Goal: Obtain resource: Download file/media

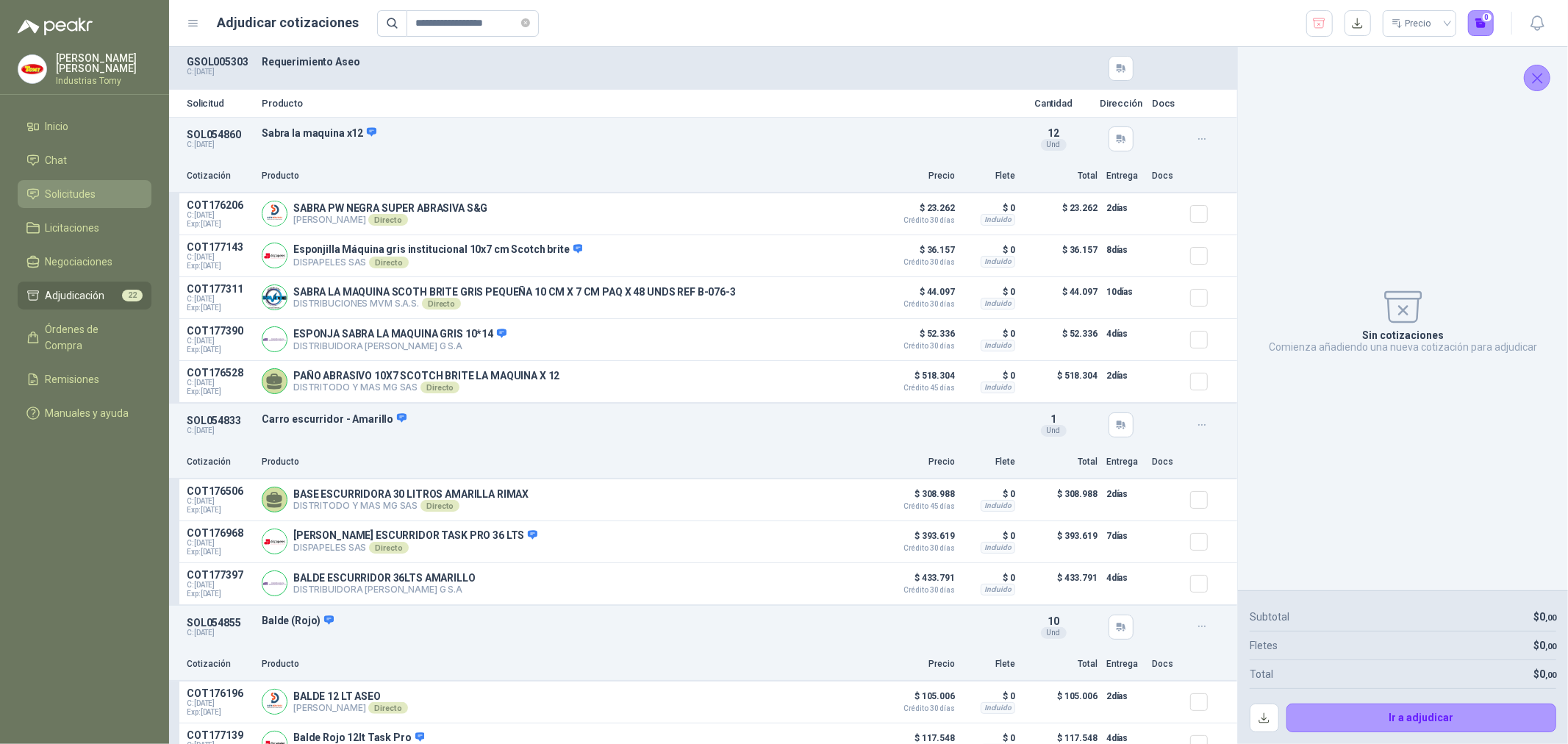
click at [91, 186] on span "Solicitudes" at bounding box center [71, 194] width 50 height 17
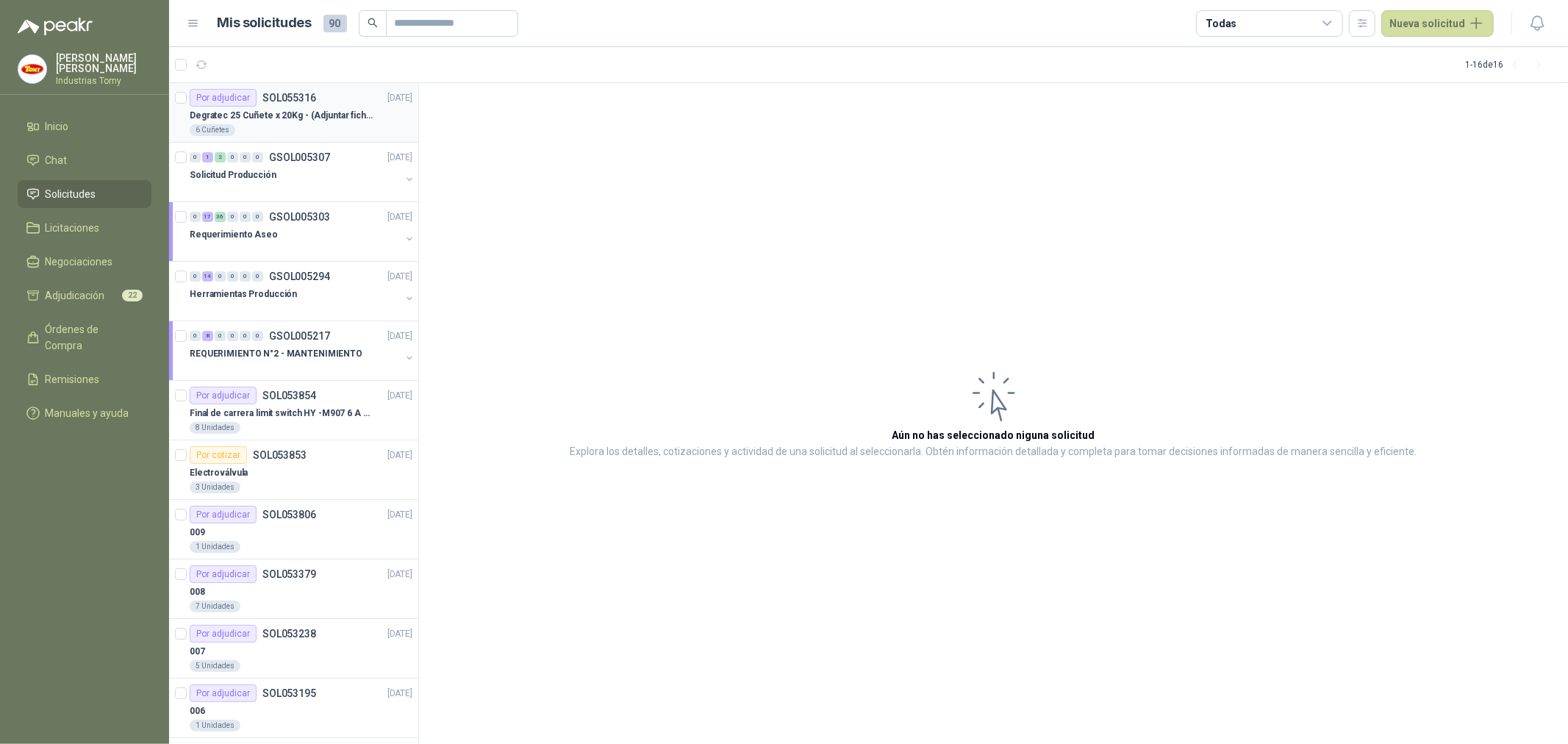
click at [266, 126] on div "6 Cuñetes" at bounding box center [301, 129] width 223 height 12
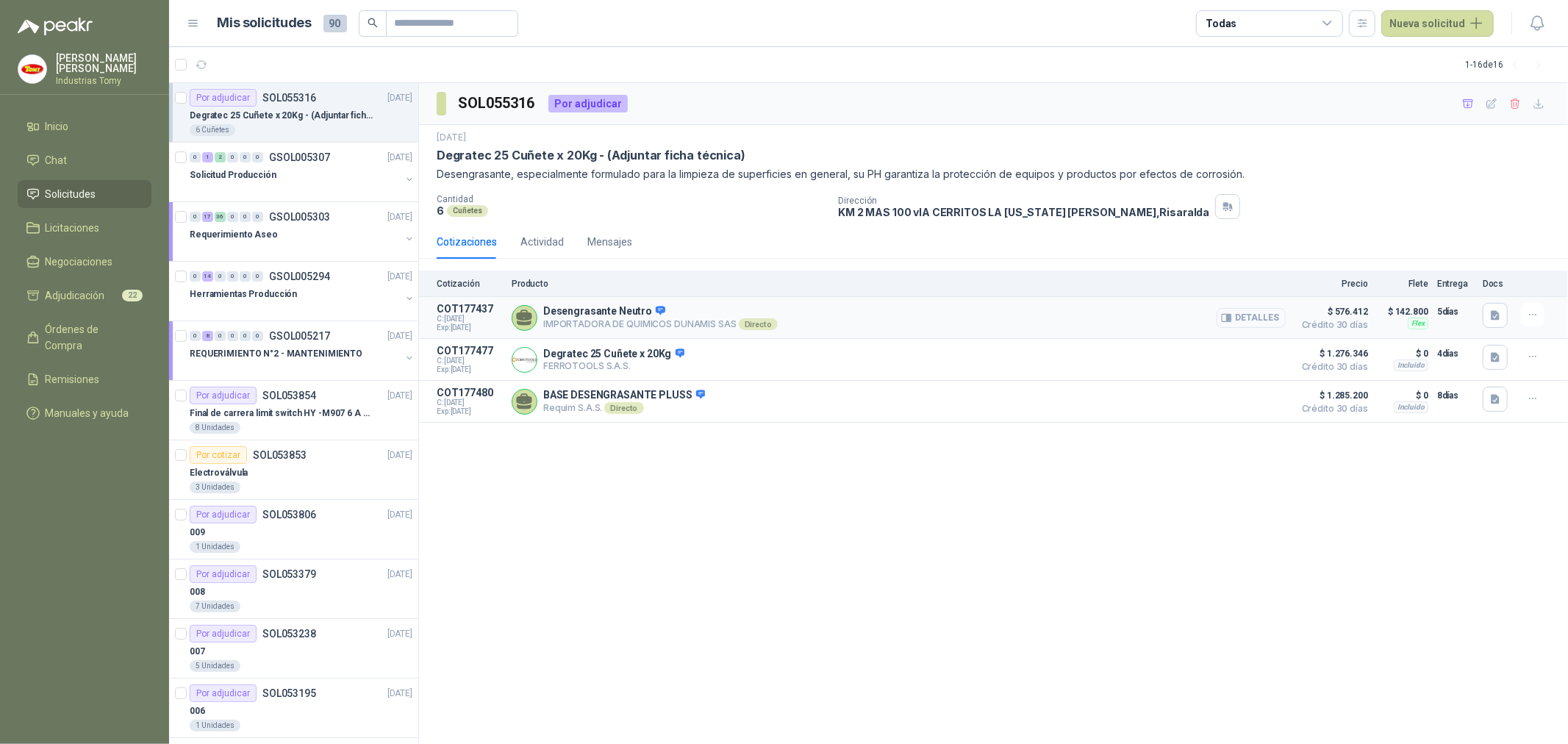
click at [1255, 312] on button "Detalles" at bounding box center [1251, 318] width 69 height 20
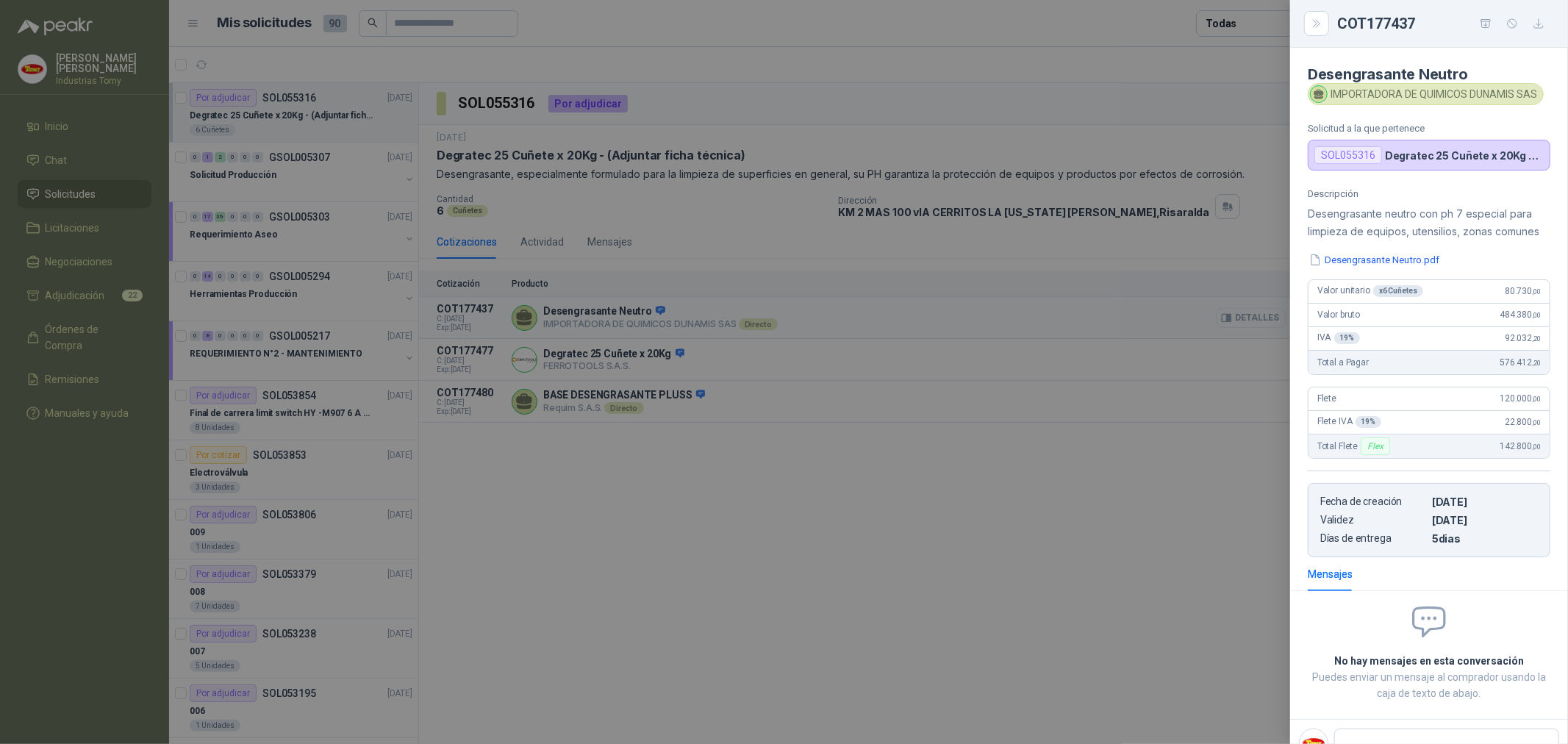
scroll to position [69, 0]
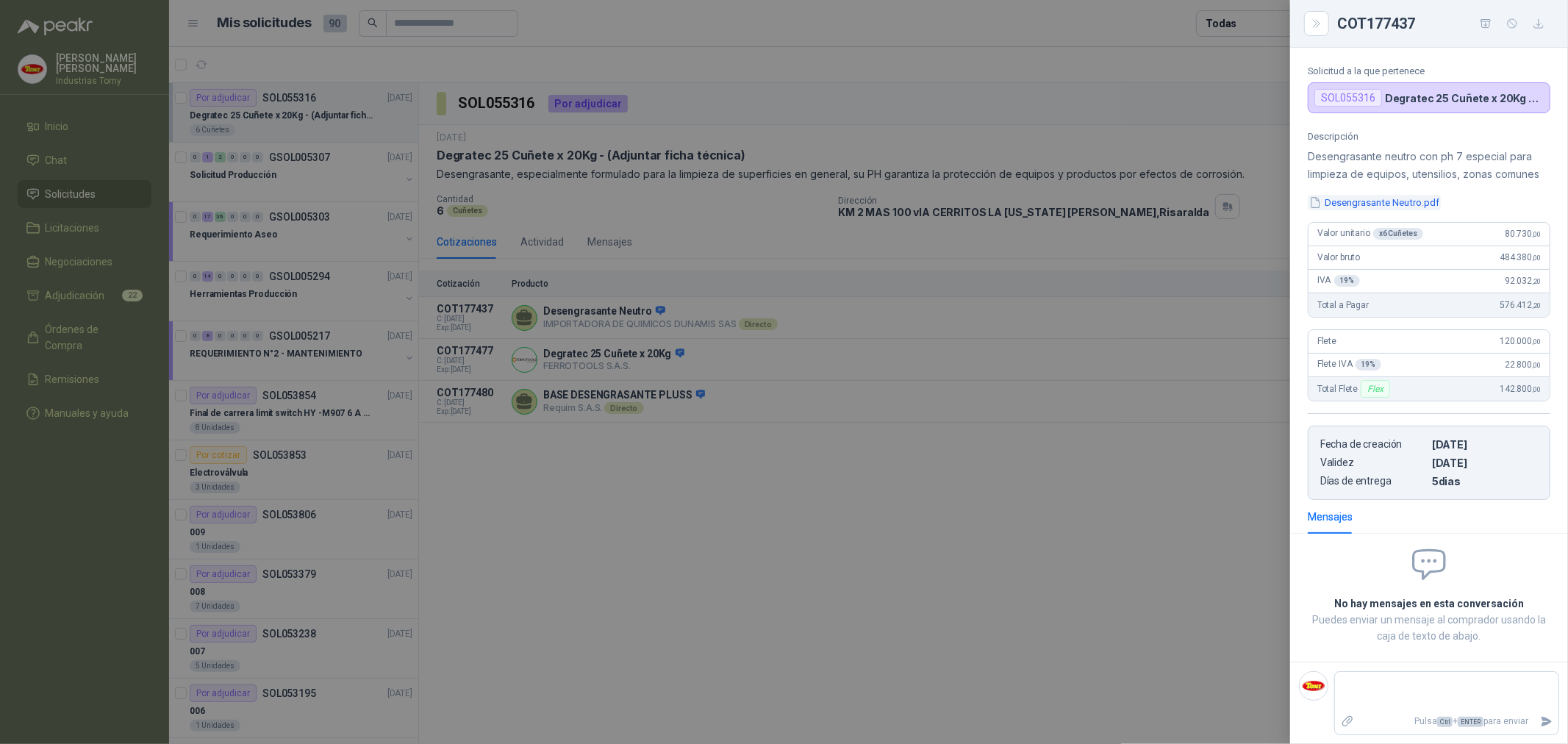
click at [1406, 210] on button "Desengrasante Neutro.pdf" at bounding box center [1373, 202] width 133 height 16
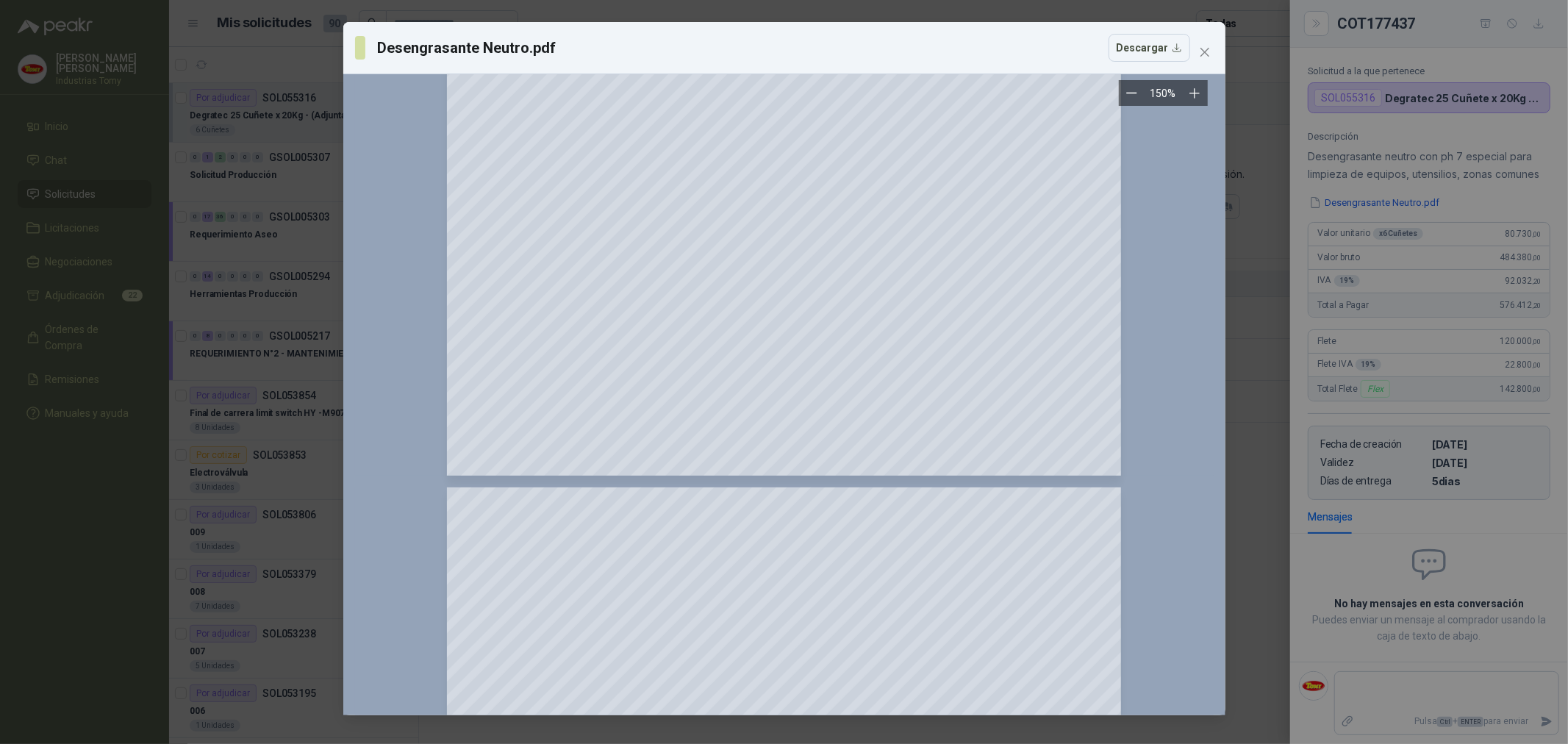
scroll to position [490, 0]
click at [1200, 52] on icon "close" at bounding box center [1205, 51] width 12 height 12
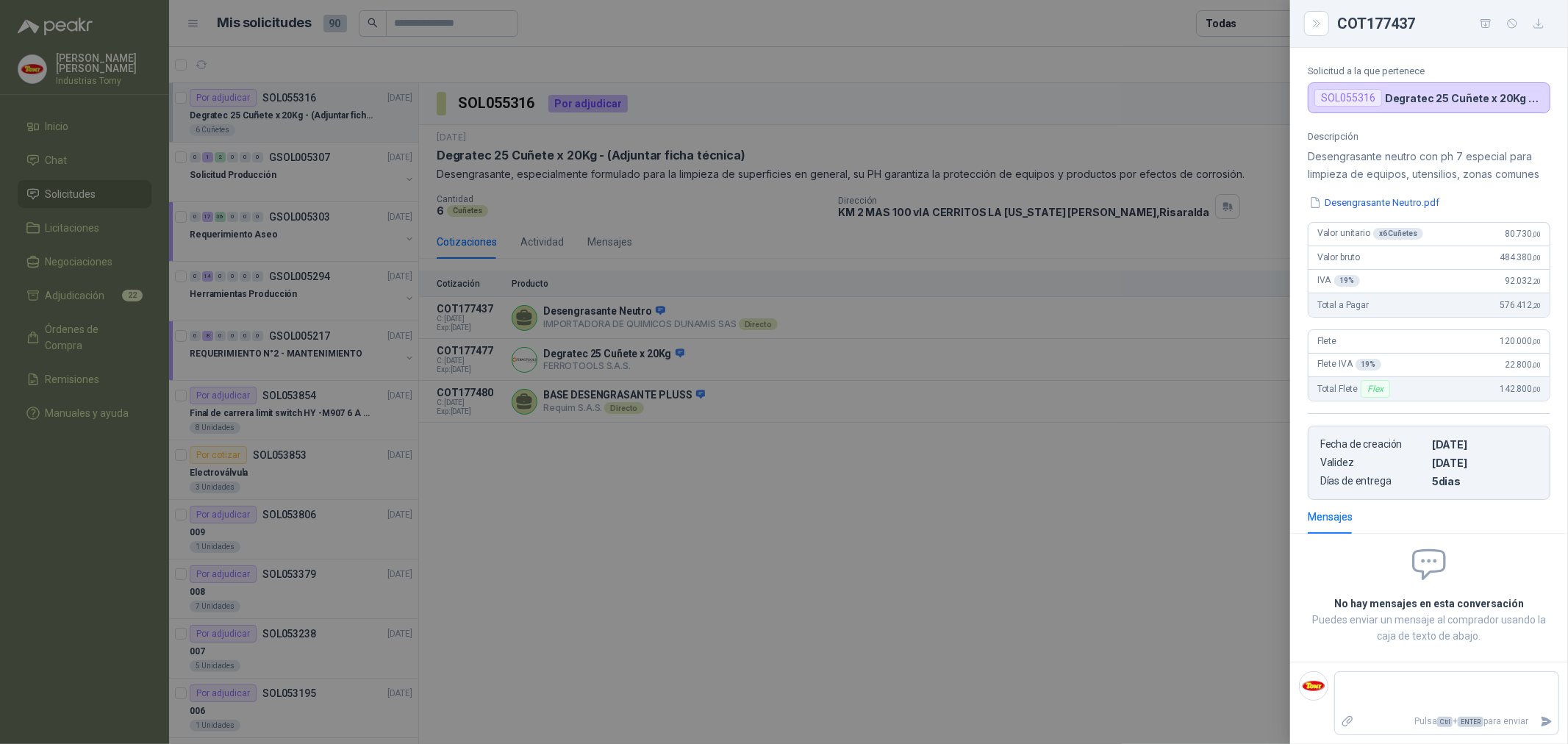
click at [650, 363] on div at bounding box center [784, 372] width 1568 height 744
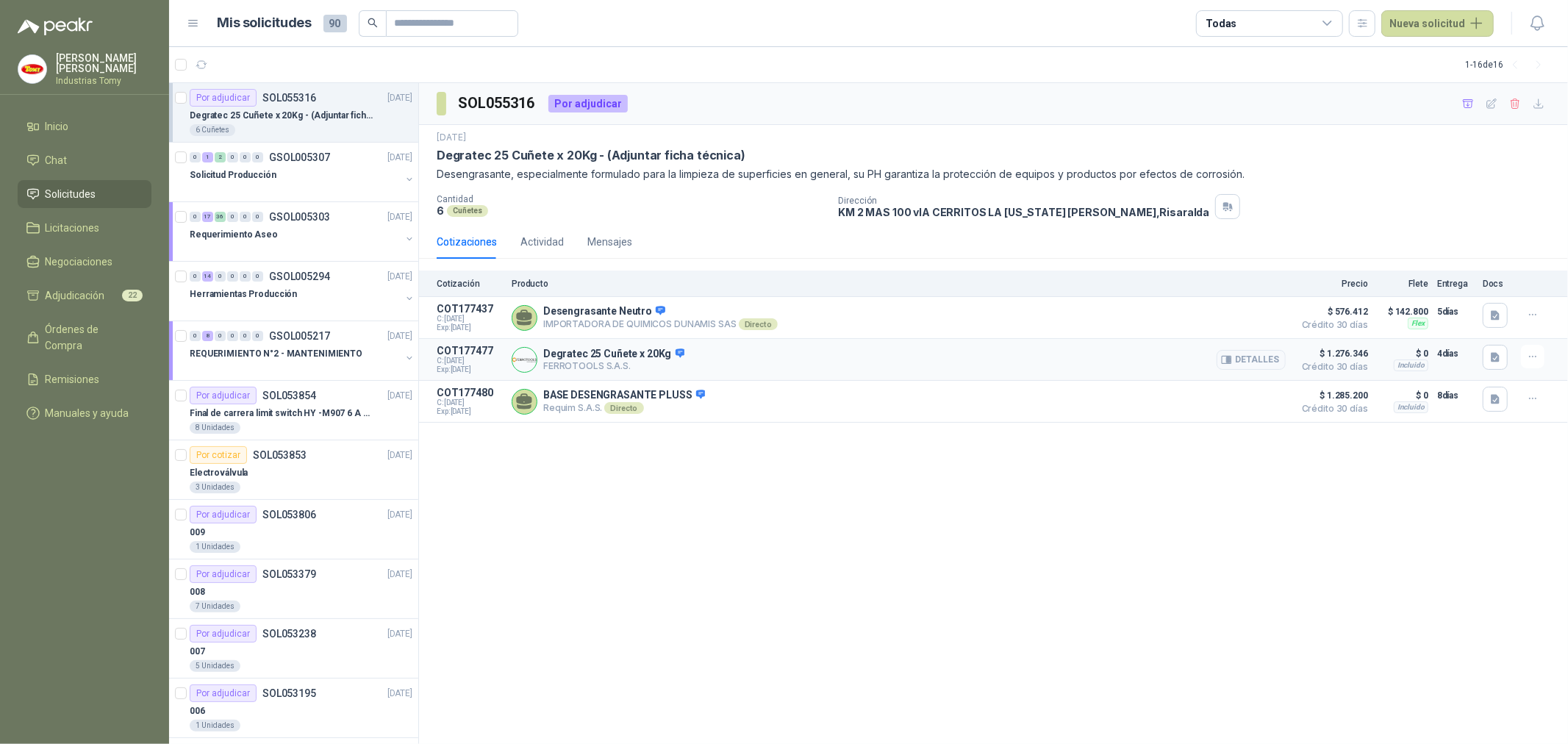
click at [630, 349] on p "Degratec 25 Cuñete x 20Kg" at bounding box center [614, 354] width 141 height 13
click at [1251, 361] on button "Detalles" at bounding box center [1251, 360] width 69 height 20
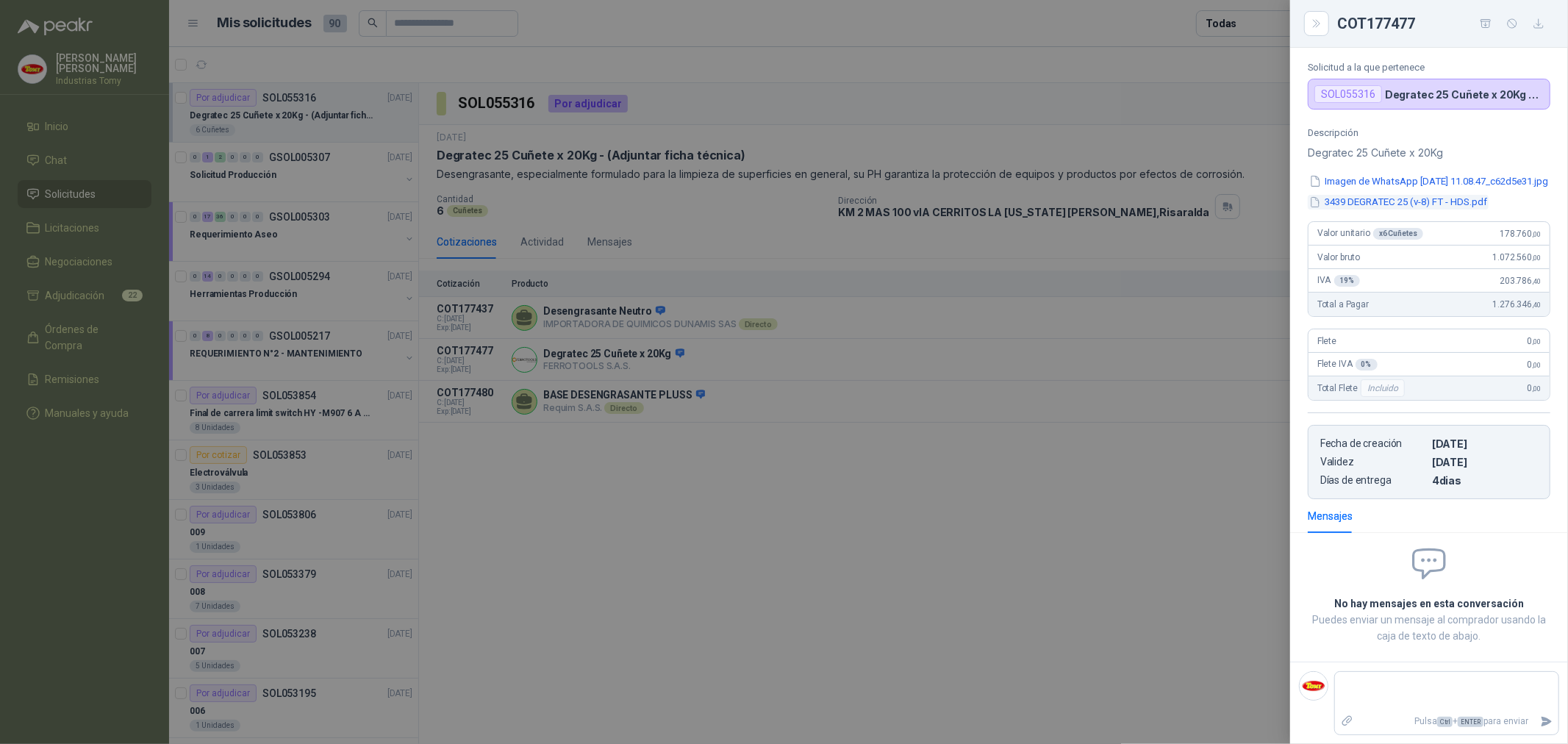
click at [1413, 198] on button "3439 DEGRATEC 25 (v-8) FT - HDS.pdf" at bounding box center [1397, 202] width 181 height 16
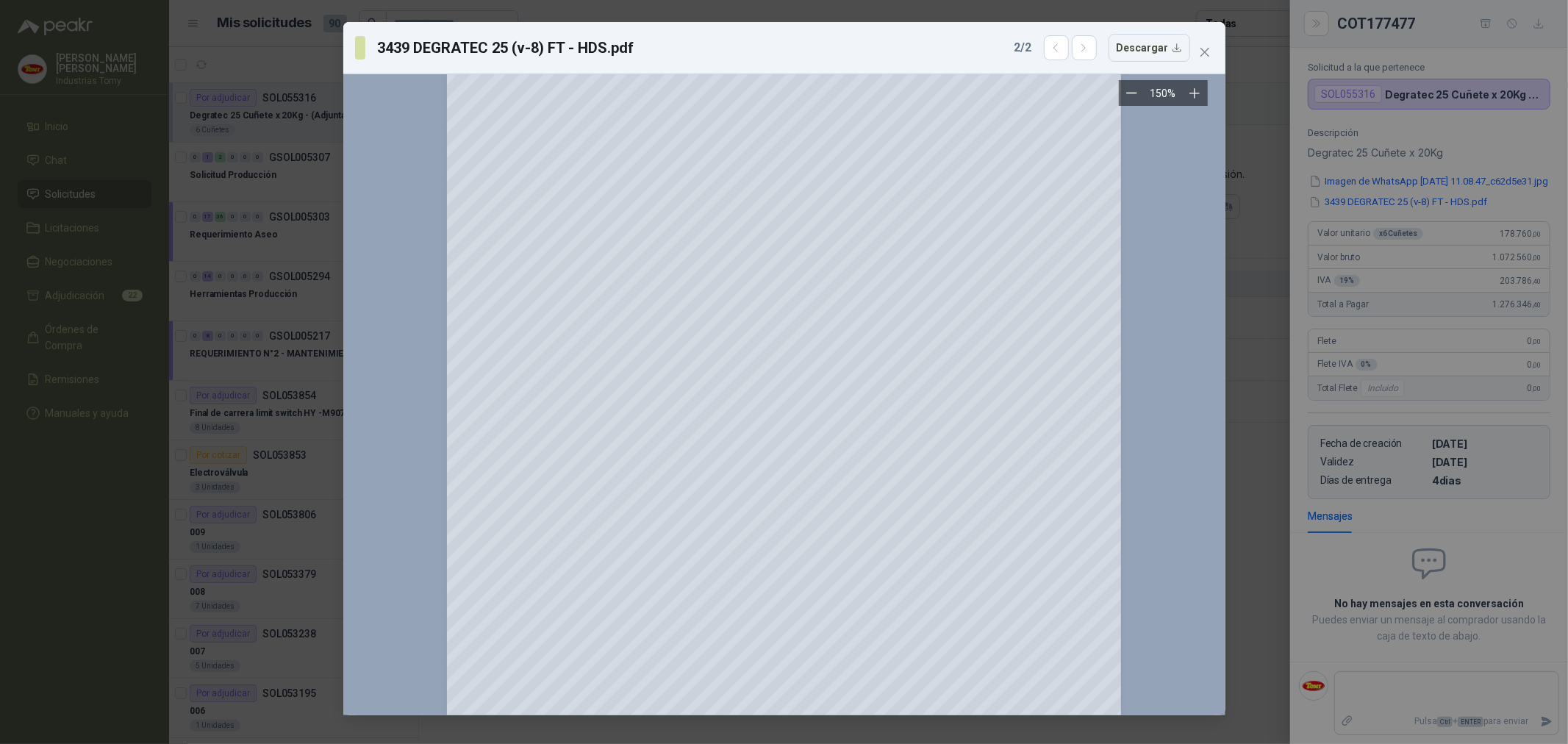
scroll to position [5565, 0]
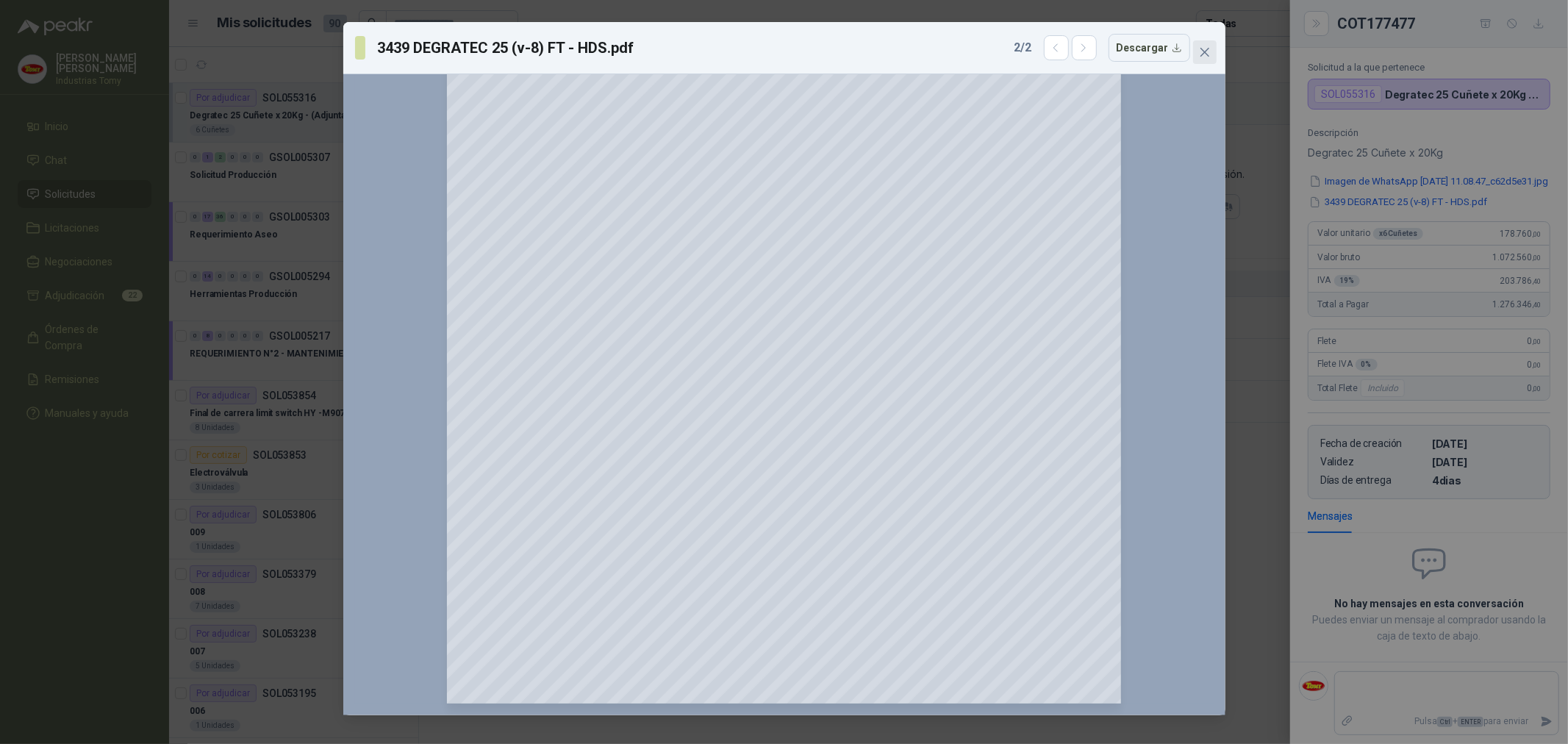
click at [1211, 50] on span "Close" at bounding box center [1205, 51] width 24 height 12
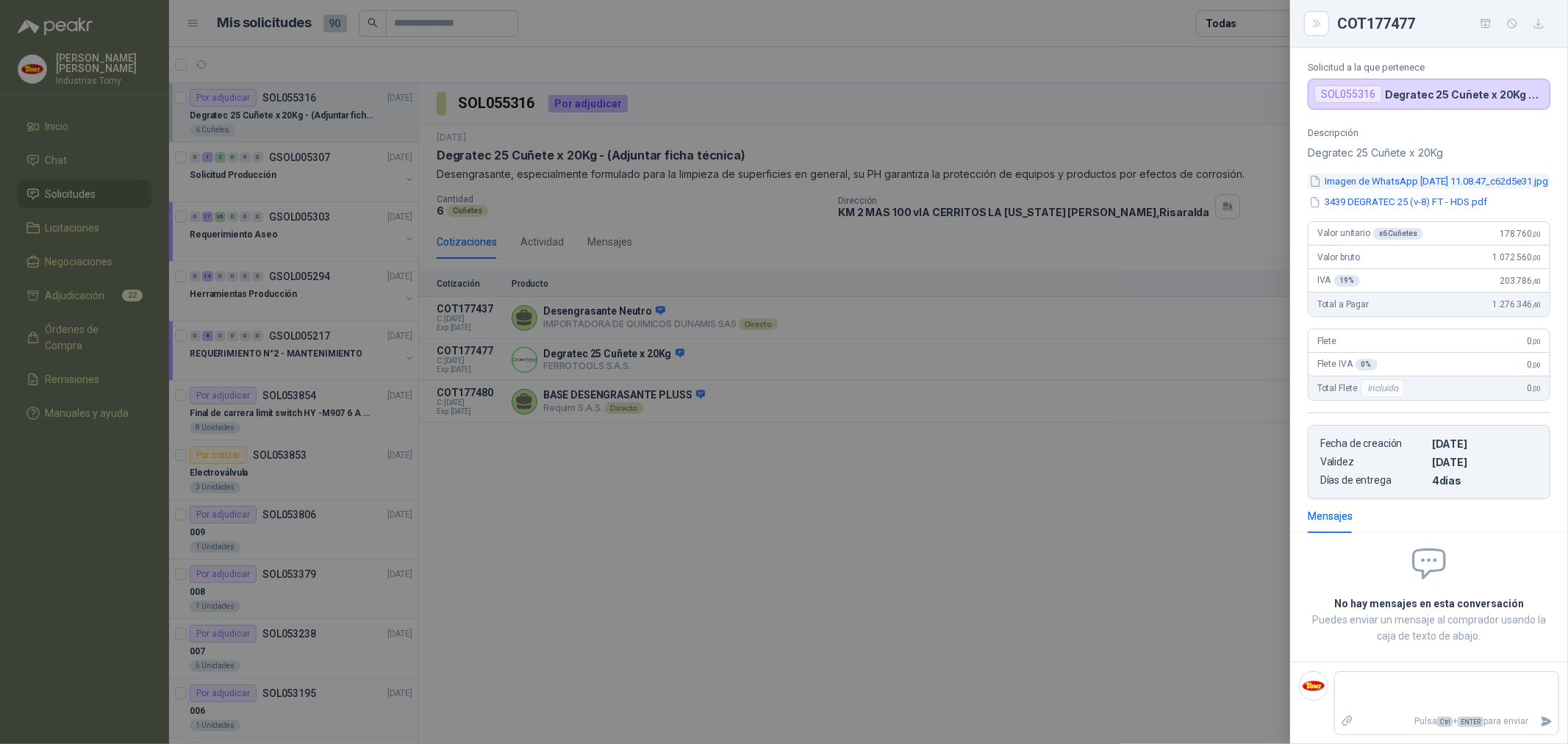
click at [1434, 180] on button "Imagen de WhatsApp [DATE] 11.08.47_c62d5e31.jpg" at bounding box center [1429, 181] width 242 height 16
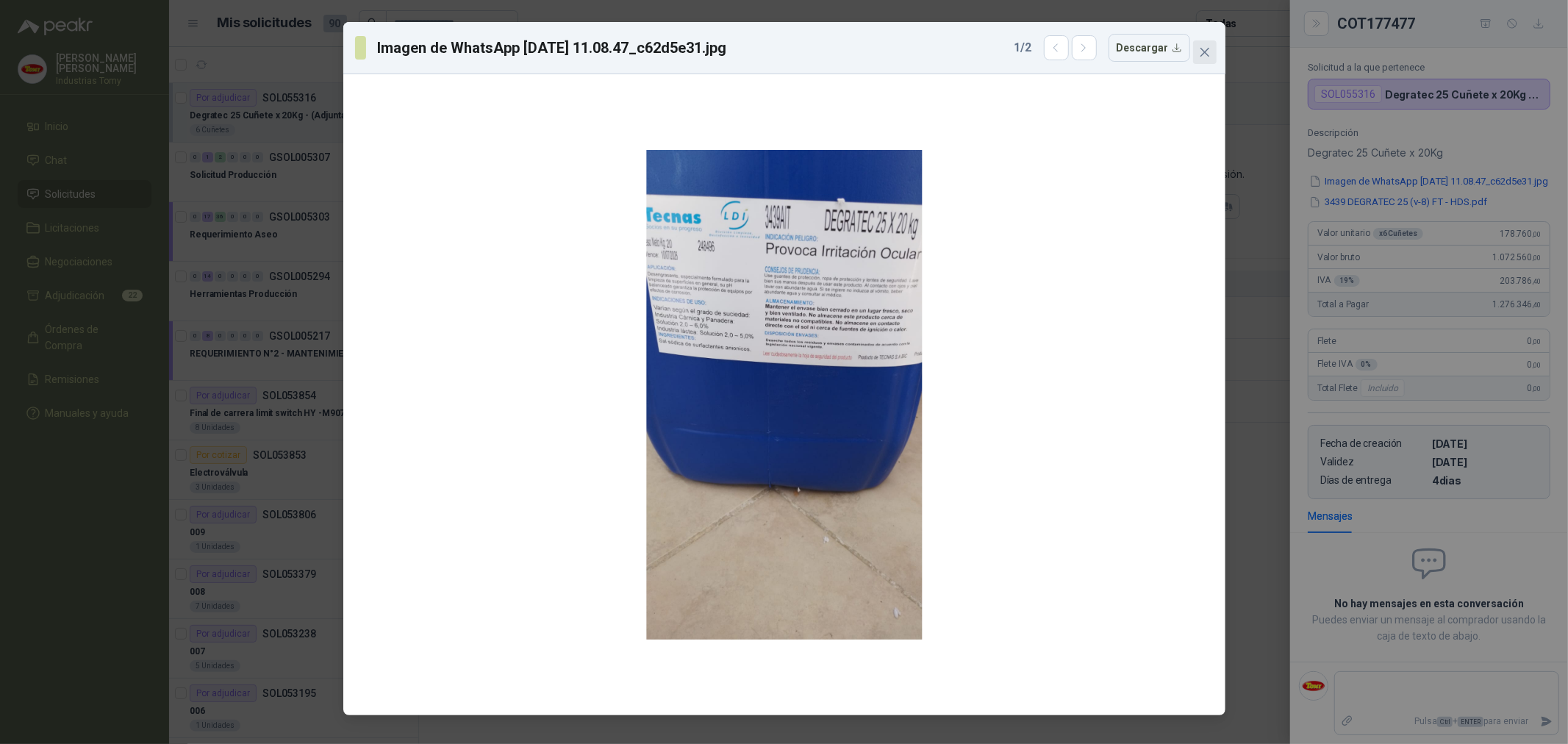
click at [1206, 50] on icon "close" at bounding box center [1205, 51] width 12 height 12
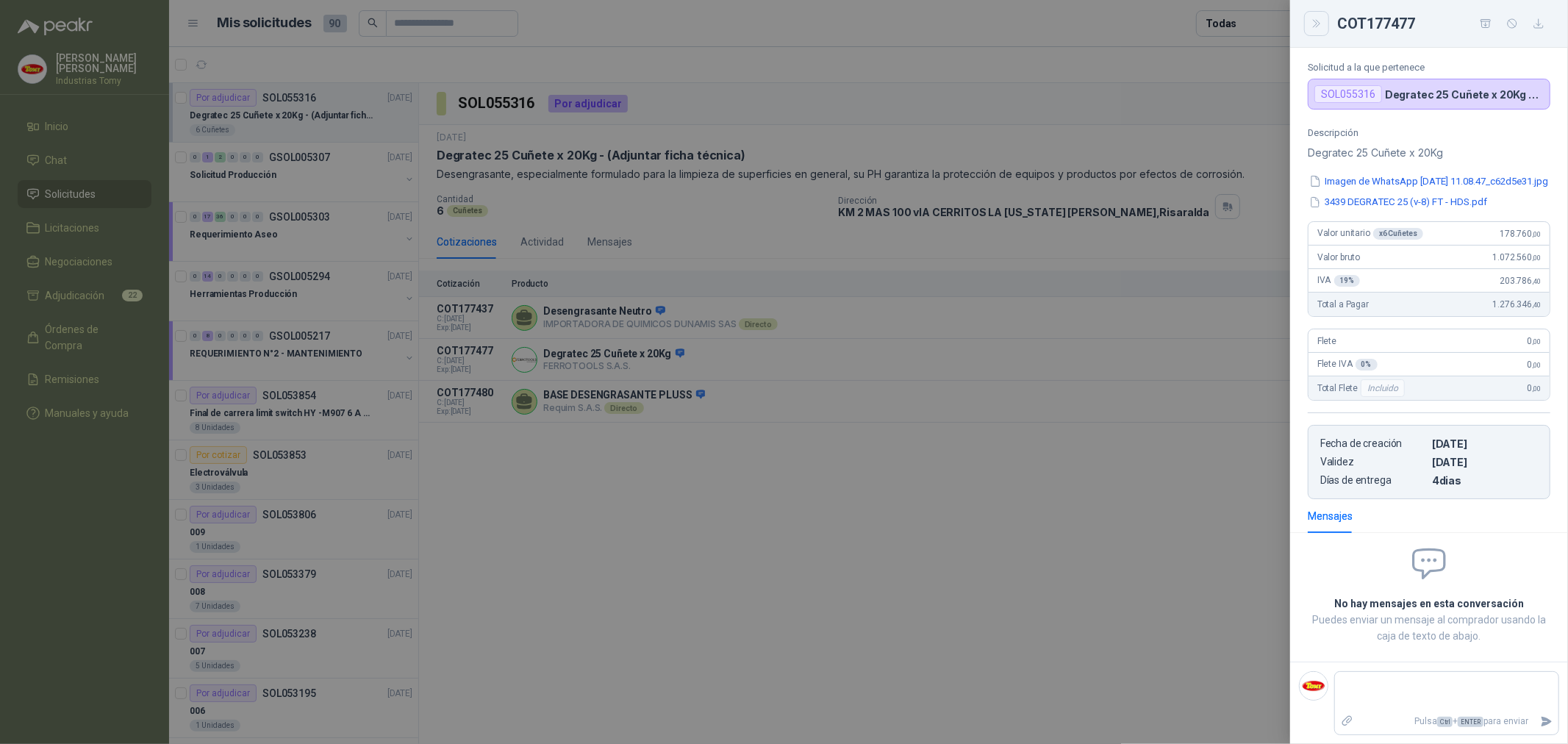
click at [1318, 17] on button "Close" at bounding box center [1316, 23] width 25 height 25
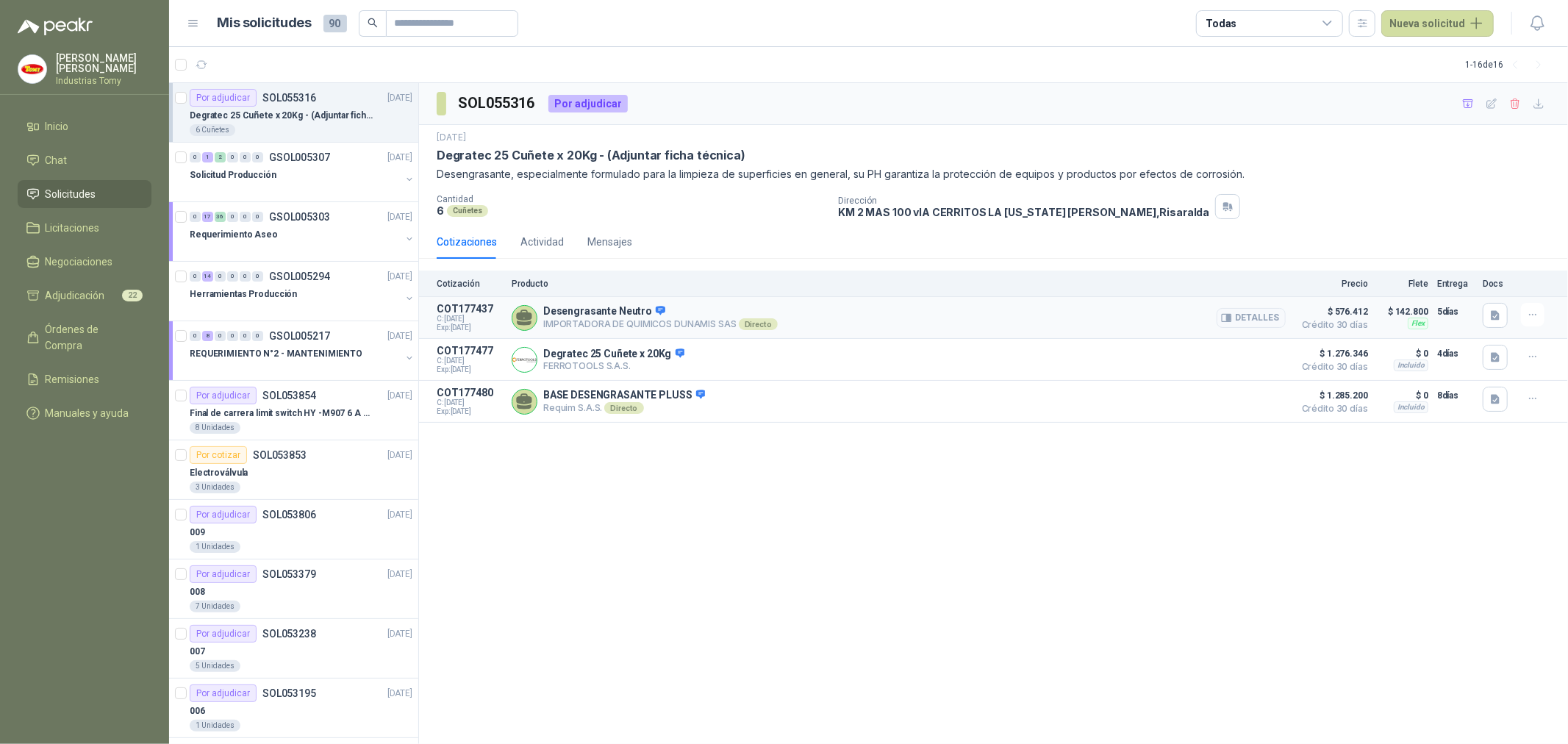
click at [634, 315] on p "Desengrasante Neutro" at bounding box center [661, 312] width 235 height 13
click at [1265, 316] on button "Detalles" at bounding box center [1251, 318] width 69 height 20
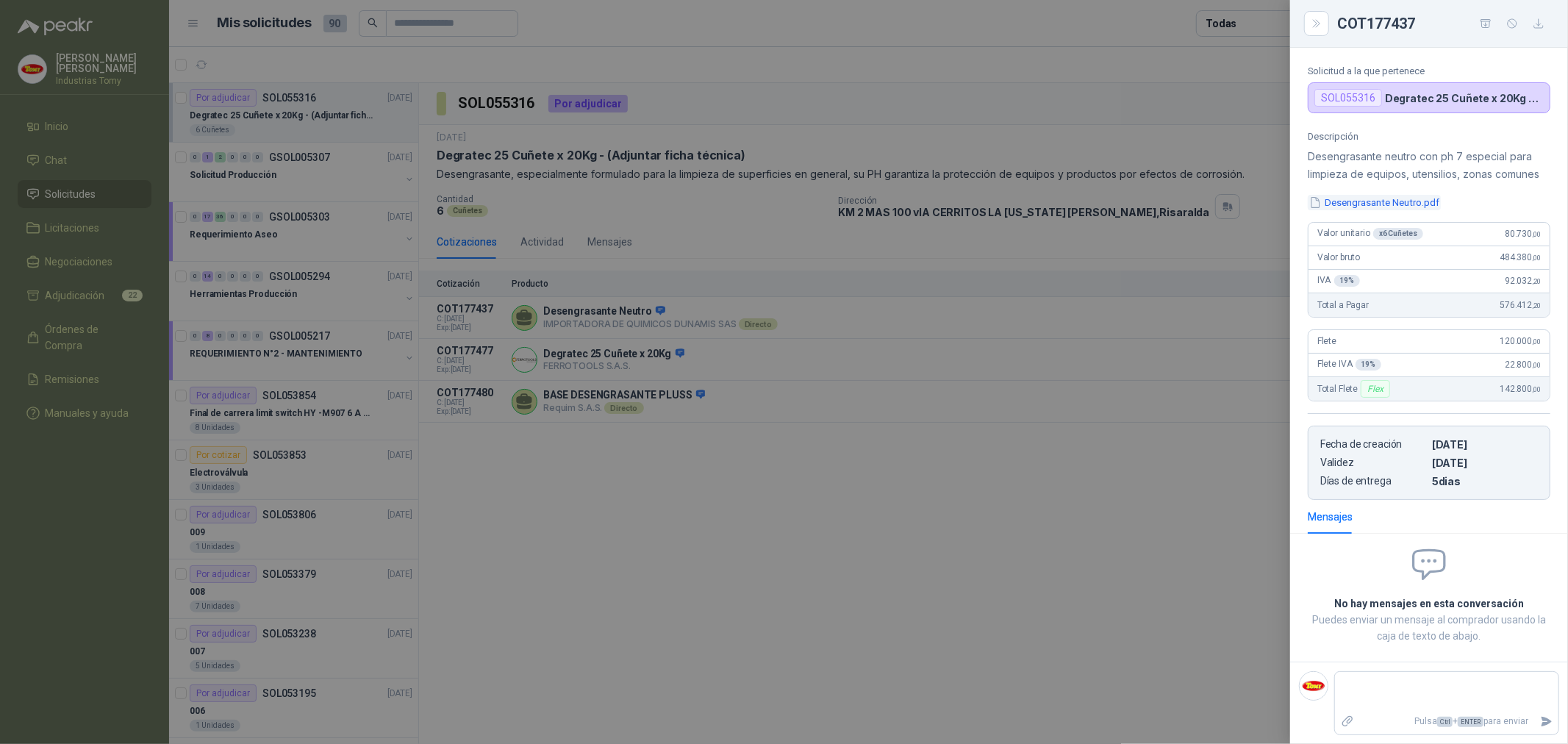
click at [1410, 209] on button "Desengrasante Neutro.pdf" at bounding box center [1373, 202] width 133 height 16
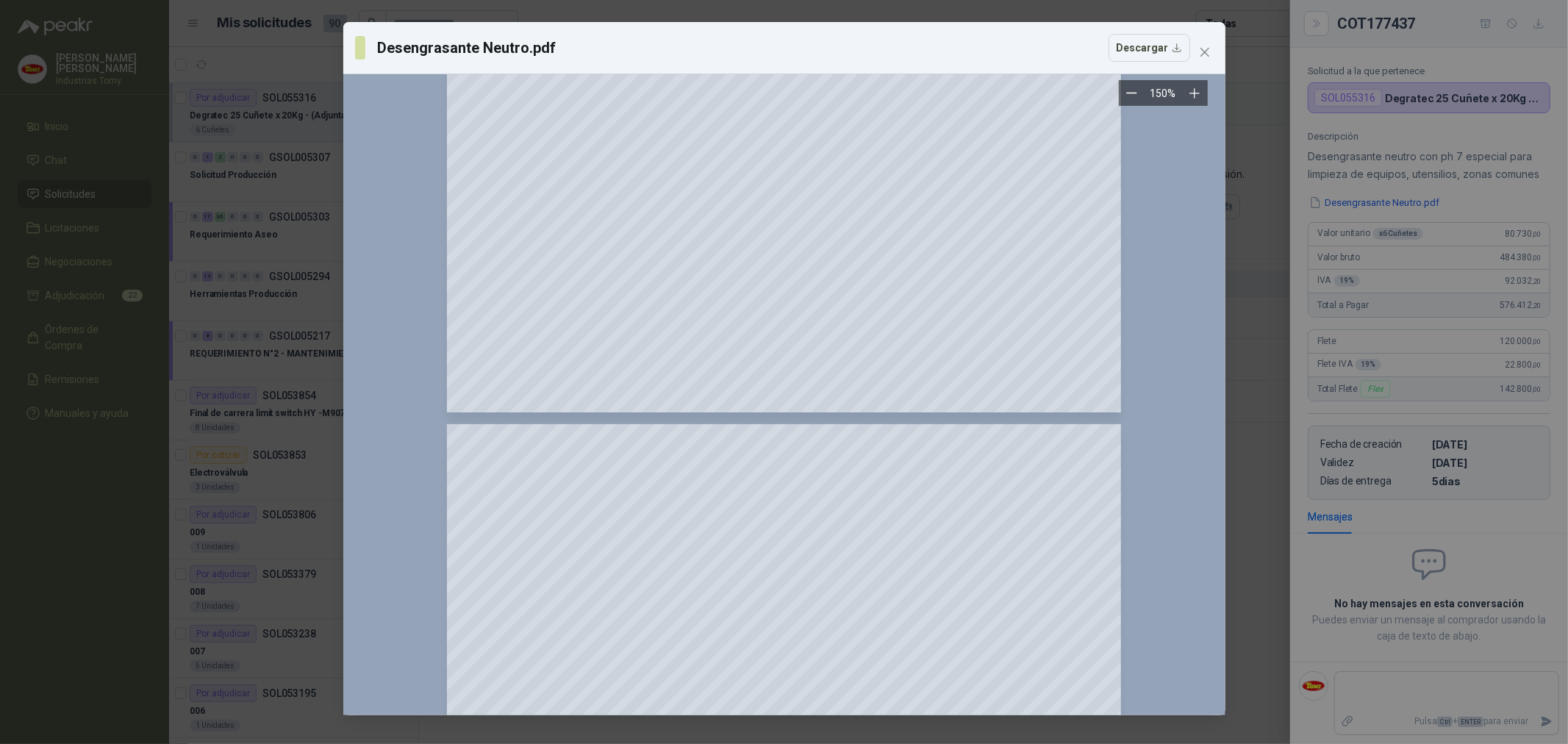
scroll to position [572, 0]
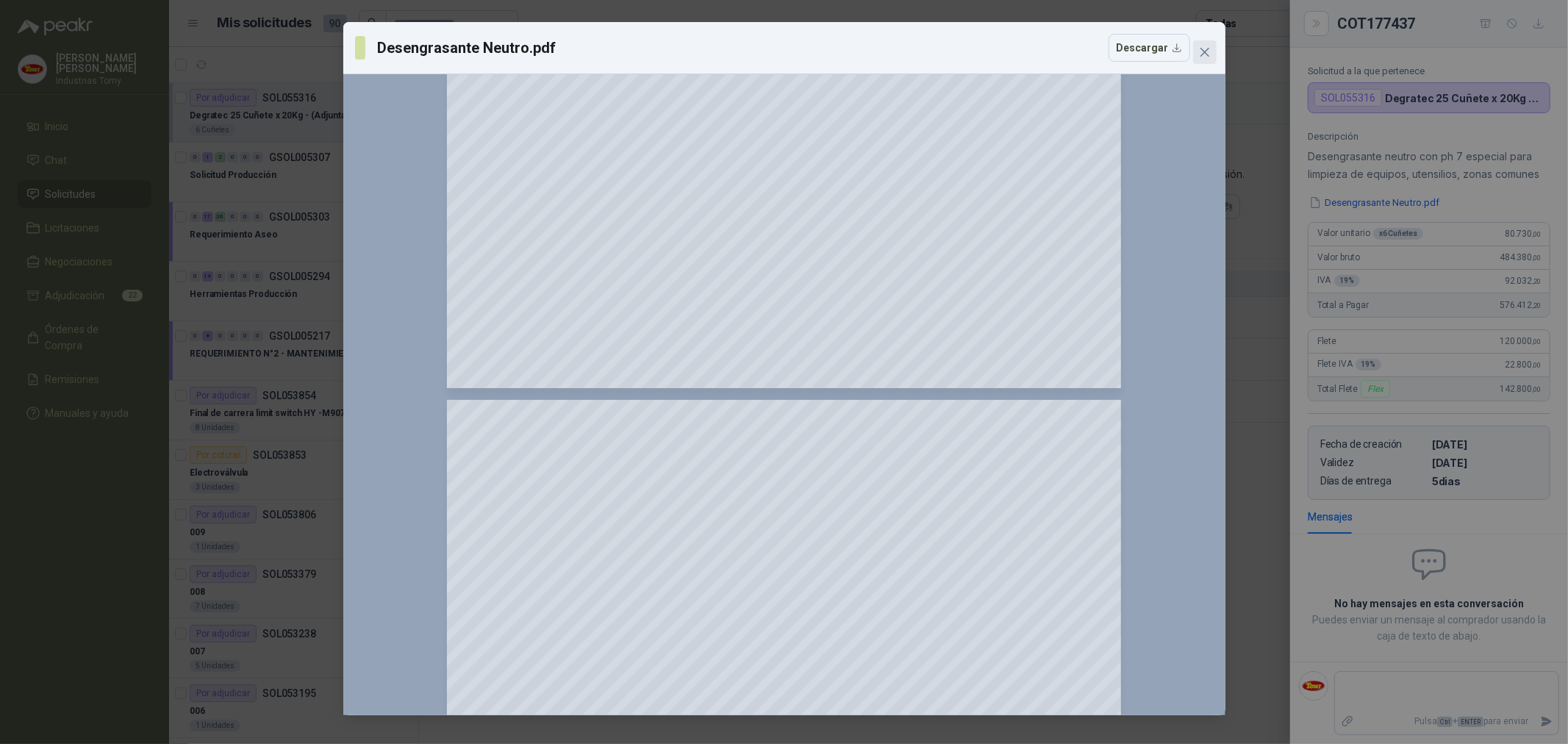
click at [1210, 45] on button "Close" at bounding box center [1205, 52] width 24 height 24
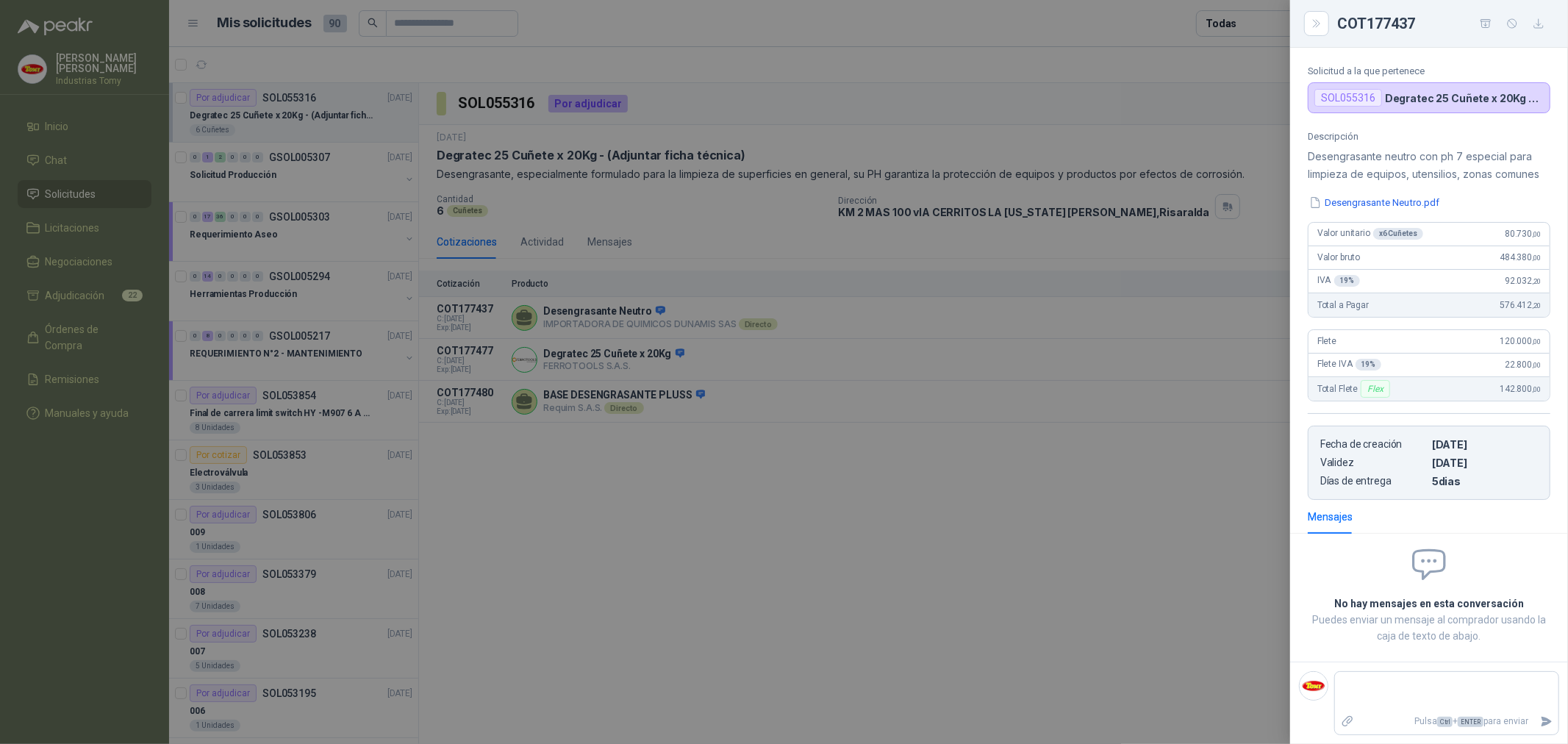
click at [718, 398] on div at bounding box center [784, 372] width 1568 height 744
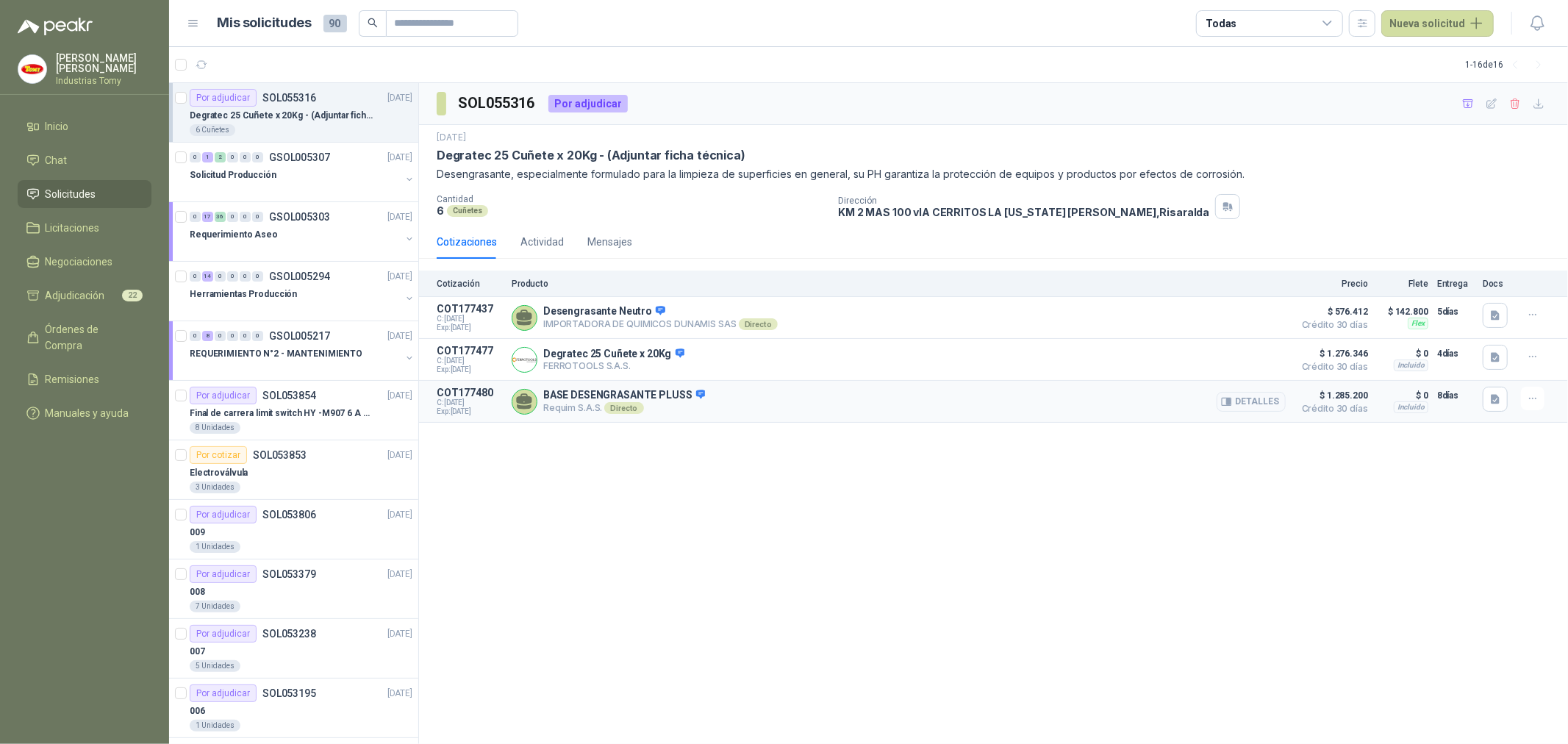
click at [793, 402] on div "BASE DESENGRASANTE PLUSS Requim S.A.S. Directo Detalles" at bounding box center [899, 401] width 774 height 29
click at [1271, 399] on button "Detalles" at bounding box center [1251, 402] width 69 height 20
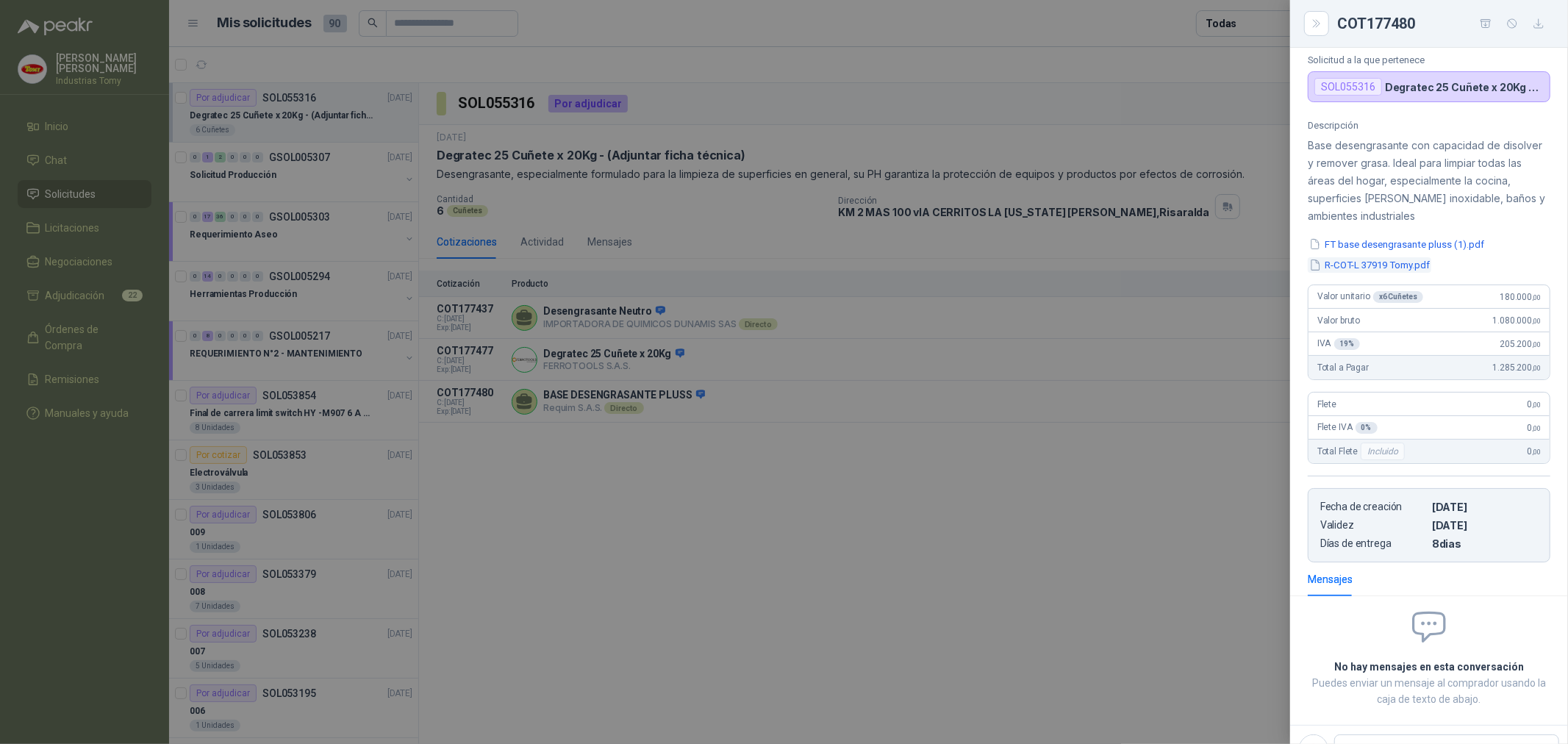
click at [1396, 268] on button "R-COT-L 37919 Tomy.pdf" at bounding box center [1369, 264] width 124 height 16
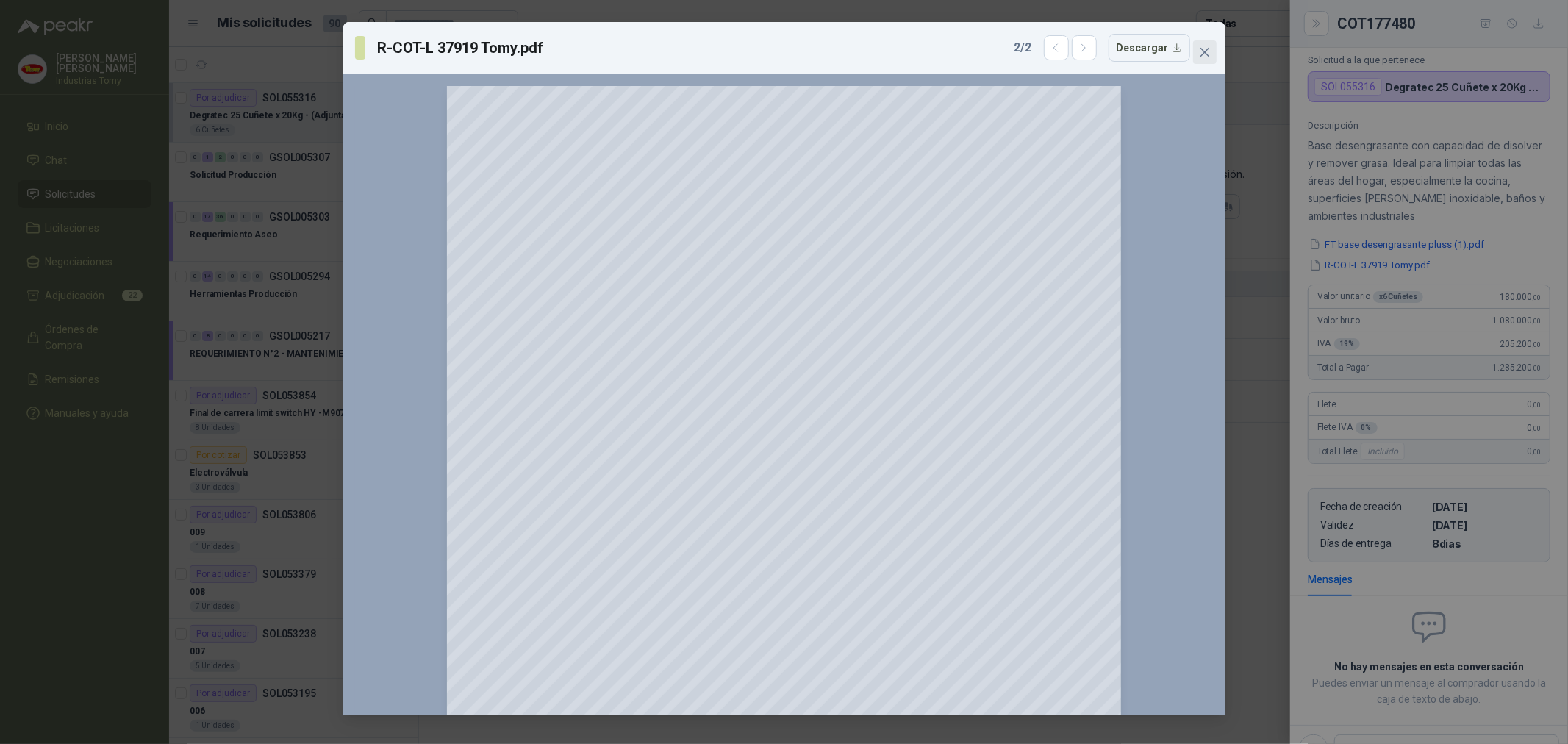
click at [1195, 48] on span "Close" at bounding box center [1205, 51] width 24 height 12
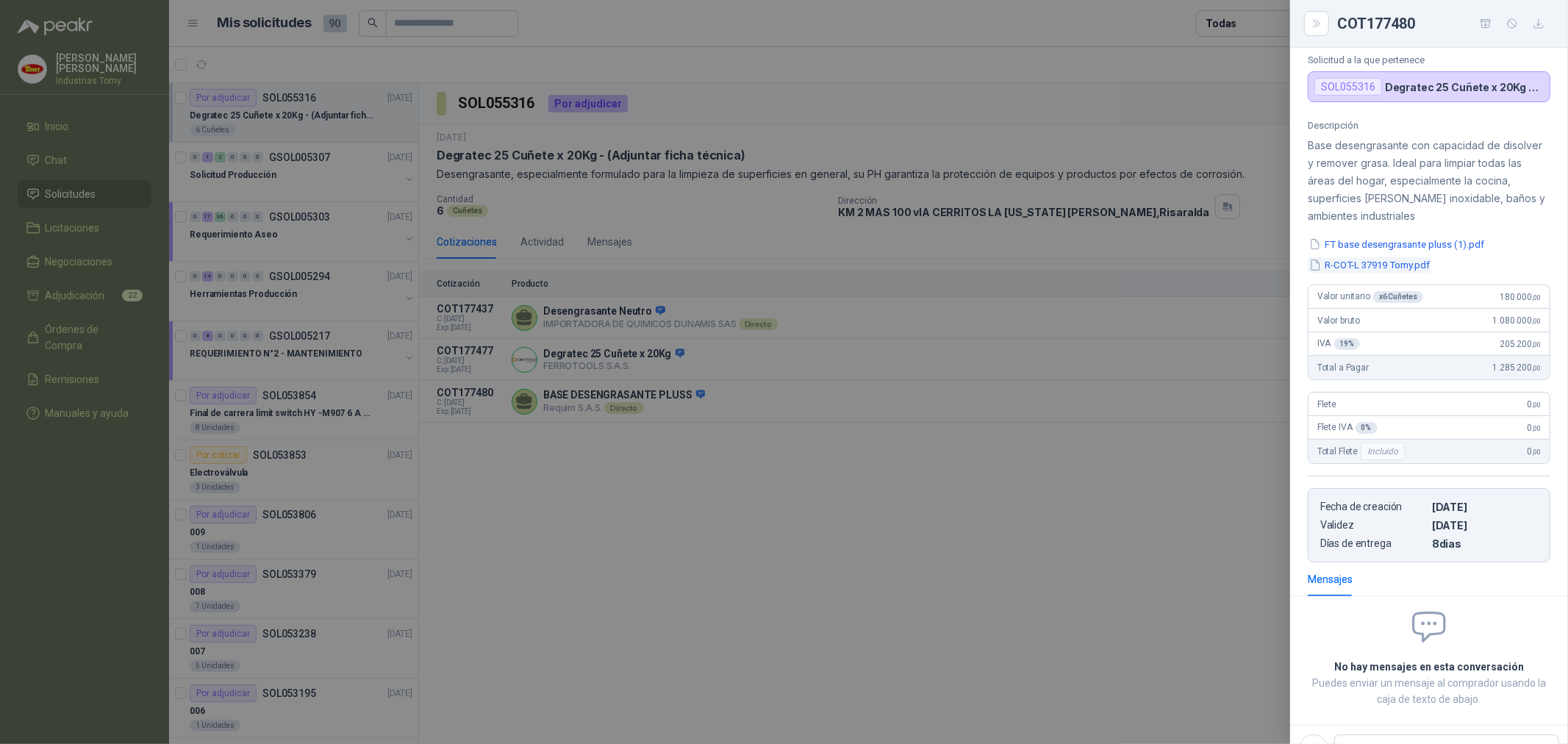
click at [1425, 267] on button "R-COT-L 37919 Tomy.pdf" at bounding box center [1369, 264] width 124 height 16
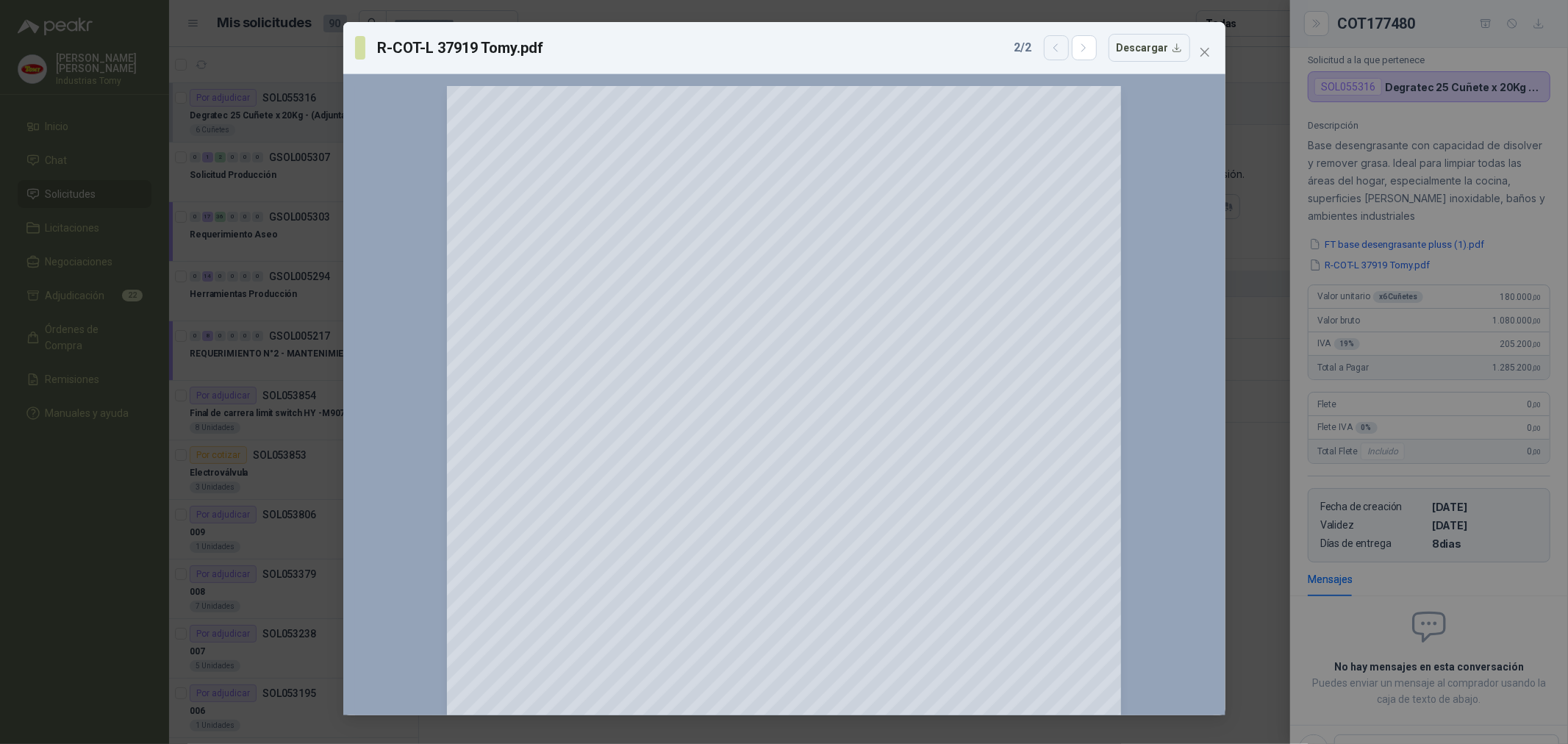
click at [1054, 55] on button "button" at bounding box center [1056, 47] width 25 height 25
click at [1210, 50] on span "Close" at bounding box center [1205, 51] width 24 height 12
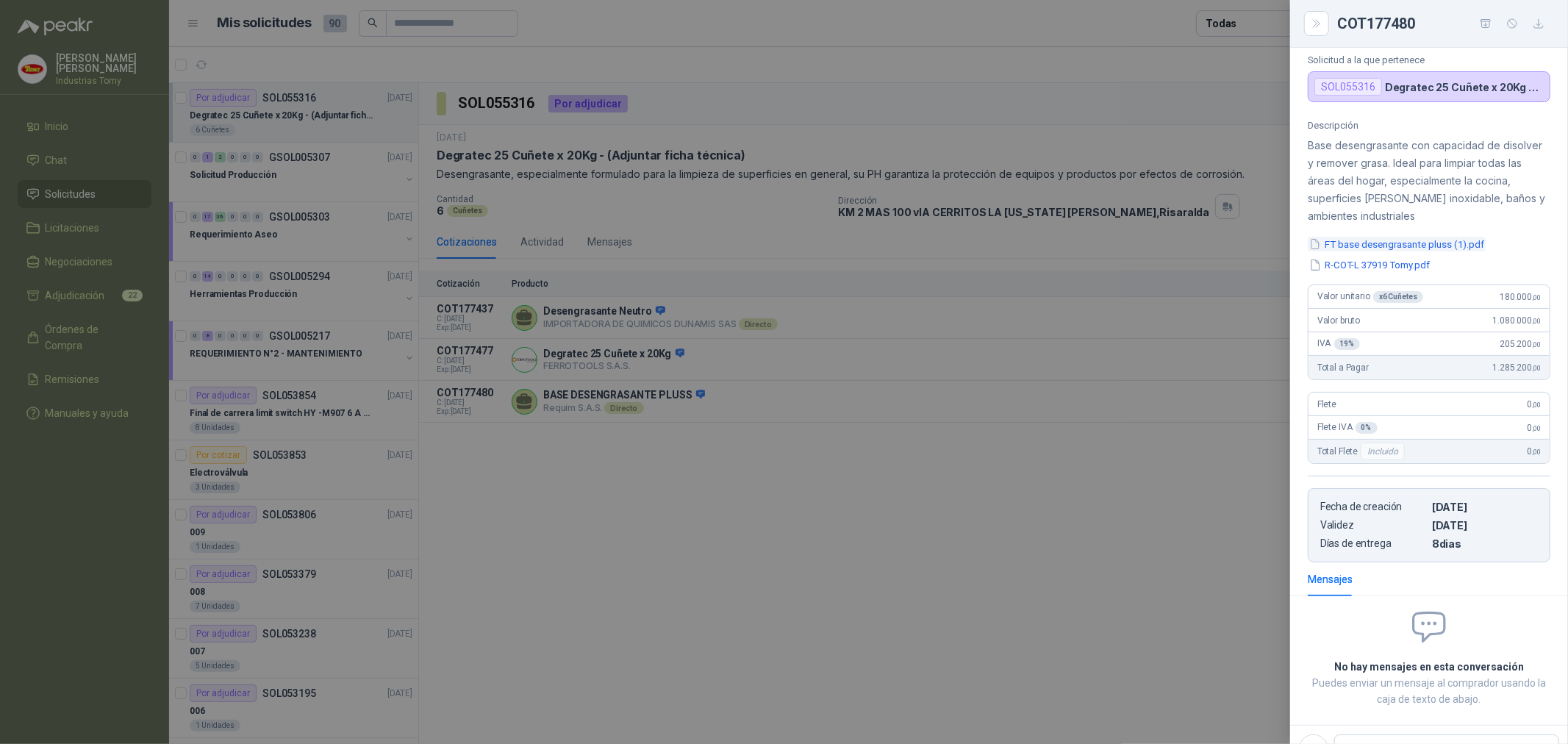
click at [1400, 246] on button "FT base desengrasante pluss (1).pdf" at bounding box center [1396, 244] width 178 height 16
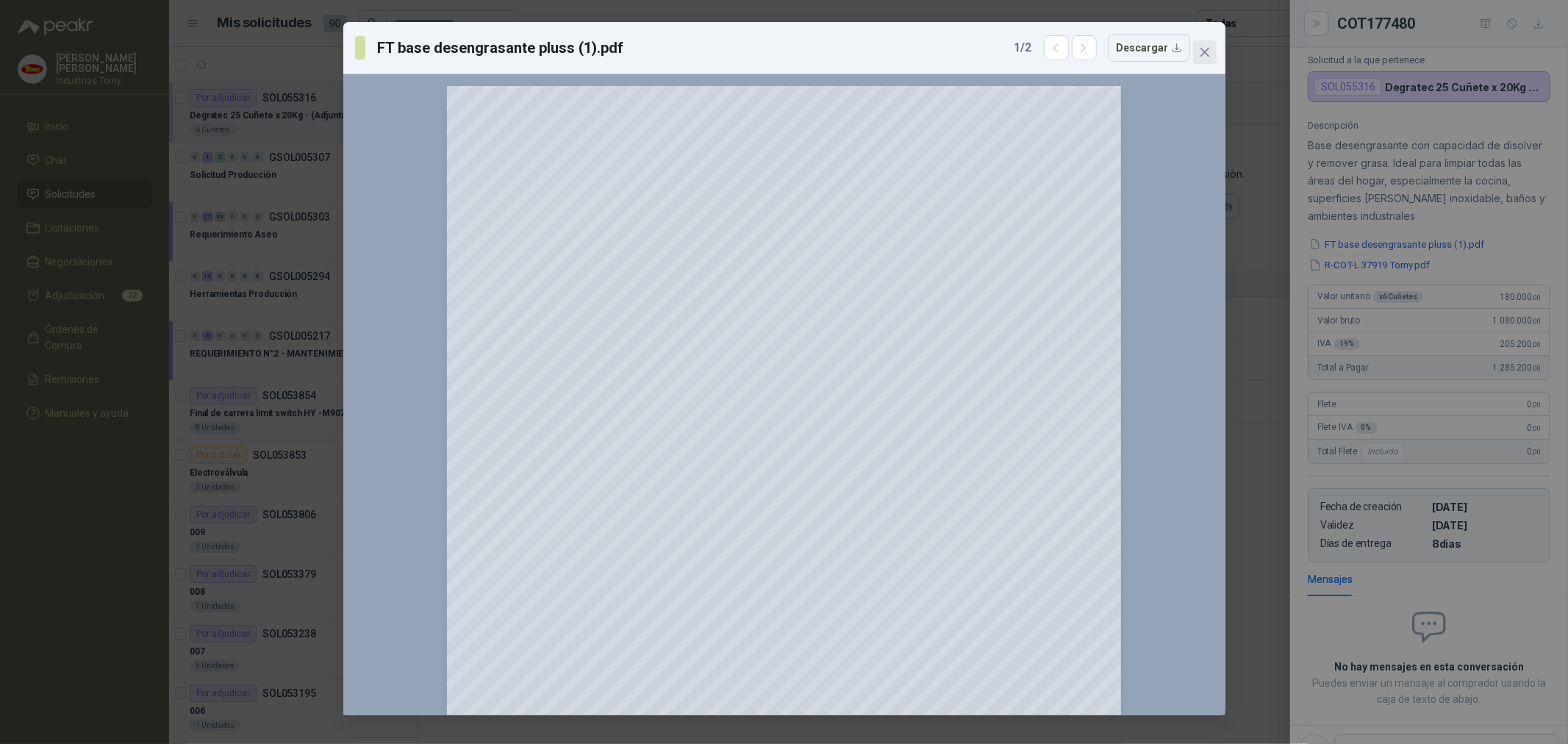
click at [1203, 47] on icon "close" at bounding box center [1205, 51] width 12 height 12
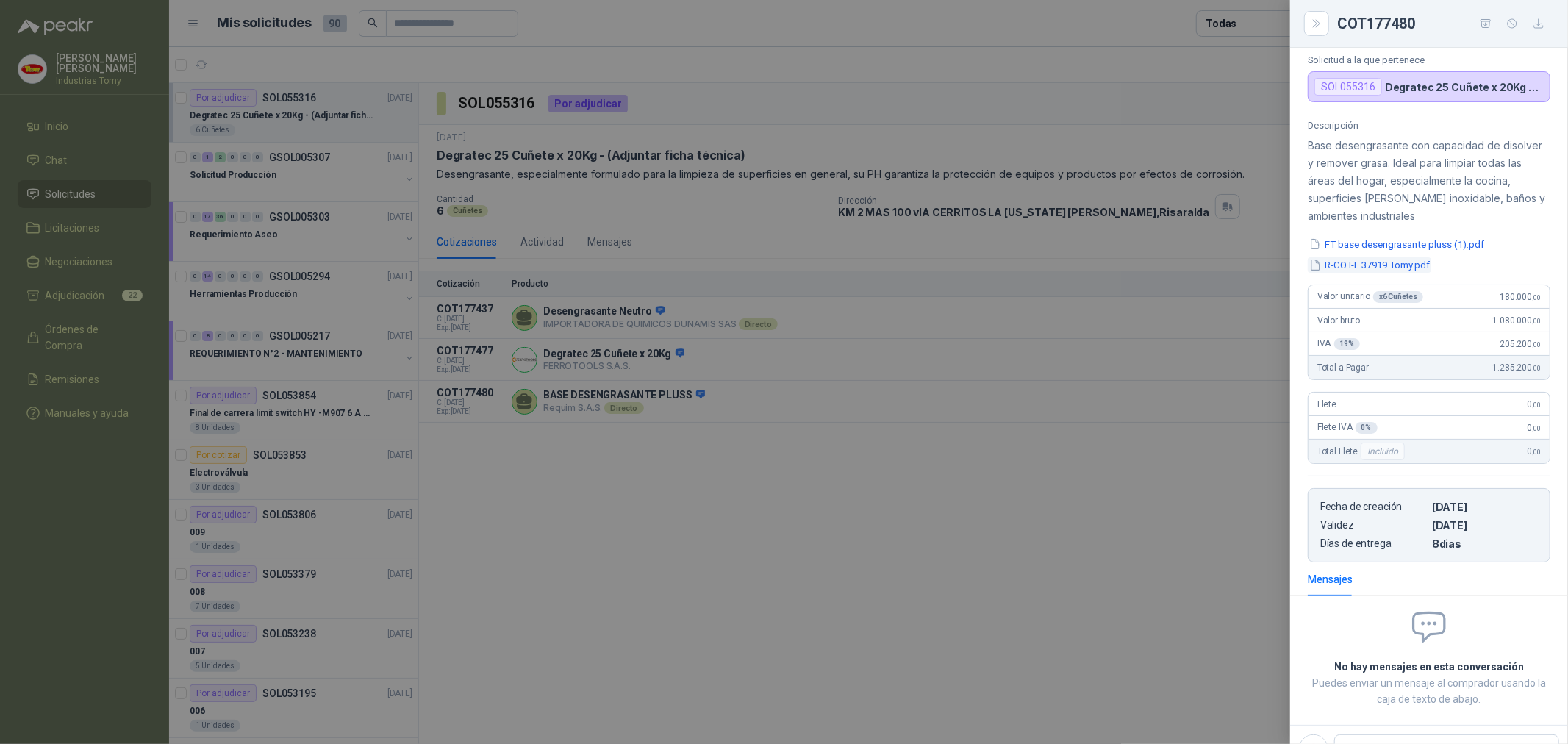
click at [1370, 261] on button "R-COT-L 37919 Tomy.pdf" at bounding box center [1369, 264] width 124 height 16
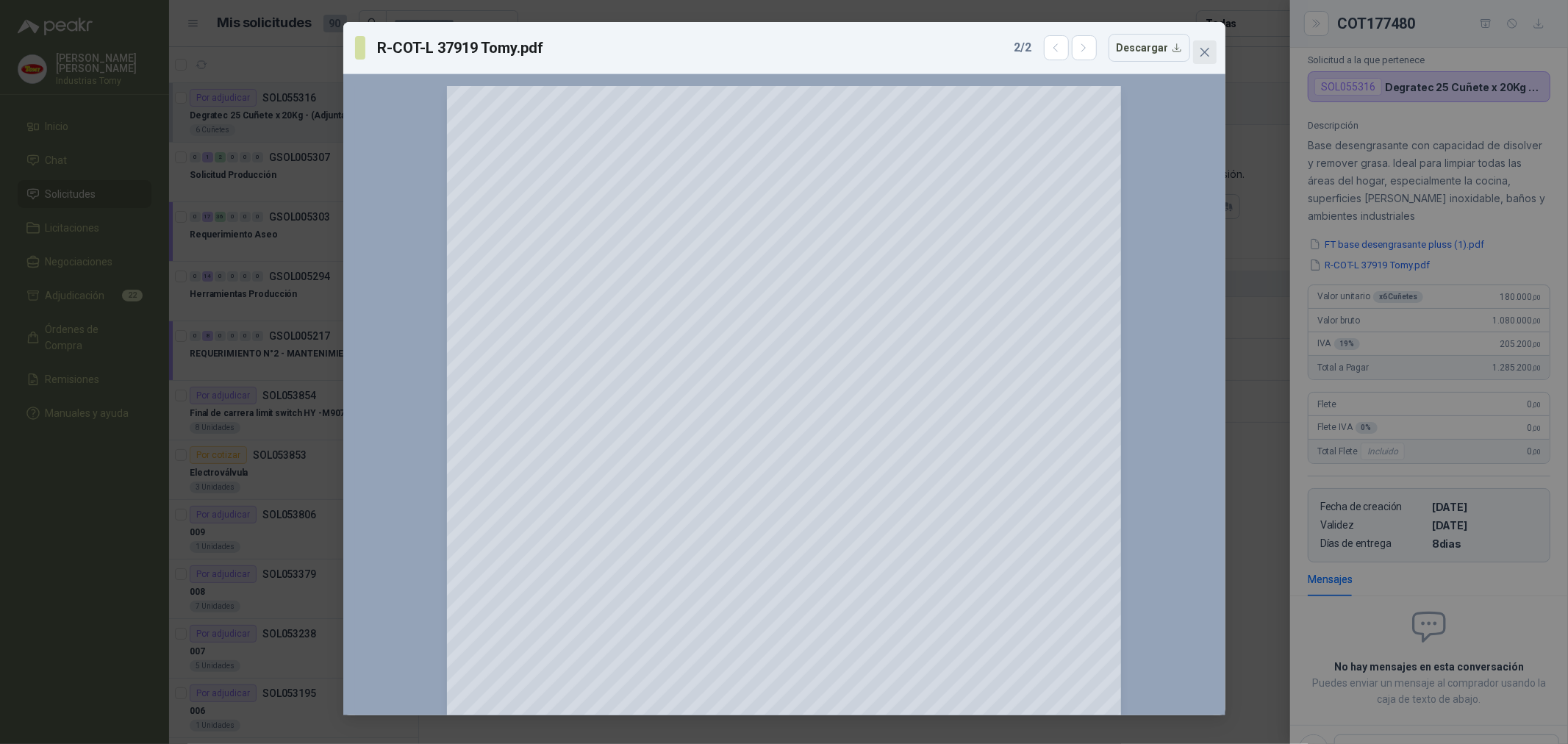
click at [1206, 53] on icon "close" at bounding box center [1205, 52] width 9 height 9
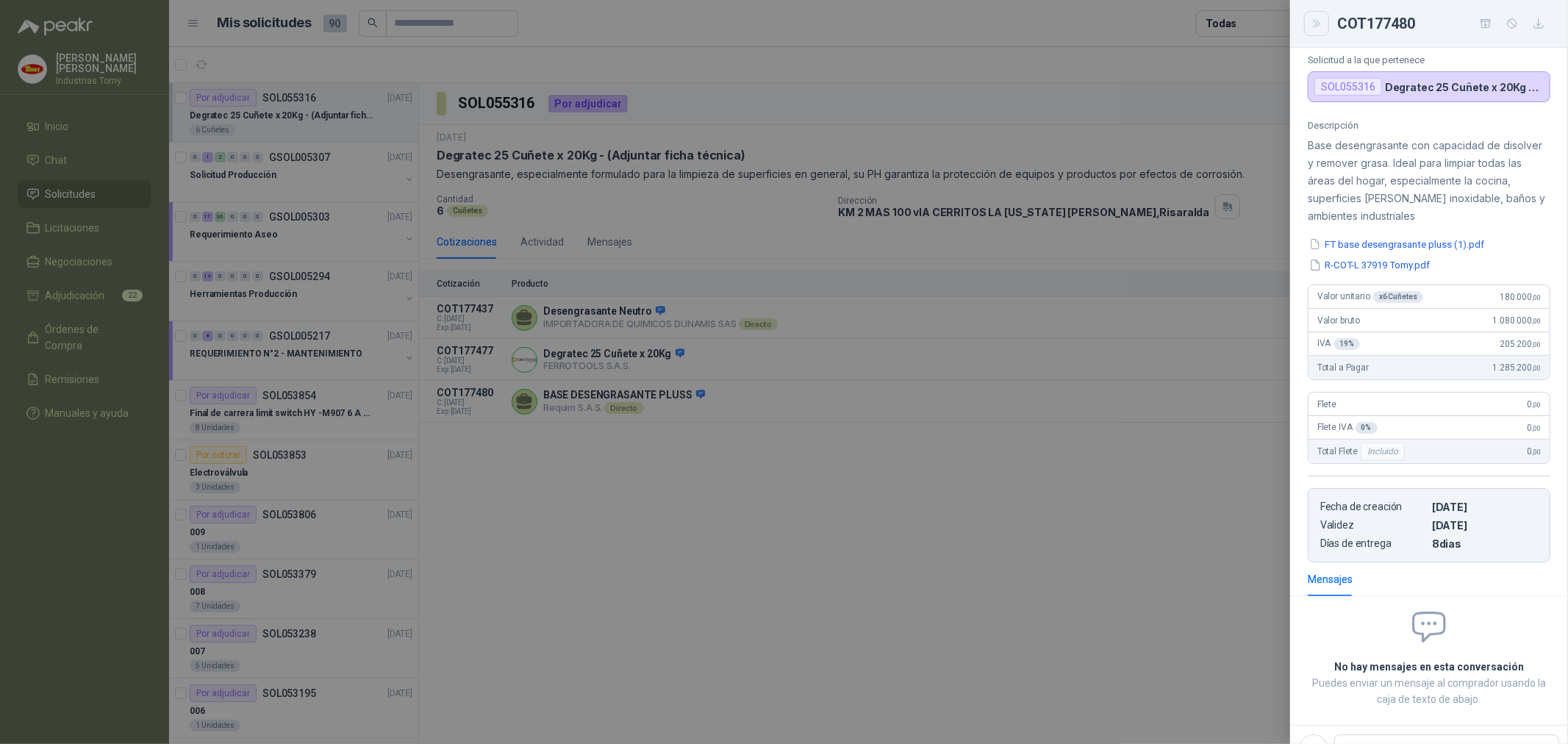
click at [1313, 15] on button "Close" at bounding box center [1316, 23] width 25 height 25
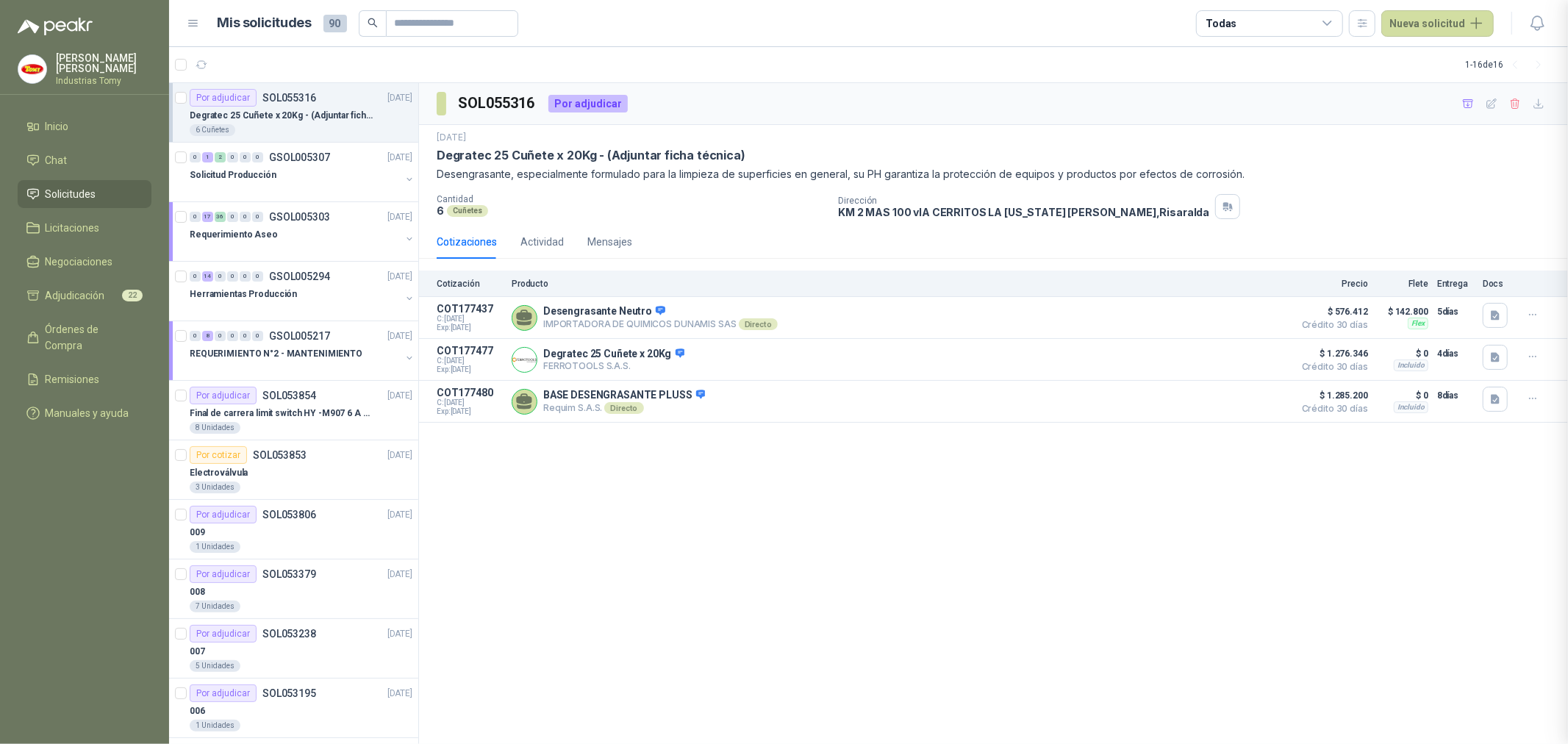
scroll to position [78, 0]
click at [1246, 315] on button "Detalles" at bounding box center [1251, 318] width 69 height 20
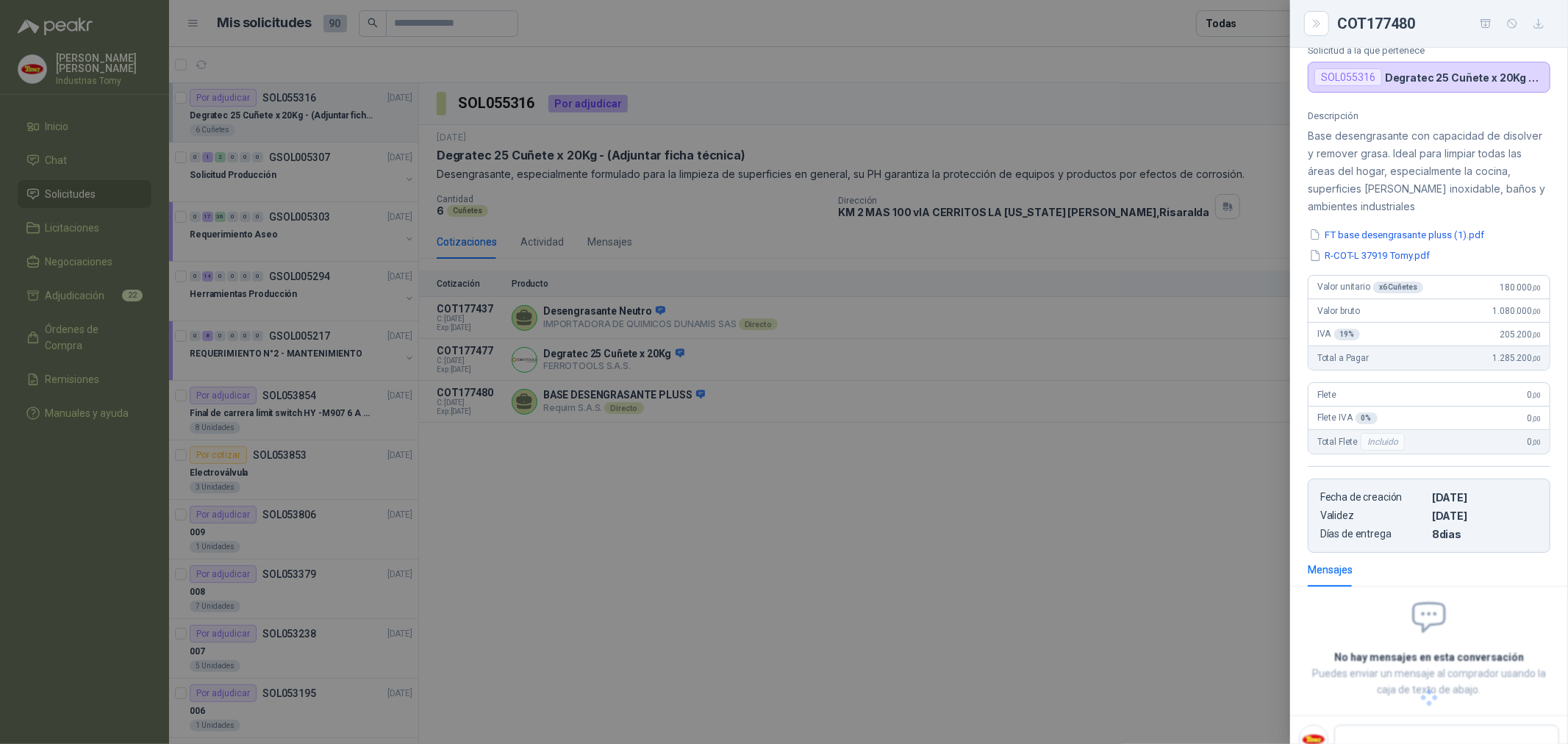
scroll to position [76, 0]
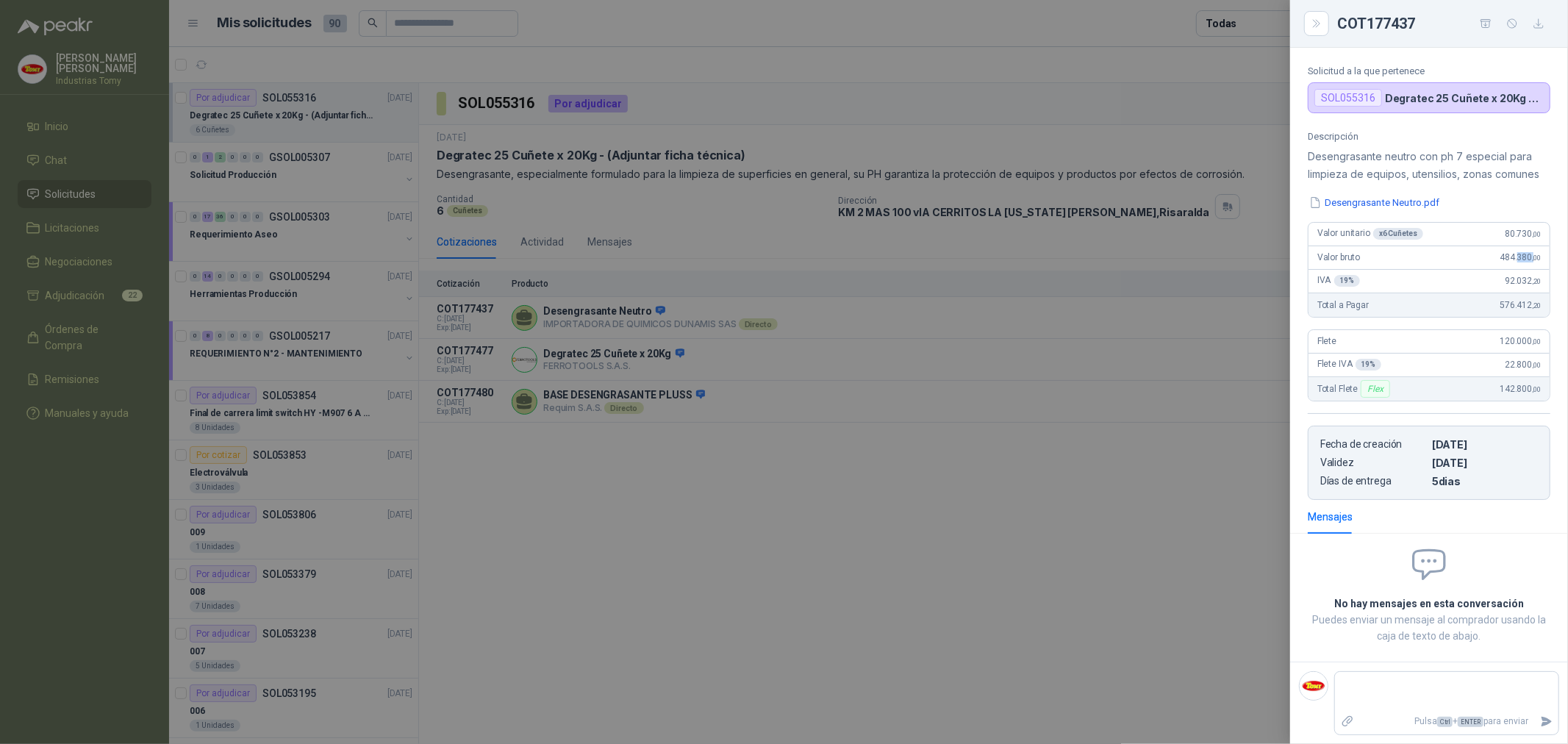
drag, startPoint x: 1507, startPoint y: 258, endPoint x: 1522, endPoint y: 258, distance: 15.0
click at [1522, 258] on span "484.380 ,00" at bounding box center [1520, 257] width 41 height 10
click at [1532, 258] on span ",00" at bounding box center [1537, 257] width 9 height 8
drag, startPoint x: 1504, startPoint y: 346, endPoint x: 1520, endPoint y: 350, distance: 16.5
click at [1520, 350] on div "Flete 120.000 ,00" at bounding box center [1429, 342] width 241 height 24
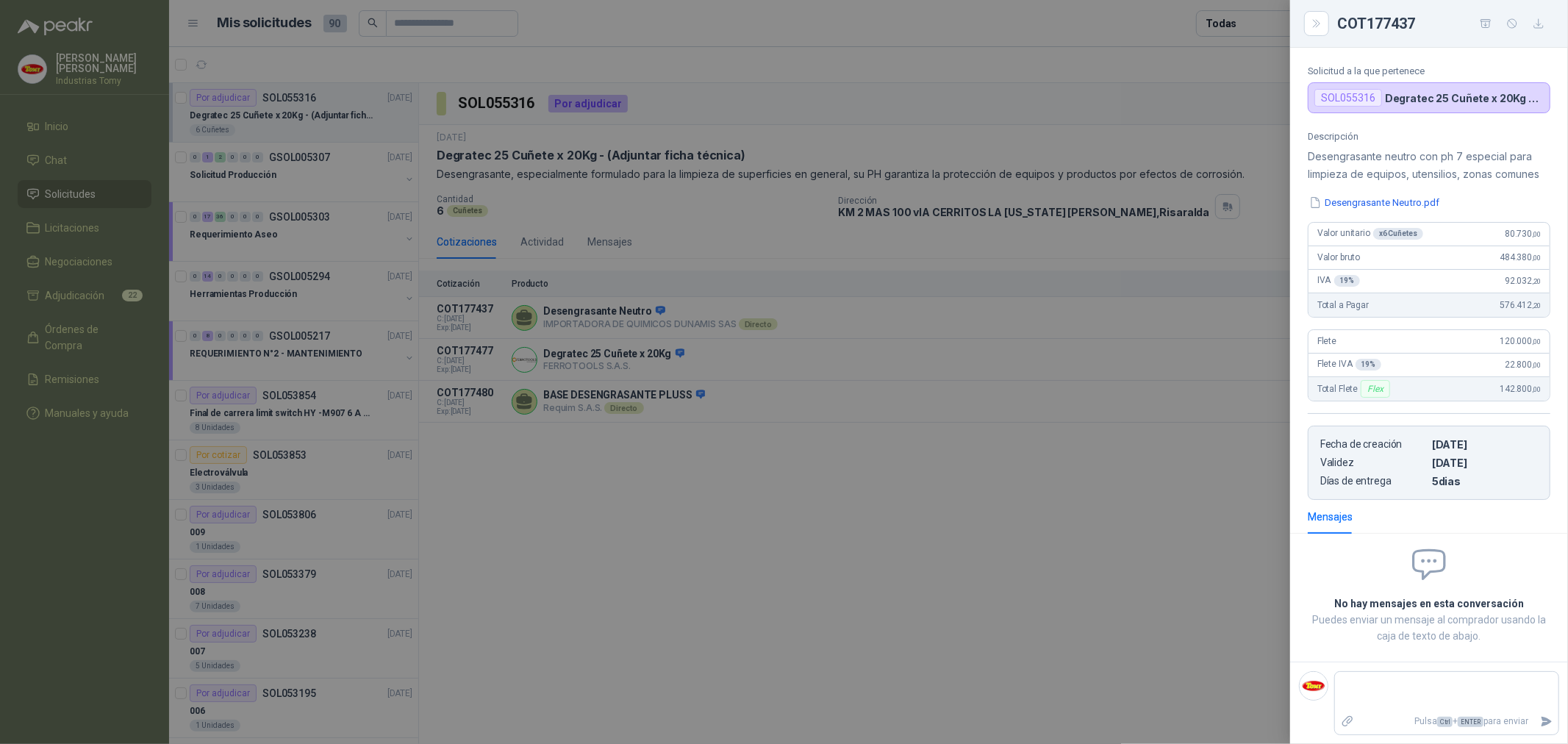
click at [1520, 350] on div "Flete 120.000 ,00" at bounding box center [1429, 342] width 241 height 24
drag, startPoint x: 1523, startPoint y: 337, endPoint x: 1475, endPoint y: 335, distance: 48.0
click at [1474, 335] on div "Flete 120.000 ,00" at bounding box center [1429, 342] width 241 height 24
click at [1500, 339] on span "120.000 ,00" at bounding box center [1520, 340] width 41 height 10
drag, startPoint x: 1530, startPoint y: 386, endPoint x: 1515, endPoint y: 384, distance: 15.1
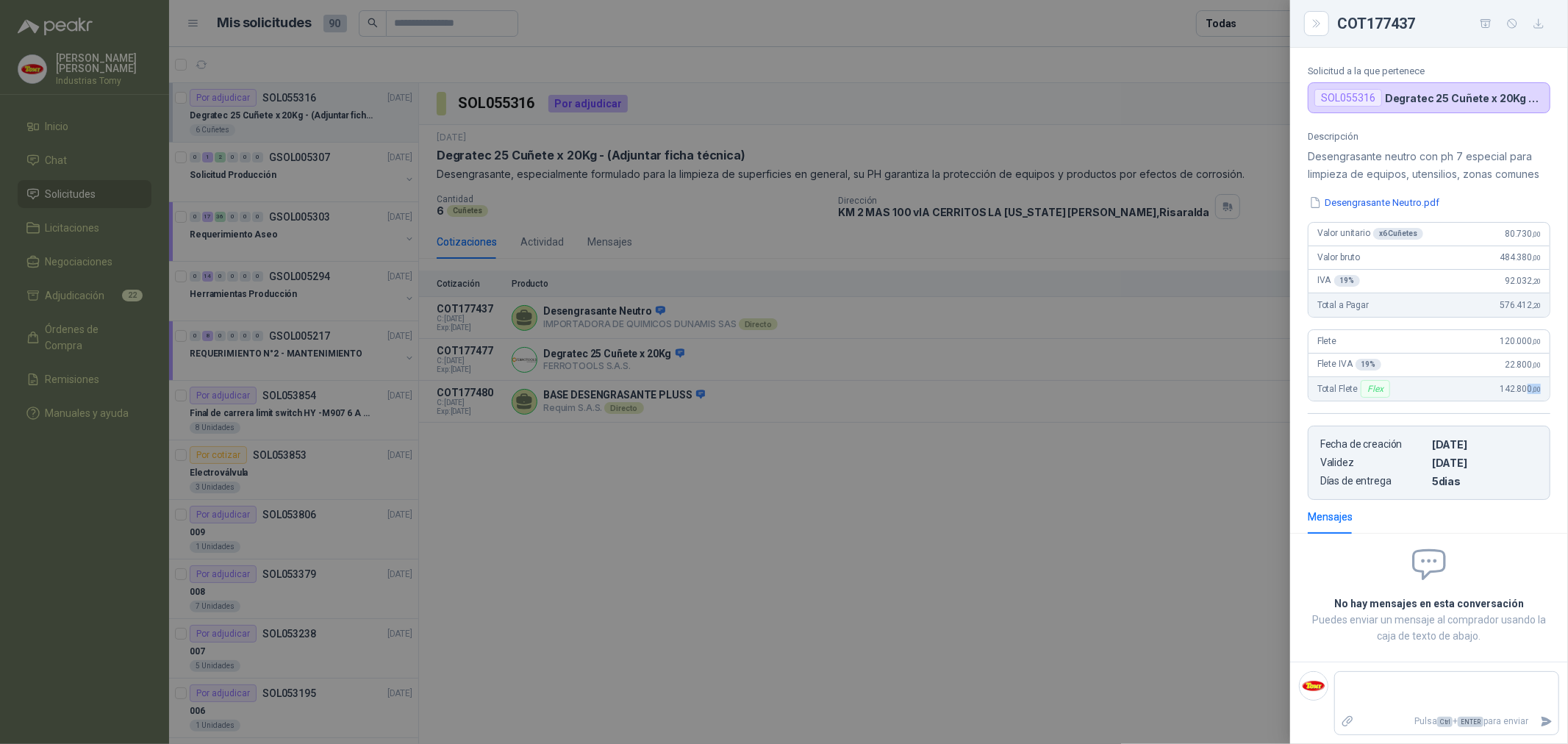
click at [1515, 384] on div "Total Flete Flex 142.800 ,00" at bounding box center [1429, 389] width 241 height 24
click at [1511, 383] on span "142.800 ,00" at bounding box center [1520, 388] width 41 height 10
drag, startPoint x: 1497, startPoint y: 341, endPoint x: 1518, endPoint y: 350, distance: 22.8
click at [1518, 350] on div "Flete 120.000 ,00" at bounding box center [1429, 342] width 241 height 24
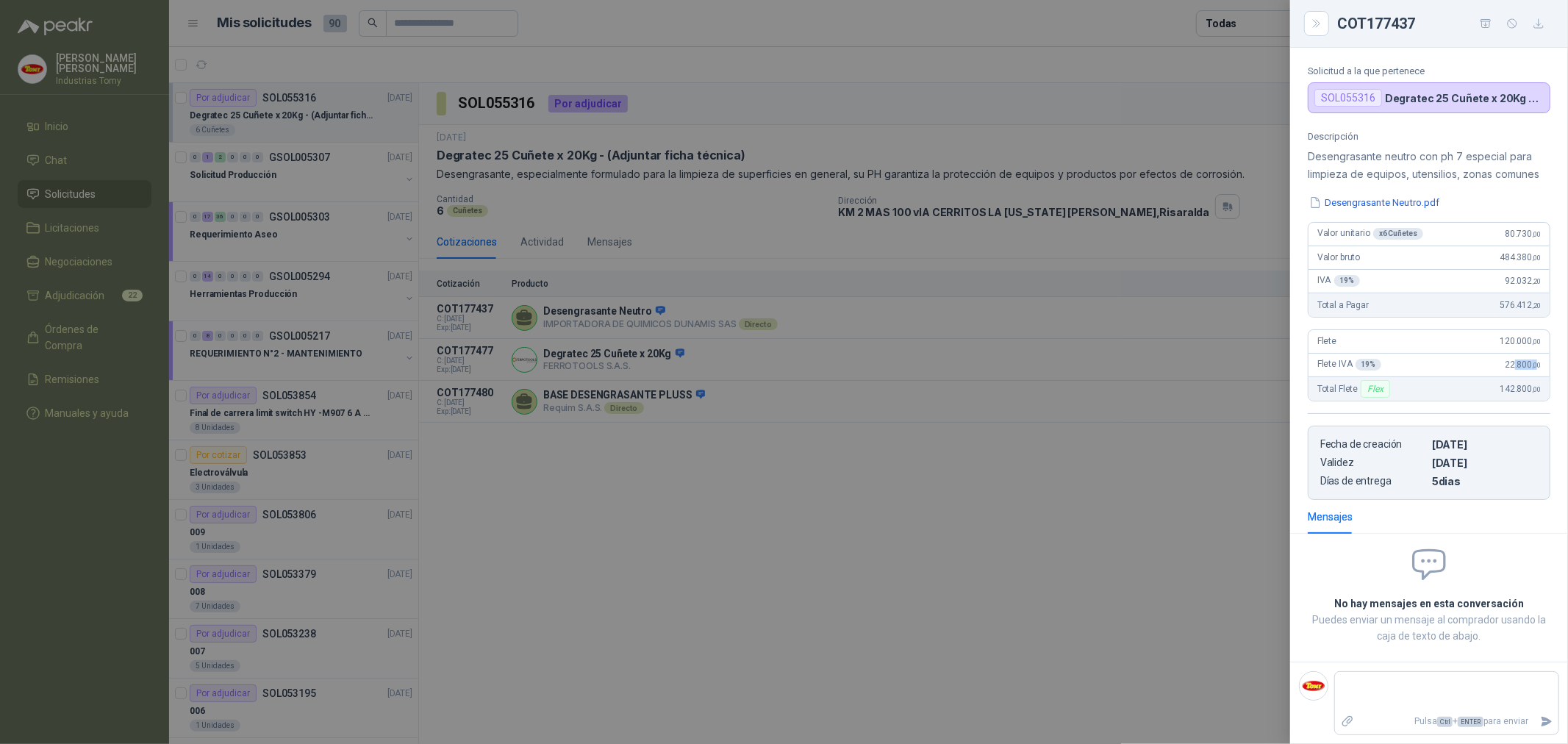
click at [1503, 356] on div "Flete IVA 19 % 22.800 ,00" at bounding box center [1429, 365] width 241 height 24
drag, startPoint x: 1513, startPoint y: 388, endPoint x: 1496, endPoint y: 380, distance: 18.8
click at [1496, 380] on div "Total Flete Flex 142.800 ,00" at bounding box center [1429, 389] width 241 height 24
click at [1070, 524] on div at bounding box center [784, 372] width 1568 height 744
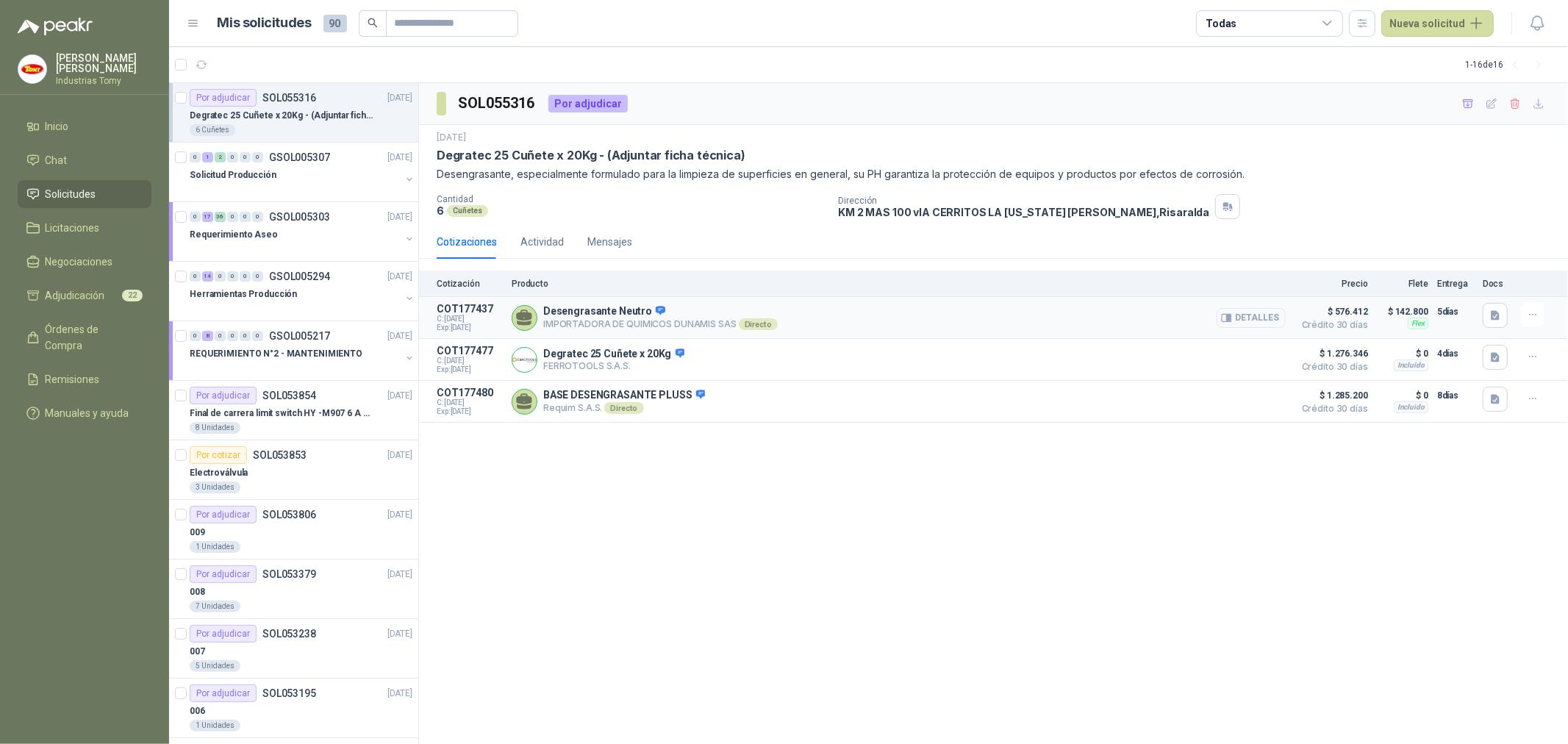
click at [1266, 315] on button "Detalles" at bounding box center [1251, 318] width 69 height 20
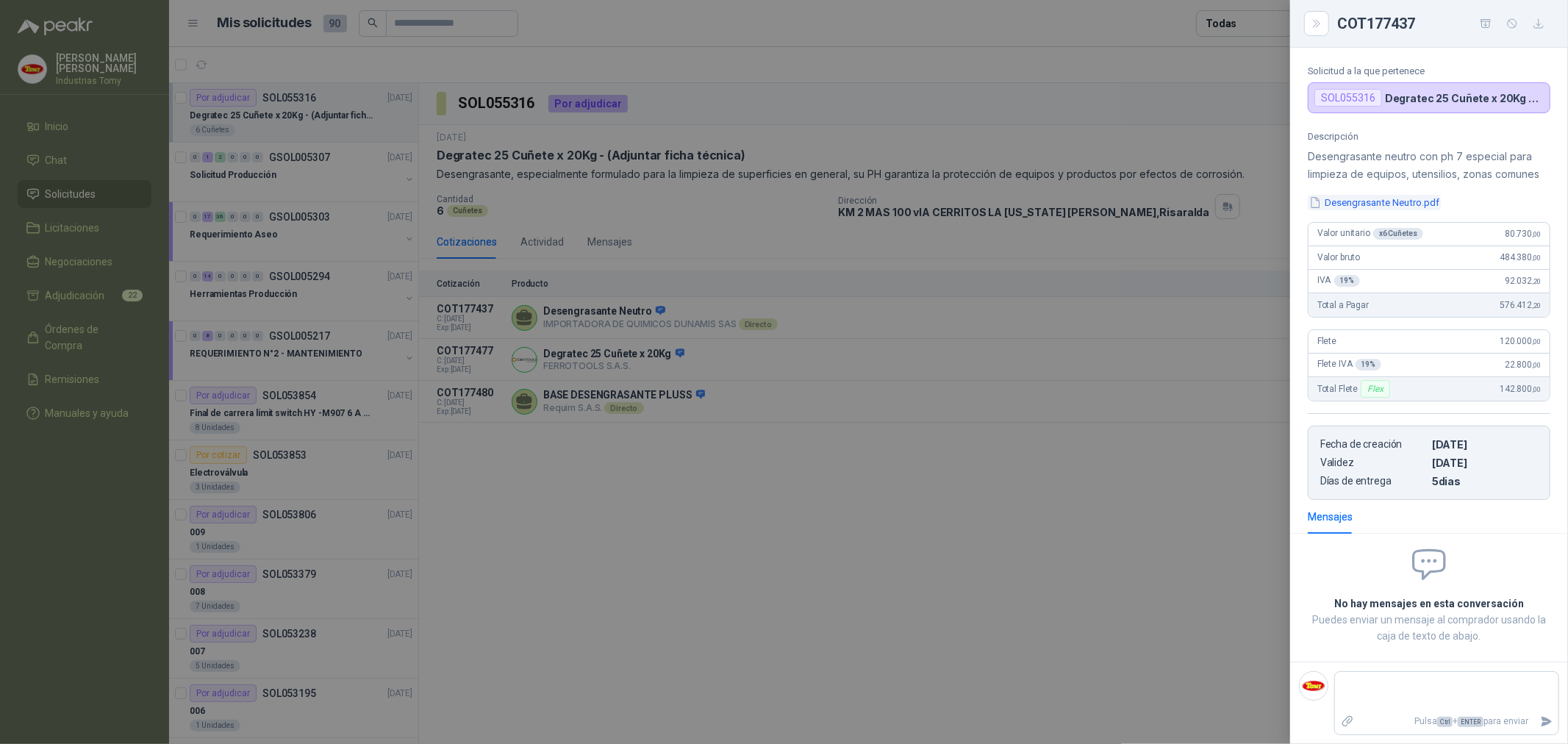
click at [1407, 205] on button "Desengrasante Neutro.pdf" at bounding box center [1373, 202] width 133 height 16
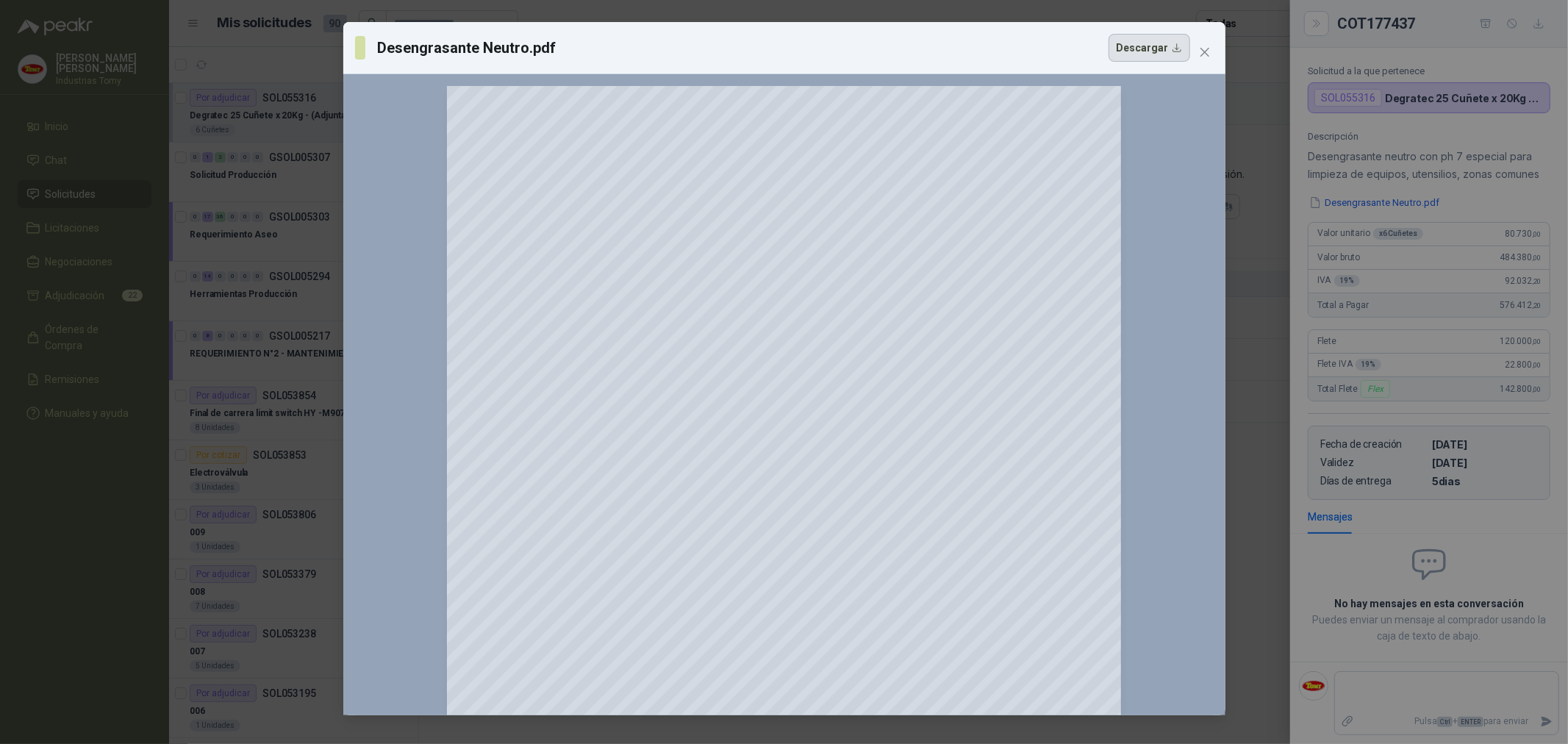
click at [1166, 41] on button "Descargar" at bounding box center [1149, 48] width 82 height 28
click at [1204, 51] on icon "close" at bounding box center [1205, 52] width 9 height 9
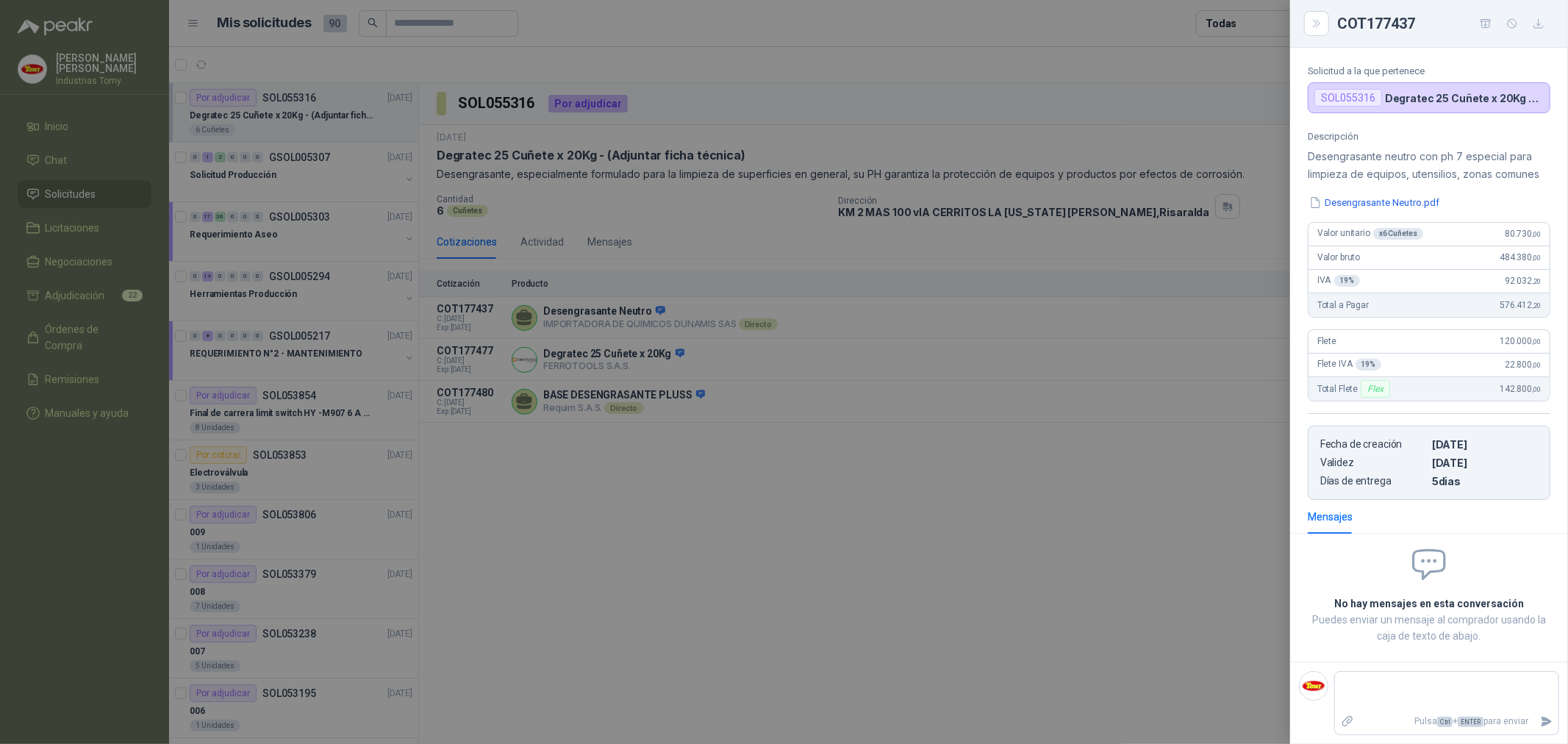
click at [698, 359] on div at bounding box center [784, 372] width 1568 height 744
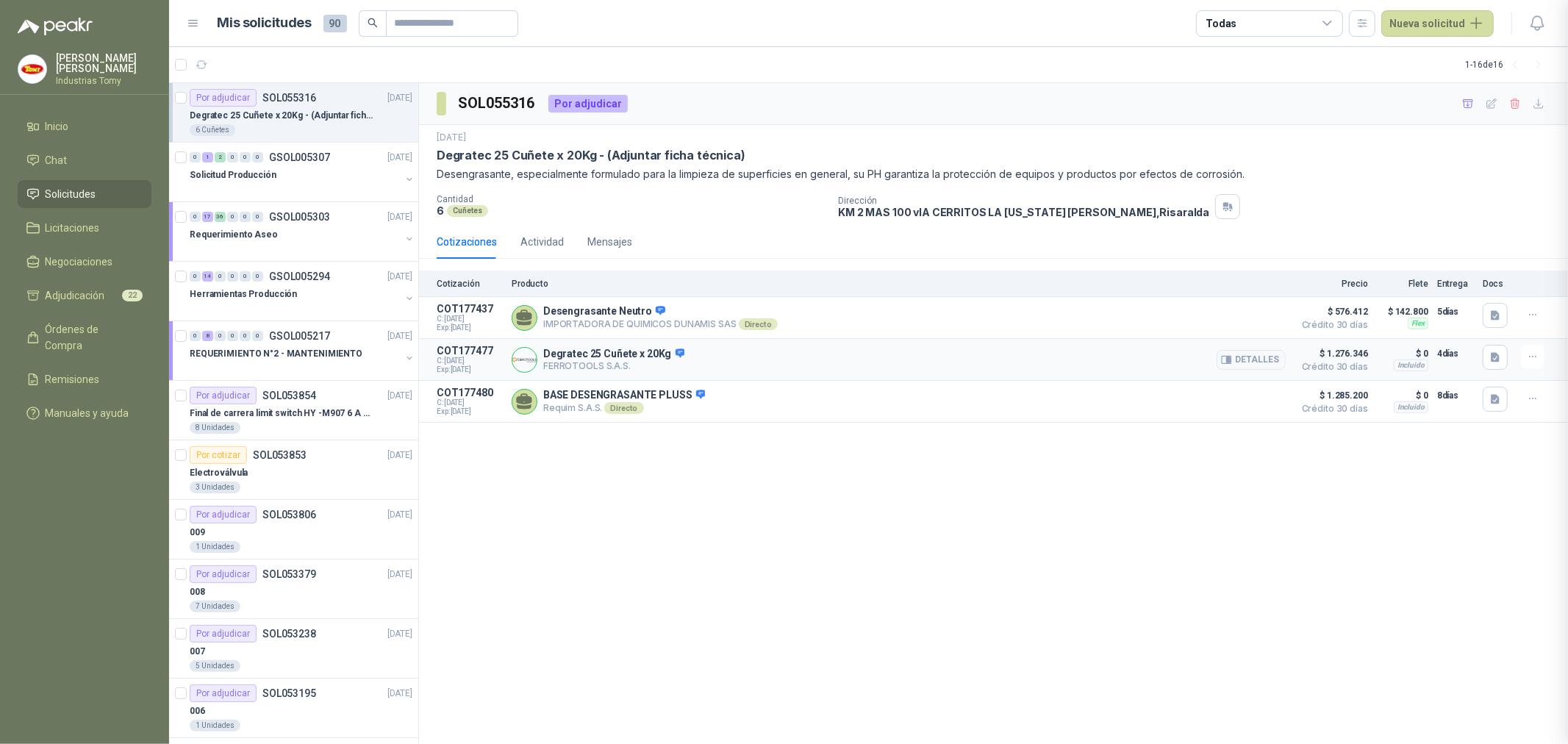
drag, startPoint x: 642, startPoint y: 357, endPoint x: 655, endPoint y: 357, distance: 13.0
click at [646, 357] on p "Degratec 25 Cuñete x 20Kg" at bounding box center [614, 354] width 141 height 13
click at [1260, 361] on button "Detalles" at bounding box center [1251, 360] width 69 height 20
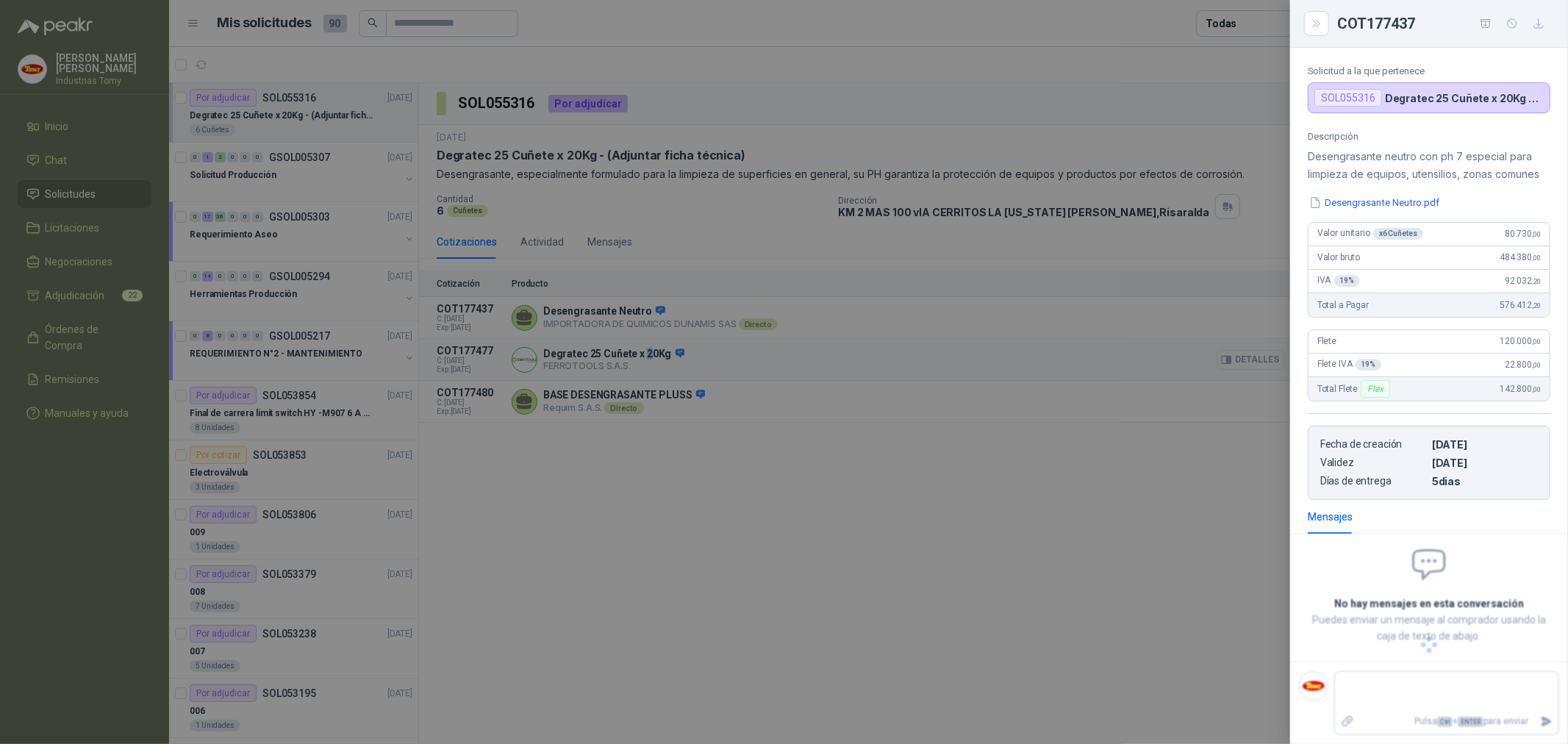
scroll to position [72, 0]
click at [838, 509] on div at bounding box center [784, 372] width 1568 height 744
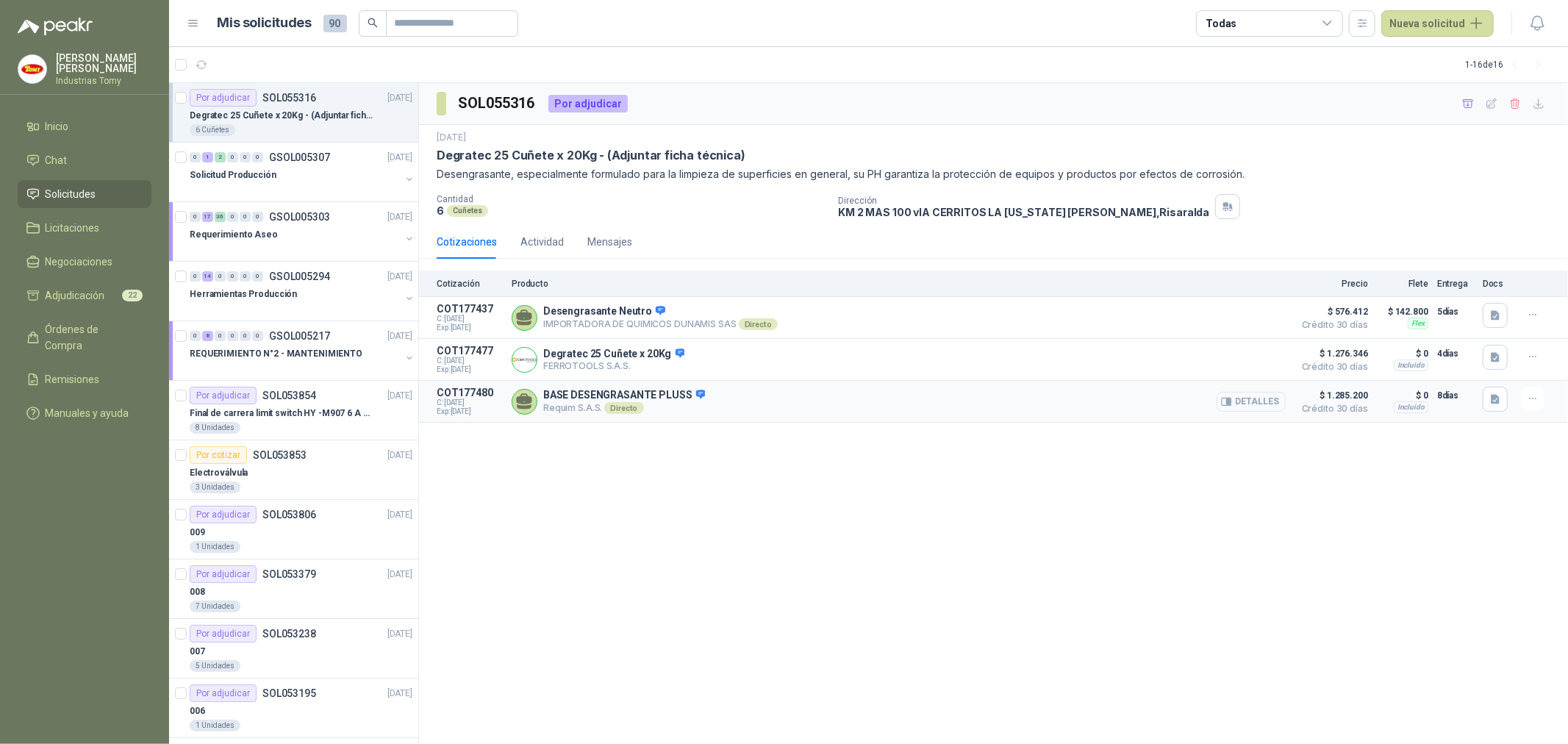
click at [1251, 401] on button "Detalles" at bounding box center [1251, 402] width 69 height 20
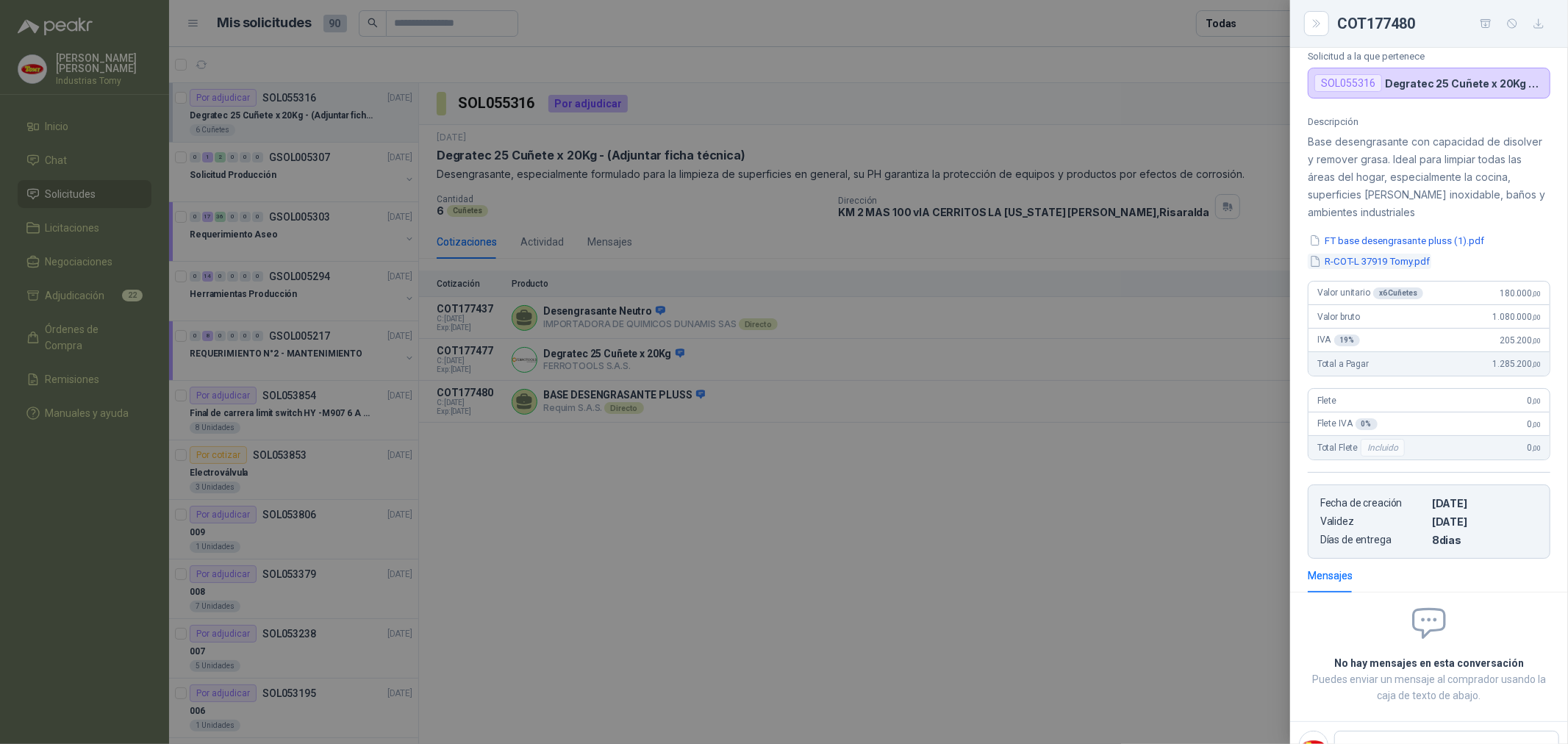
click at [1378, 258] on button "R-COT-L 37919 Tomy.pdf" at bounding box center [1369, 261] width 124 height 16
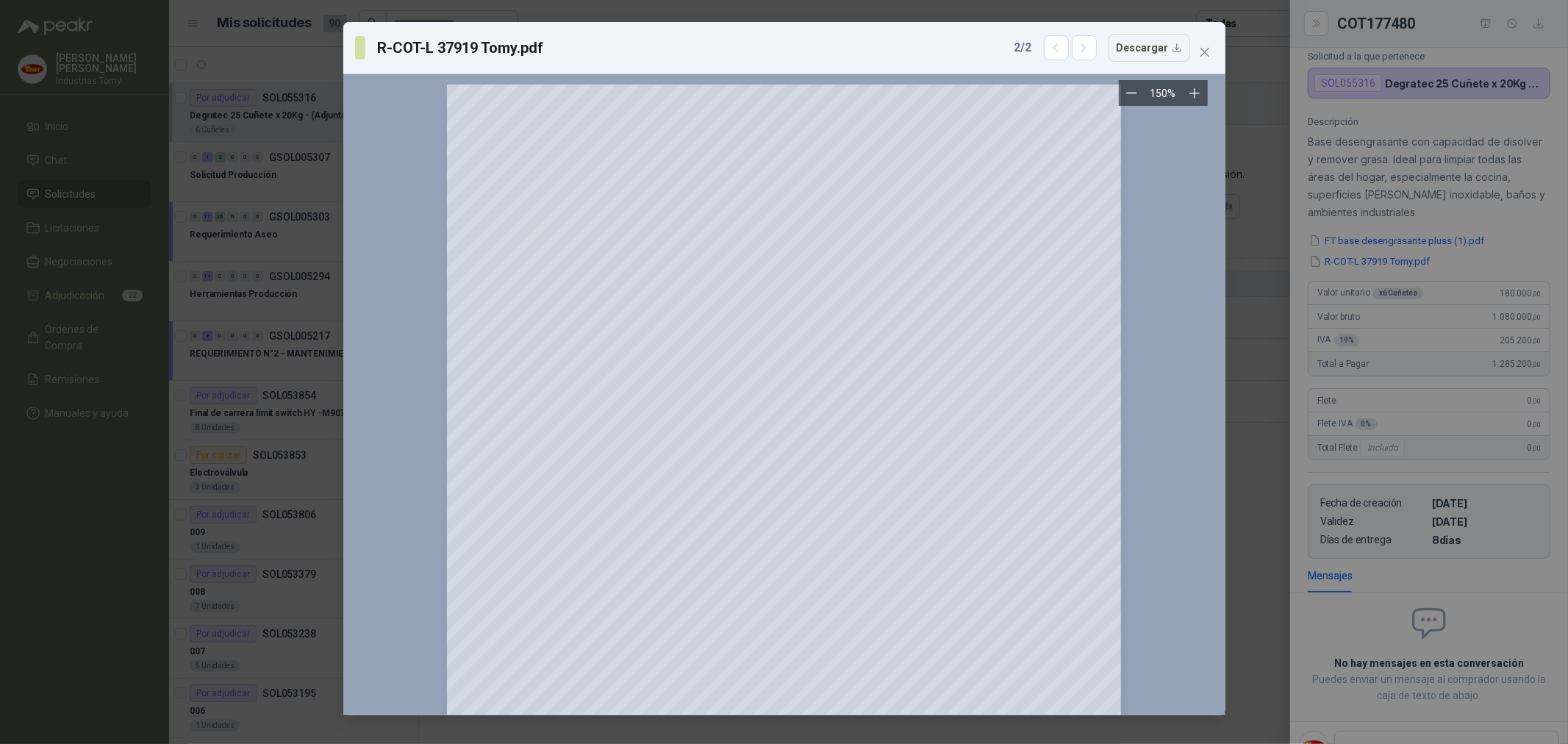
scroll to position [0, 0]
click at [1204, 51] on icon "close" at bounding box center [1205, 52] width 9 height 9
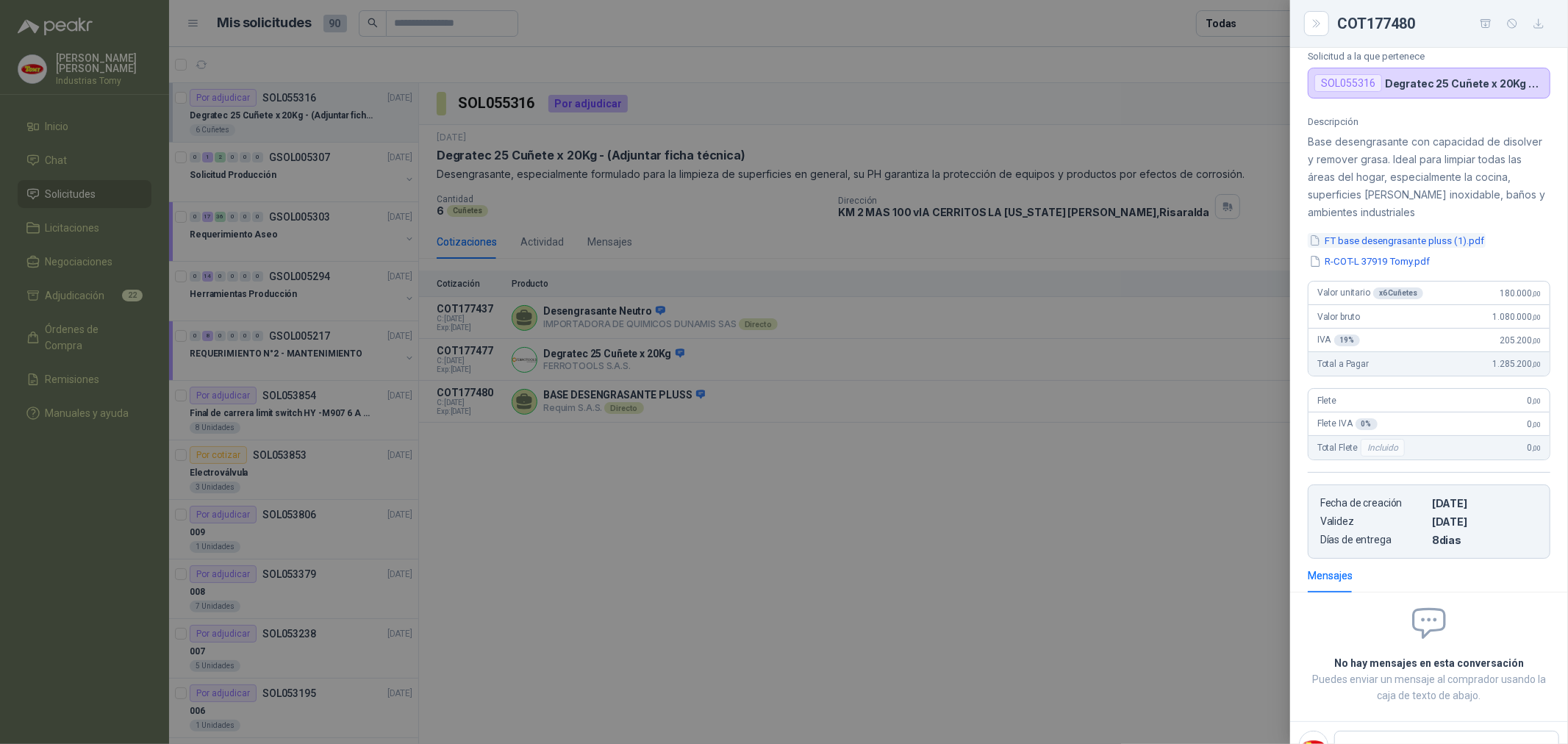
click at [1416, 244] on button "FT base desengrasante pluss (1).pdf" at bounding box center [1396, 240] width 178 height 16
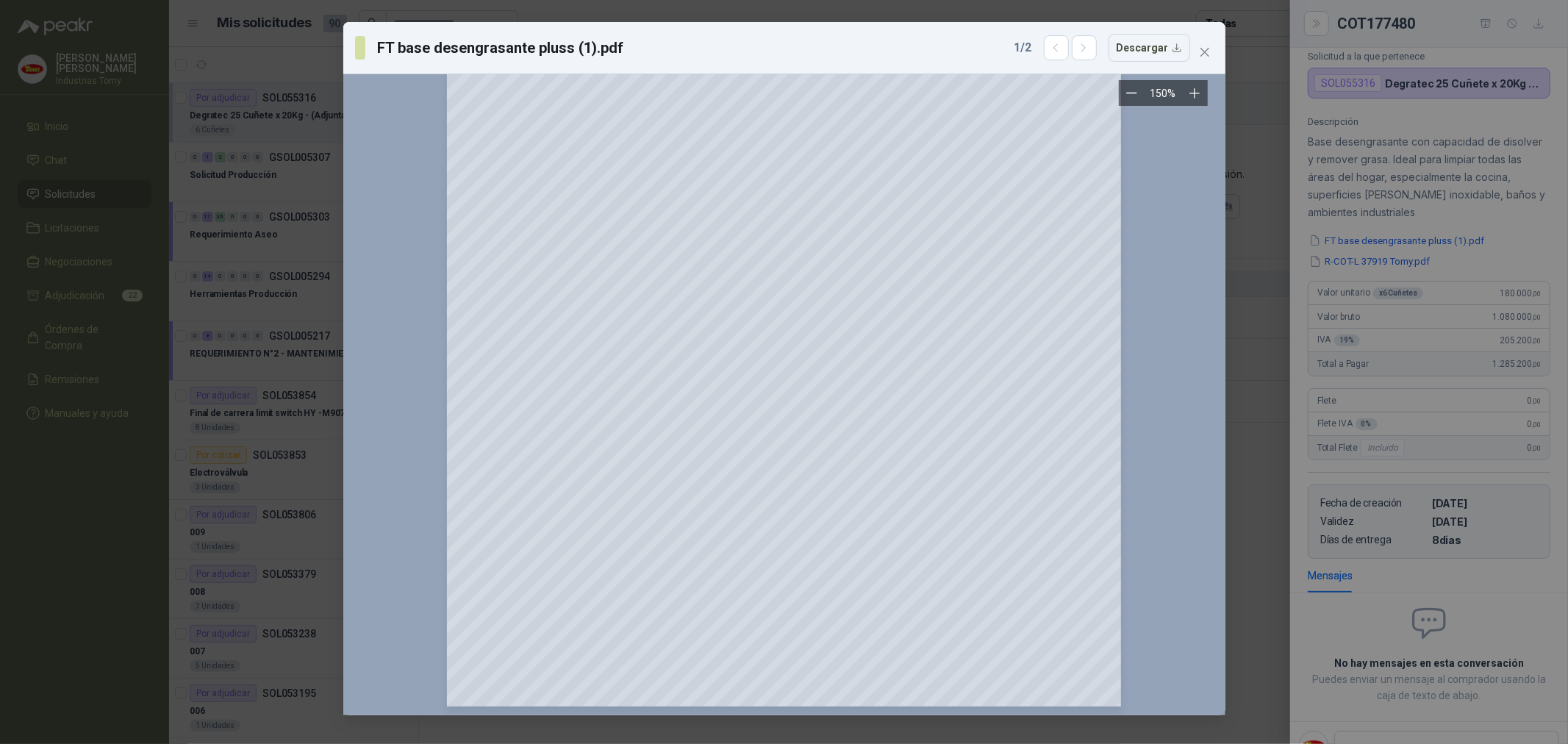
scroll to position [255, 0]
click at [1156, 47] on button "Descargar" at bounding box center [1149, 48] width 82 height 28
click at [1206, 48] on icon "close" at bounding box center [1205, 51] width 12 height 12
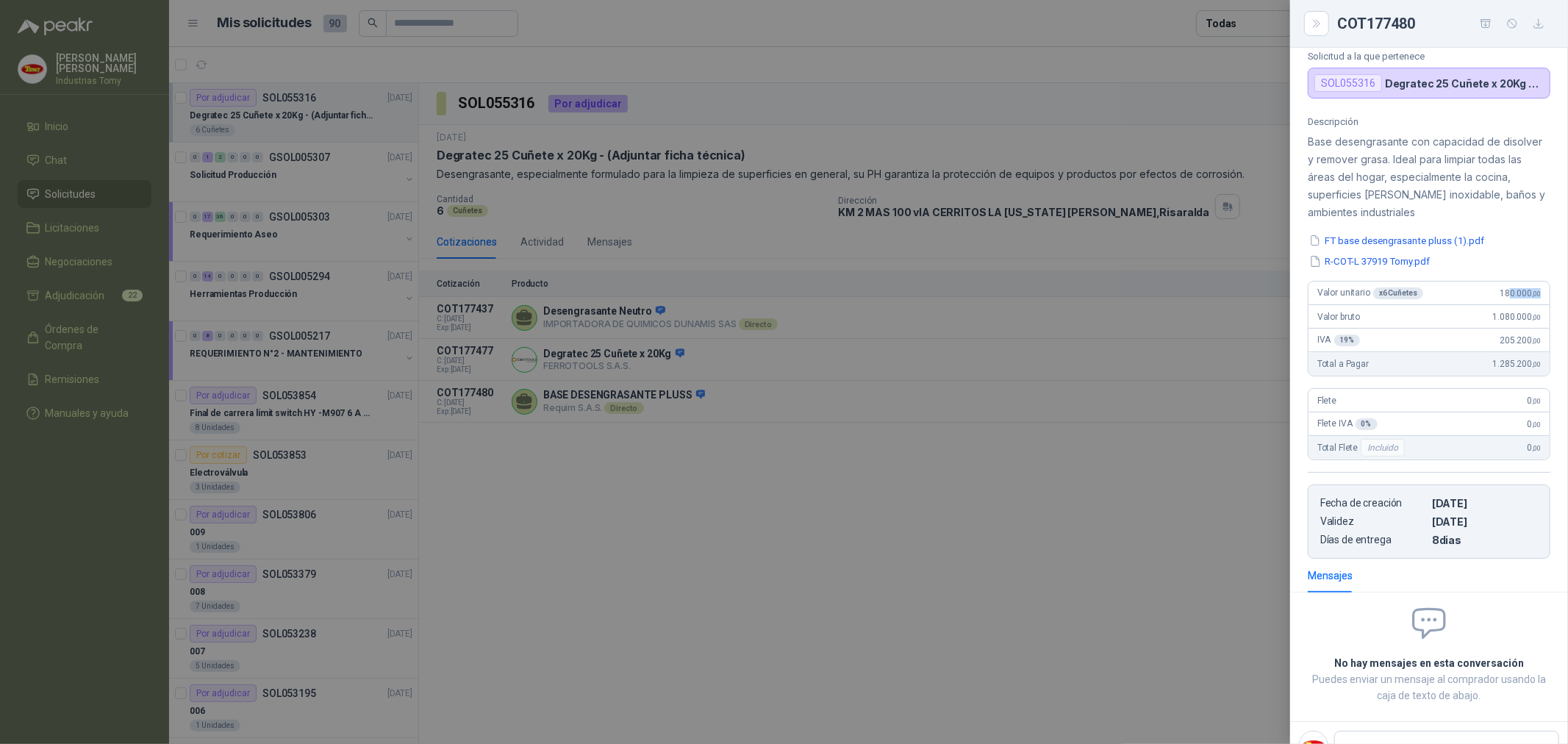
drag, startPoint x: 1498, startPoint y: 294, endPoint x: 1541, endPoint y: 304, distance: 44.1
click at [1540, 303] on div "Descripción Base desengrasante con capacidad de disolver y remover grasa. Ideal…" at bounding box center [1429, 338] width 278 height 442
click at [1028, 519] on div at bounding box center [784, 372] width 1568 height 744
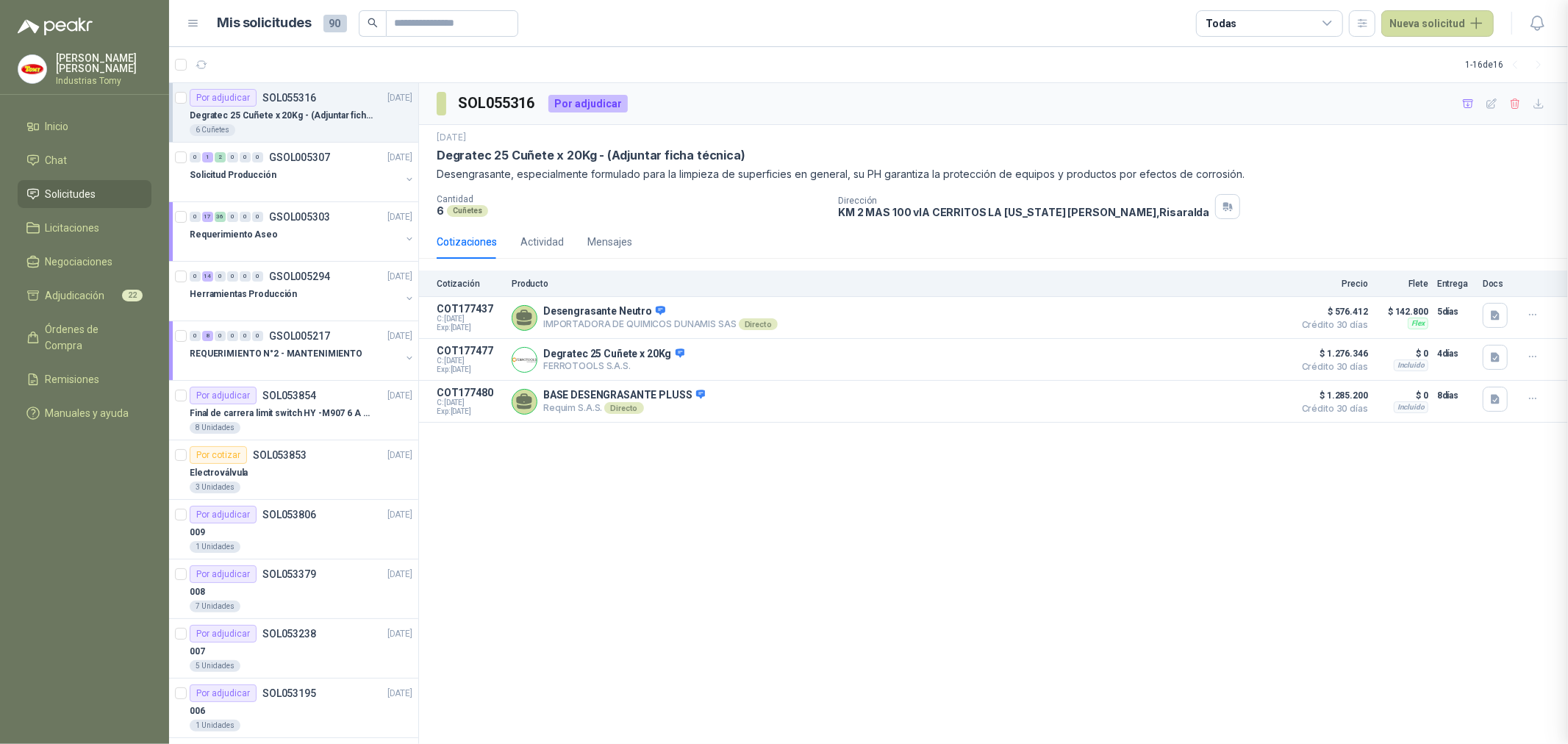
scroll to position [78, 0]
click at [689, 515] on div "SOL055316 Por adjudicar [DATE] Degratec 25 Cuñete x 20Kg - (Adjuntar ficha técn…" at bounding box center [994, 414] width 1149 height 661
click at [100, 291] on span "Adjudicación" at bounding box center [75, 295] width 60 height 17
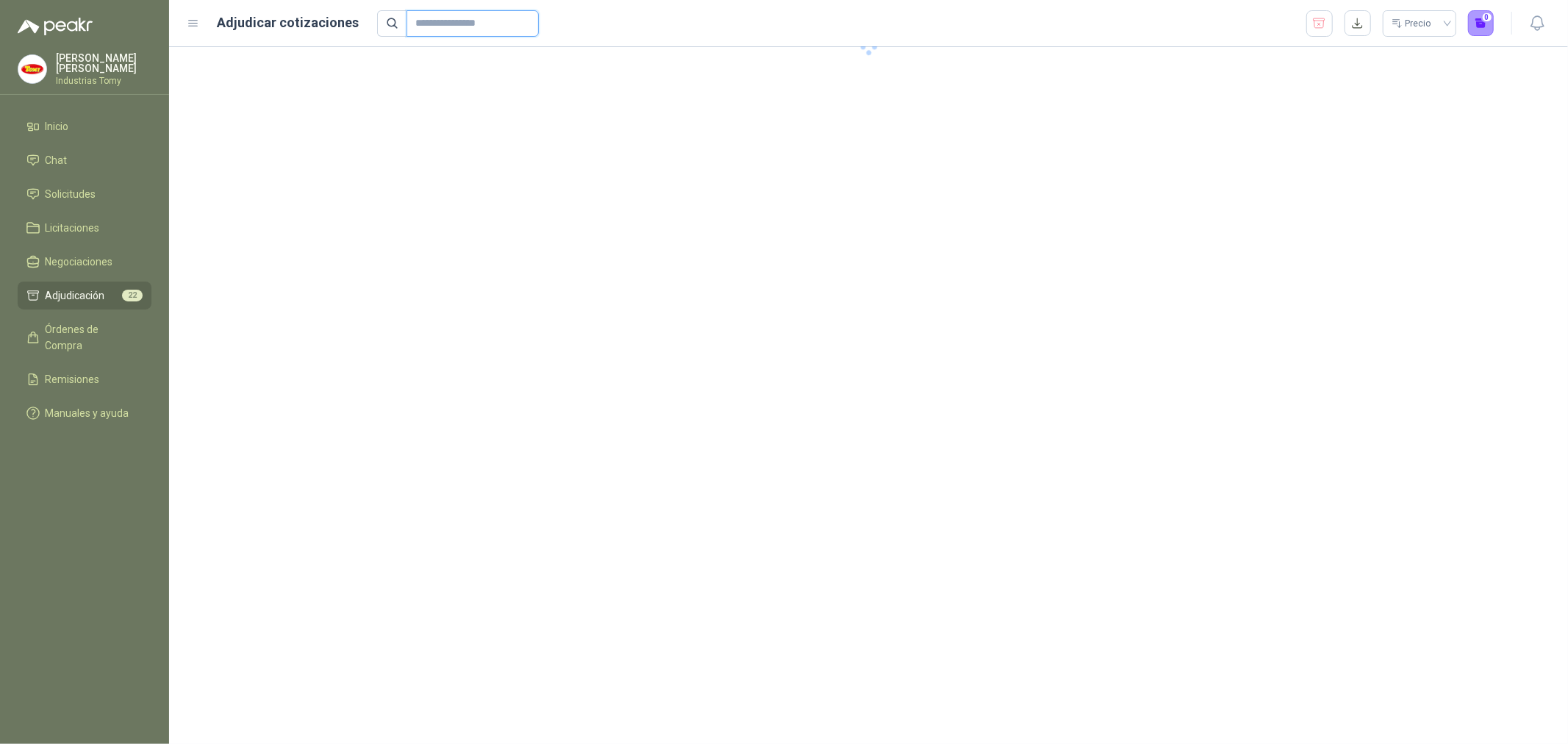
click at [486, 24] on input "text" at bounding box center [467, 23] width 103 height 25
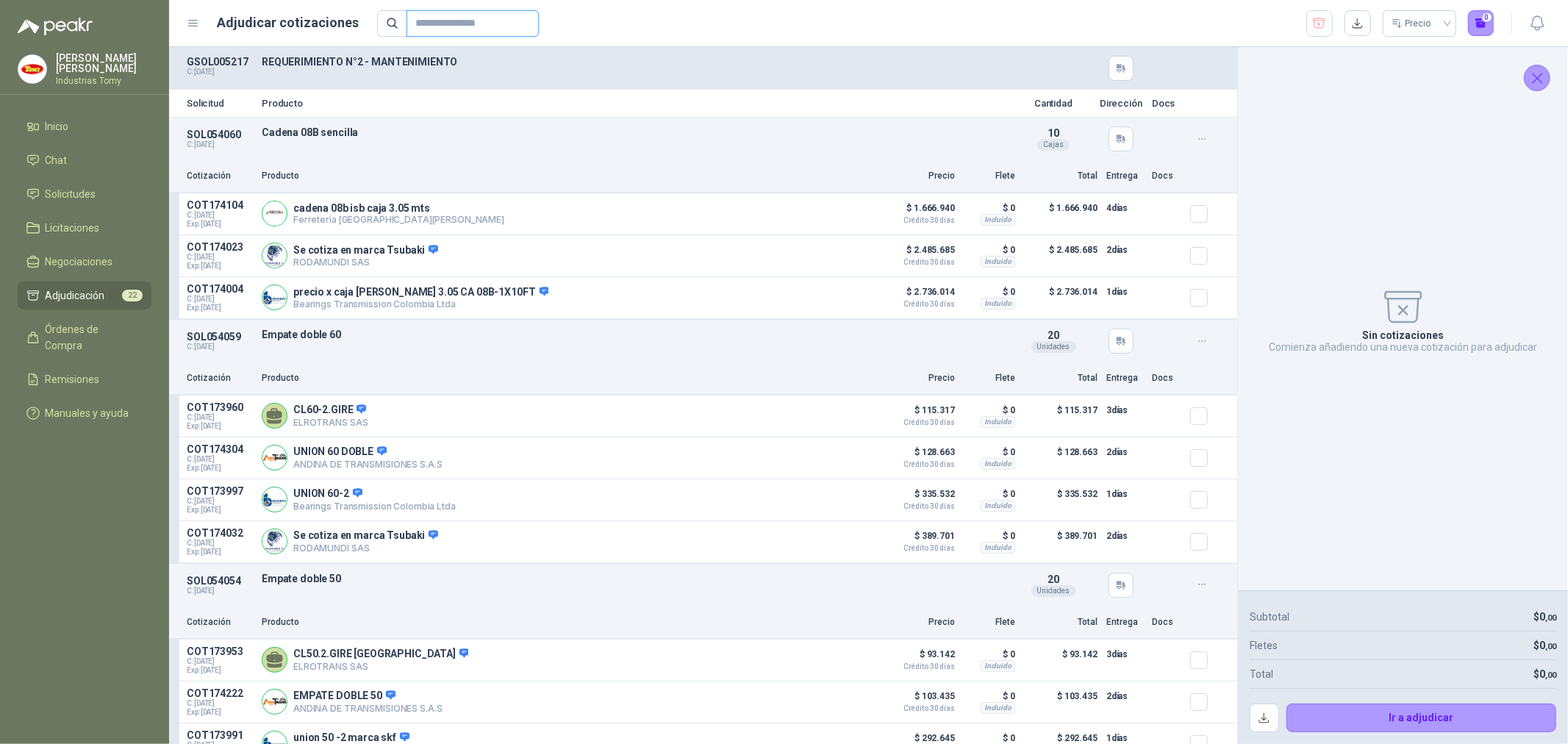
paste input "*********"
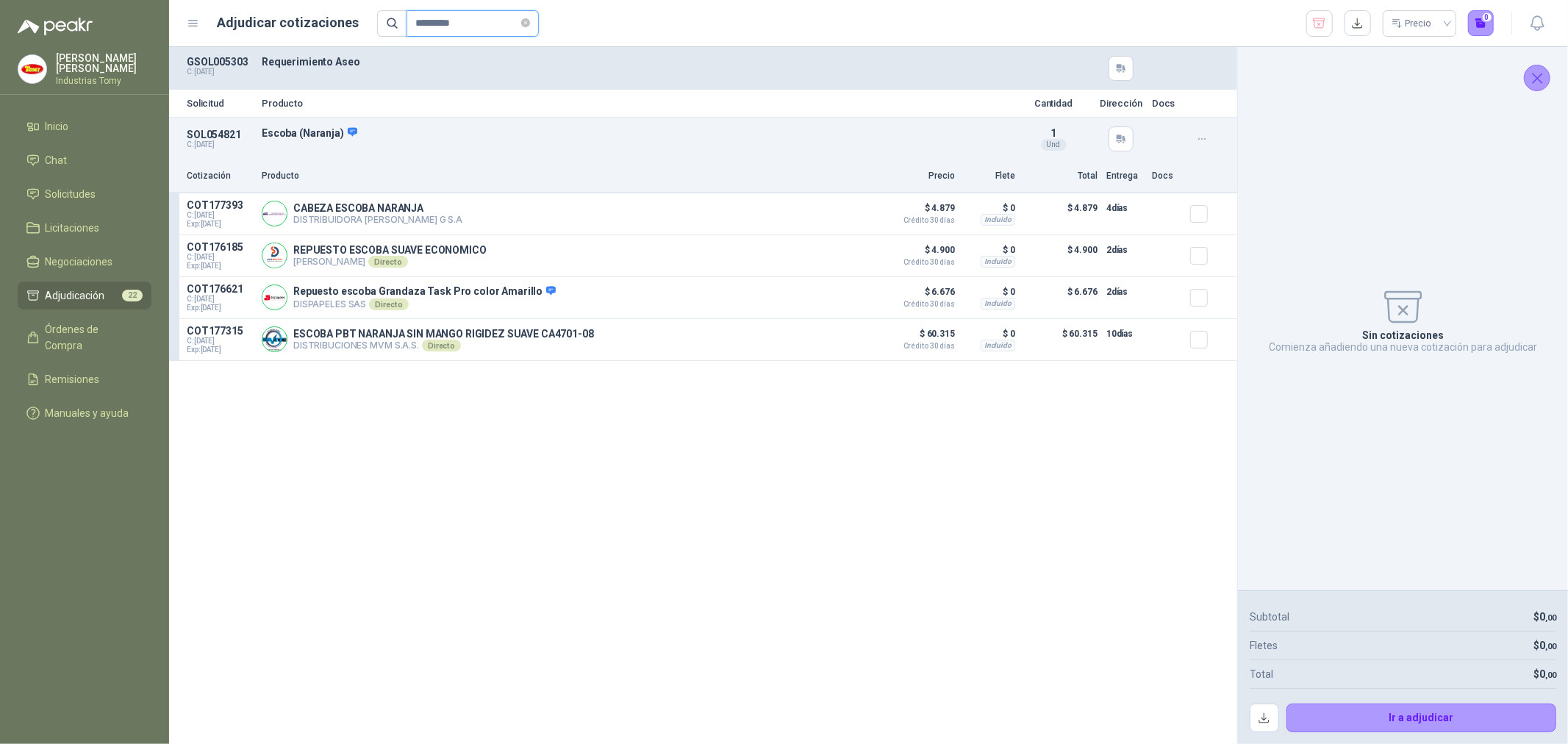
type input "*********"
click at [938, 335] on p "$ 60.315 Crédito 30 días" at bounding box center [918, 337] width 73 height 25
click at [853, 346] on button "Detalles" at bounding box center [838, 339] width 69 height 20
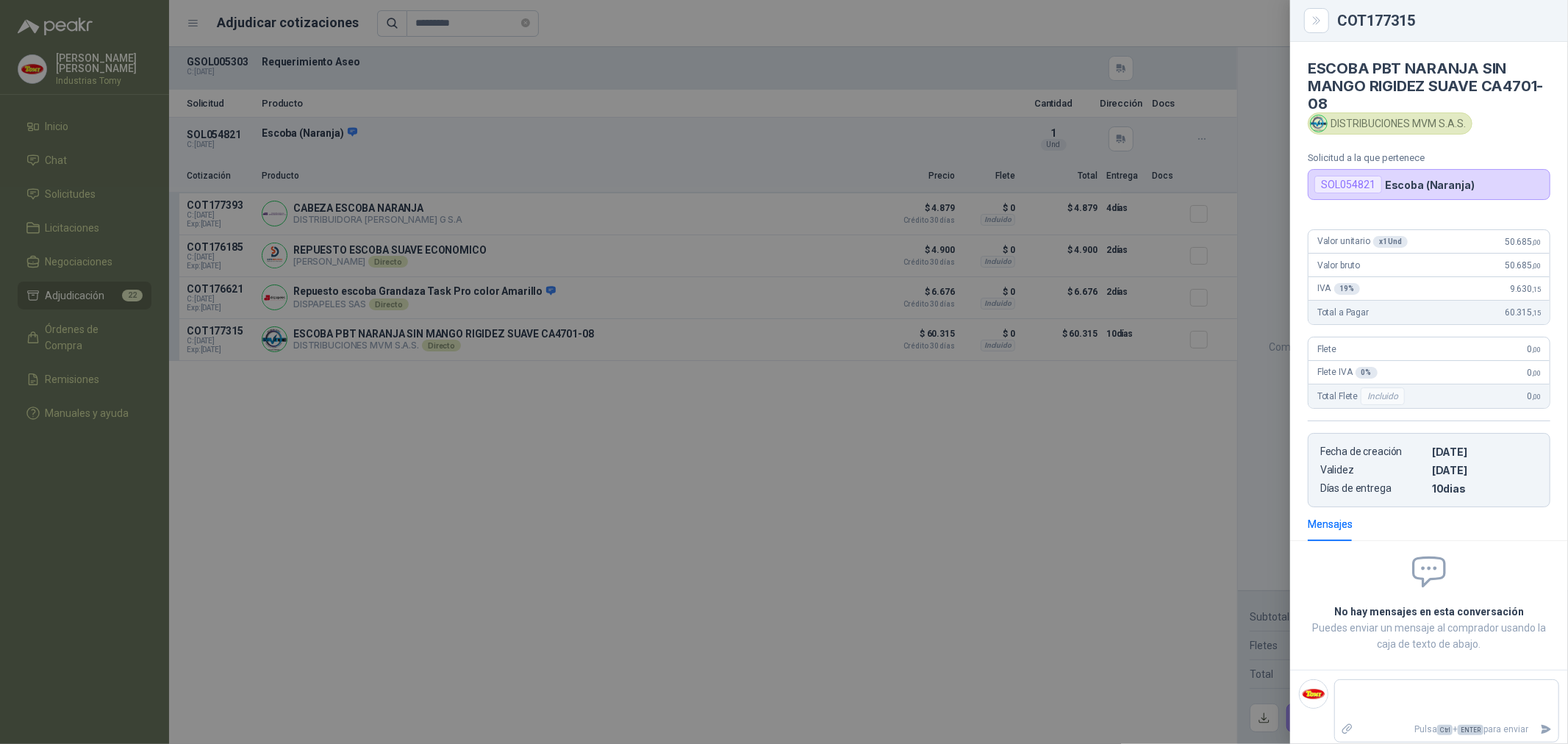
click at [1074, 405] on div at bounding box center [784, 372] width 1568 height 744
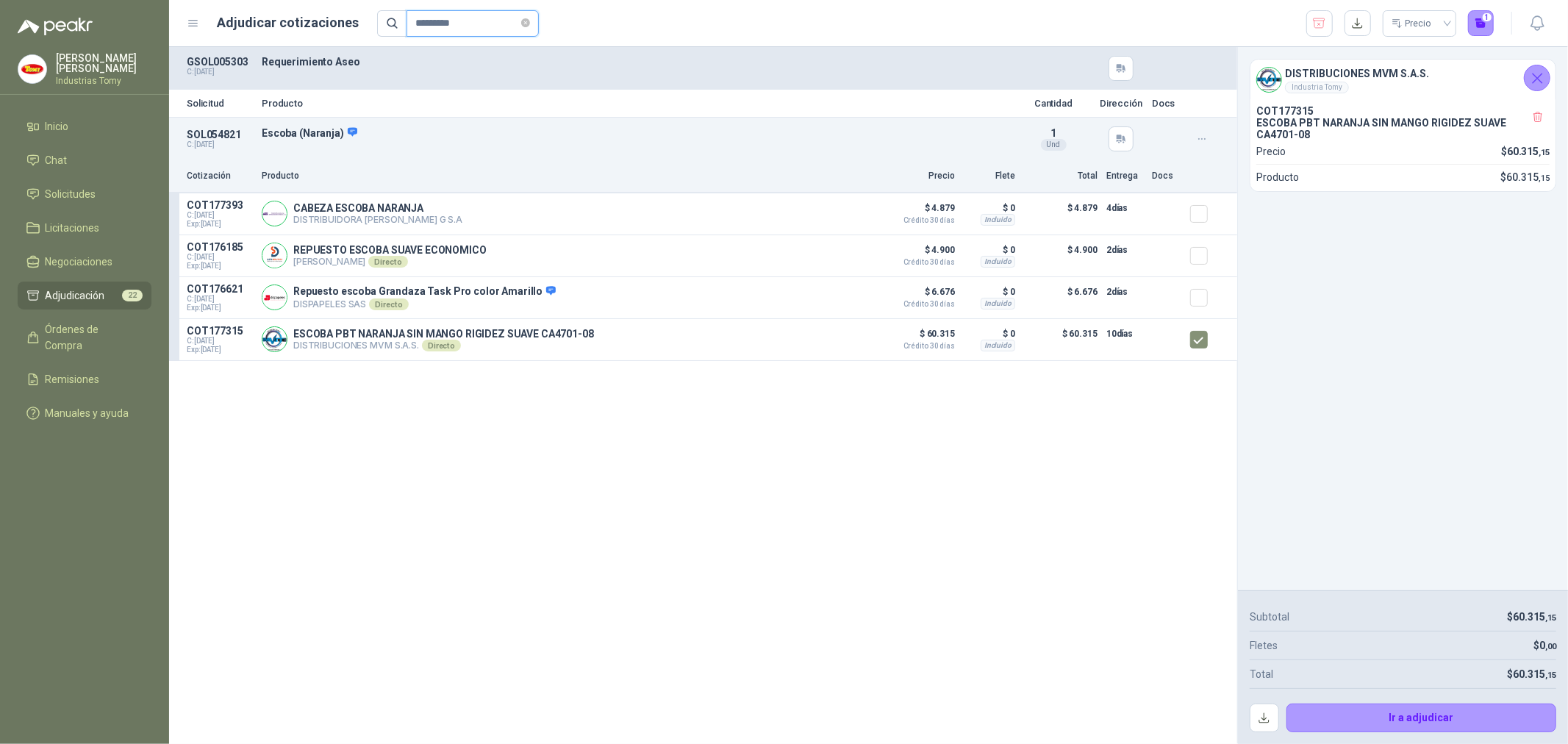
click at [490, 22] on input "*********" at bounding box center [467, 23] width 103 height 25
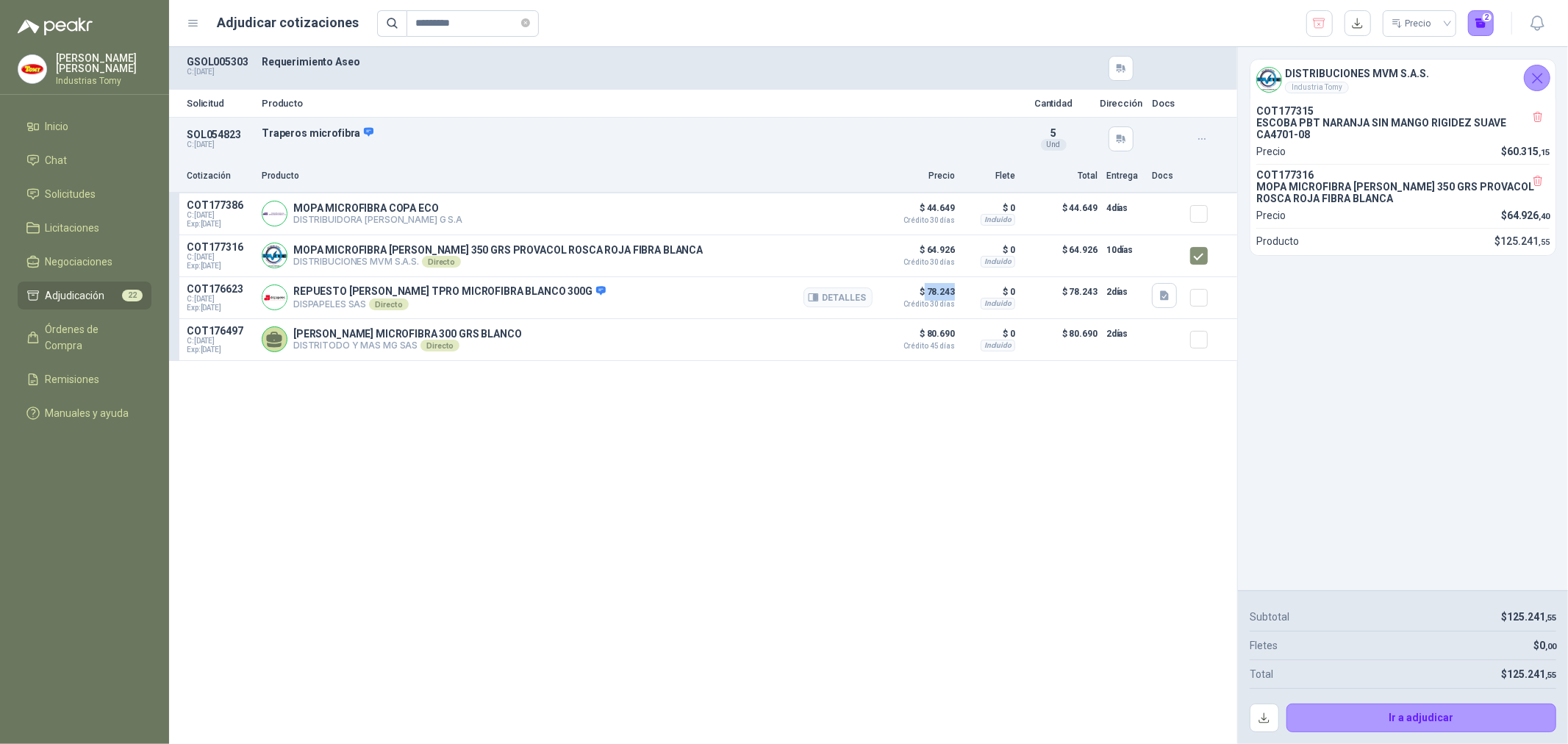
drag, startPoint x: 953, startPoint y: 297, endPoint x: 924, endPoint y: 293, distance: 29.3
click at [924, 293] on p "$ 78.243 Crédito 30 días" at bounding box center [918, 294] width 73 height 25
drag, startPoint x: 945, startPoint y: 333, endPoint x: 931, endPoint y: 310, distance: 26.9
click at [922, 327] on p "$ 80.690 Crédito 45 días" at bounding box center [918, 337] width 73 height 25
drag, startPoint x: 949, startPoint y: 255, endPoint x: 932, endPoint y: 253, distance: 17.1
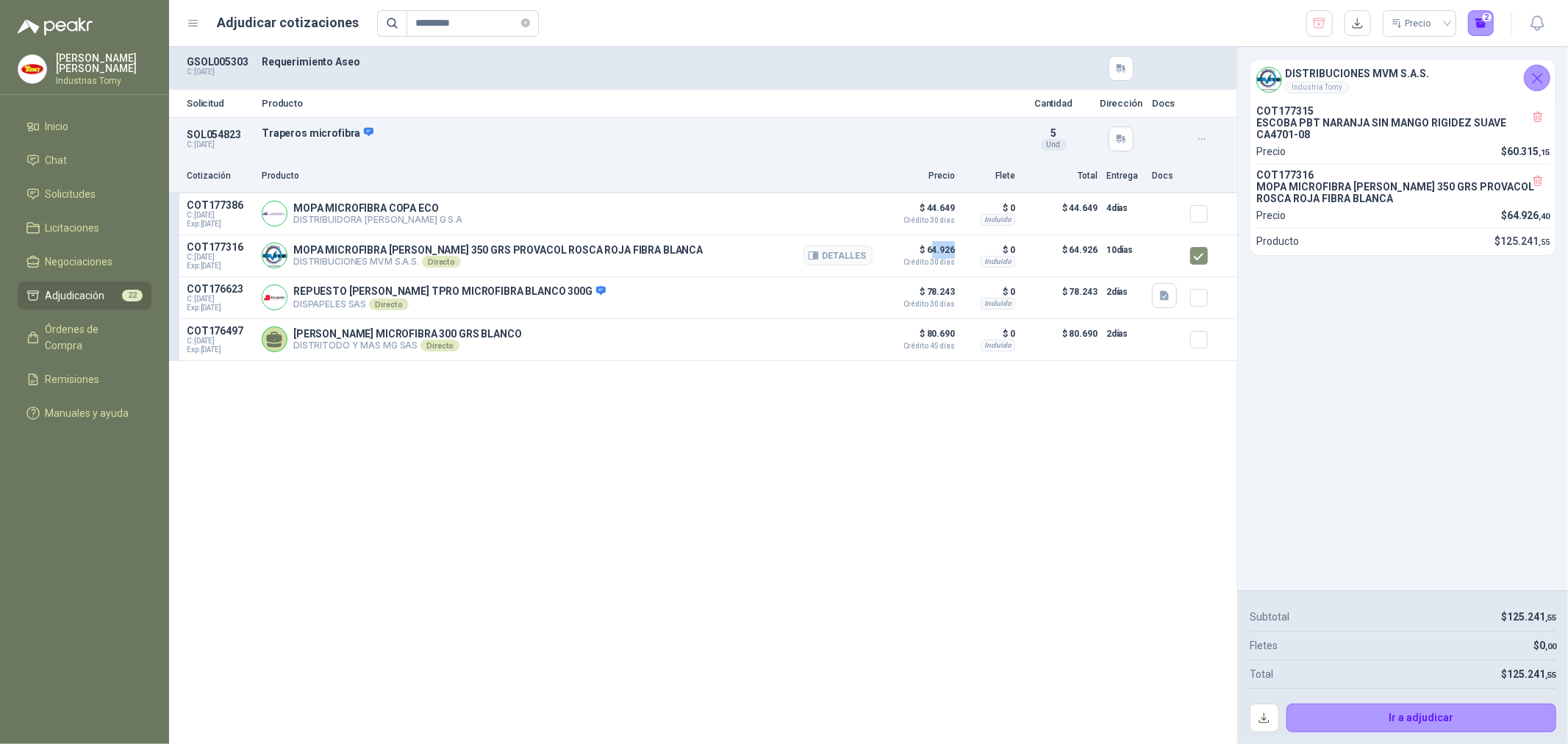
click at [932, 253] on p "$ 64.926 Crédito 30 días" at bounding box center [918, 253] width 73 height 25
drag, startPoint x: 953, startPoint y: 205, endPoint x: 919, endPoint y: 208, distance: 34.1
click at [919, 208] on p "$ 44.649 Crédito 30 días" at bounding box center [918, 211] width 73 height 25
click at [483, 25] on input "*********" at bounding box center [467, 23] width 103 height 25
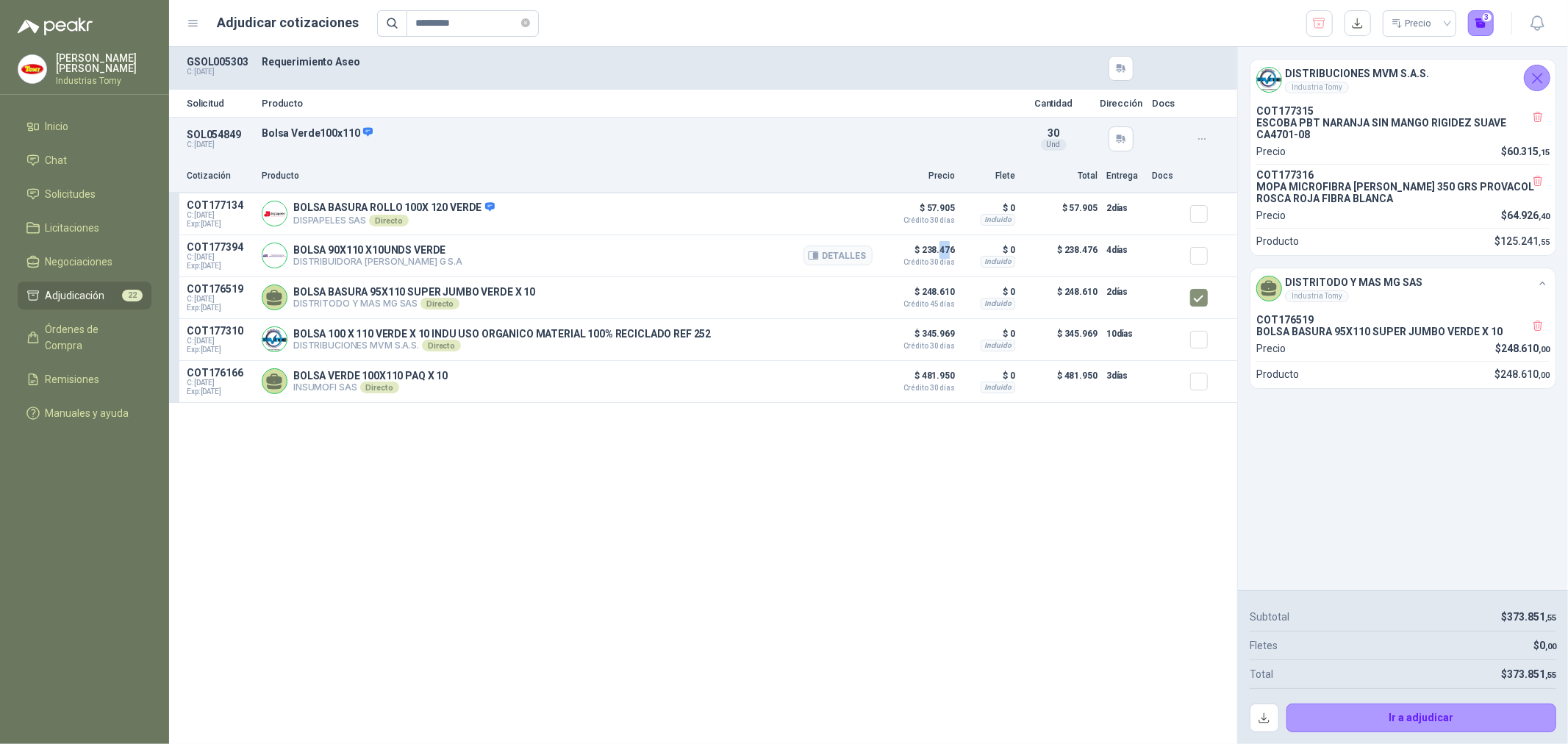
drag, startPoint x: 951, startPoint y: 247, endPoint x: 939, endPoint y: 247, distance: 12.0
click at [939, 247] on p "$ 238.476 Crédito 30 días" at bounding box center [918, 253] width 73 height 25
click at [489, 24] on input "*********" at bounding box center [467, 23] width 103 height 25
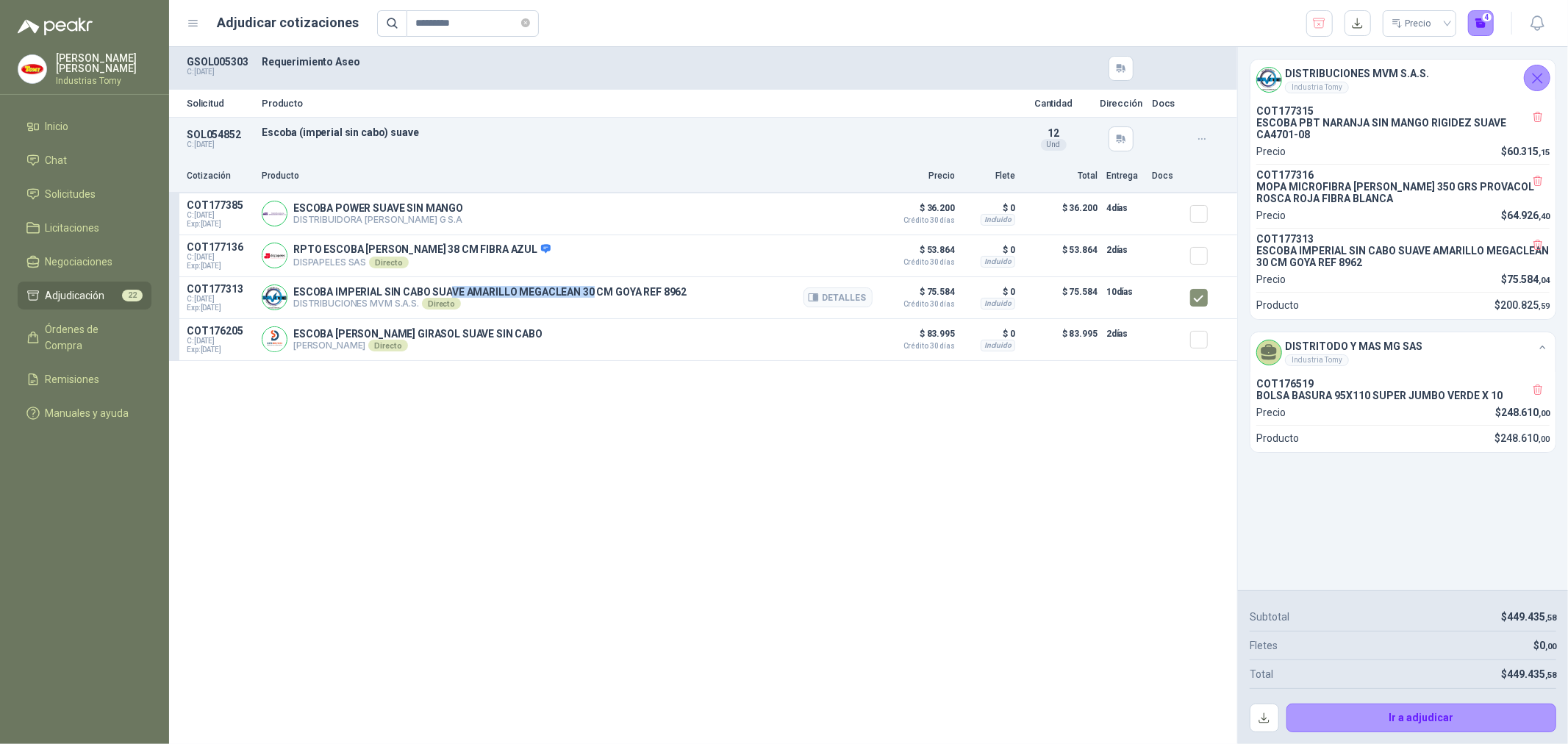
drag, startPoint x: 450, startPoint y: 290, endPoint x: 590, endPoint y: 283, distance: 140.2
click at [589, 283] on div "ESCOBA IMPERIAL SIN CABO SUAVE AMARILLO MEGACLEAN 30 CM GOYA REF 8962 DISTRIBUC…" at bounding box center [567, 297] width 611 height 29
drag, startPoint x: 645, startPoint y: 298, endPoint x: 694, endPoint y: 293, distance: 49.3
click at [694, 293] on div "ESCOBA IMPERIAL SIN CABO SUAVE AMARILLO MEGACLEAN 30 CM GOYA REF 8962 DISTRIBUC…" at bounding box center [567, 297] width 611 height 29
click at [684, 299] on div "ESCOBA IMPERIAL SIN CABO SUAVE AMARILLO MEGACLEAN 30 CM GOYA REF 8962 DISTRIBUC…" at bounding box center [567, 297] width 611 height 29
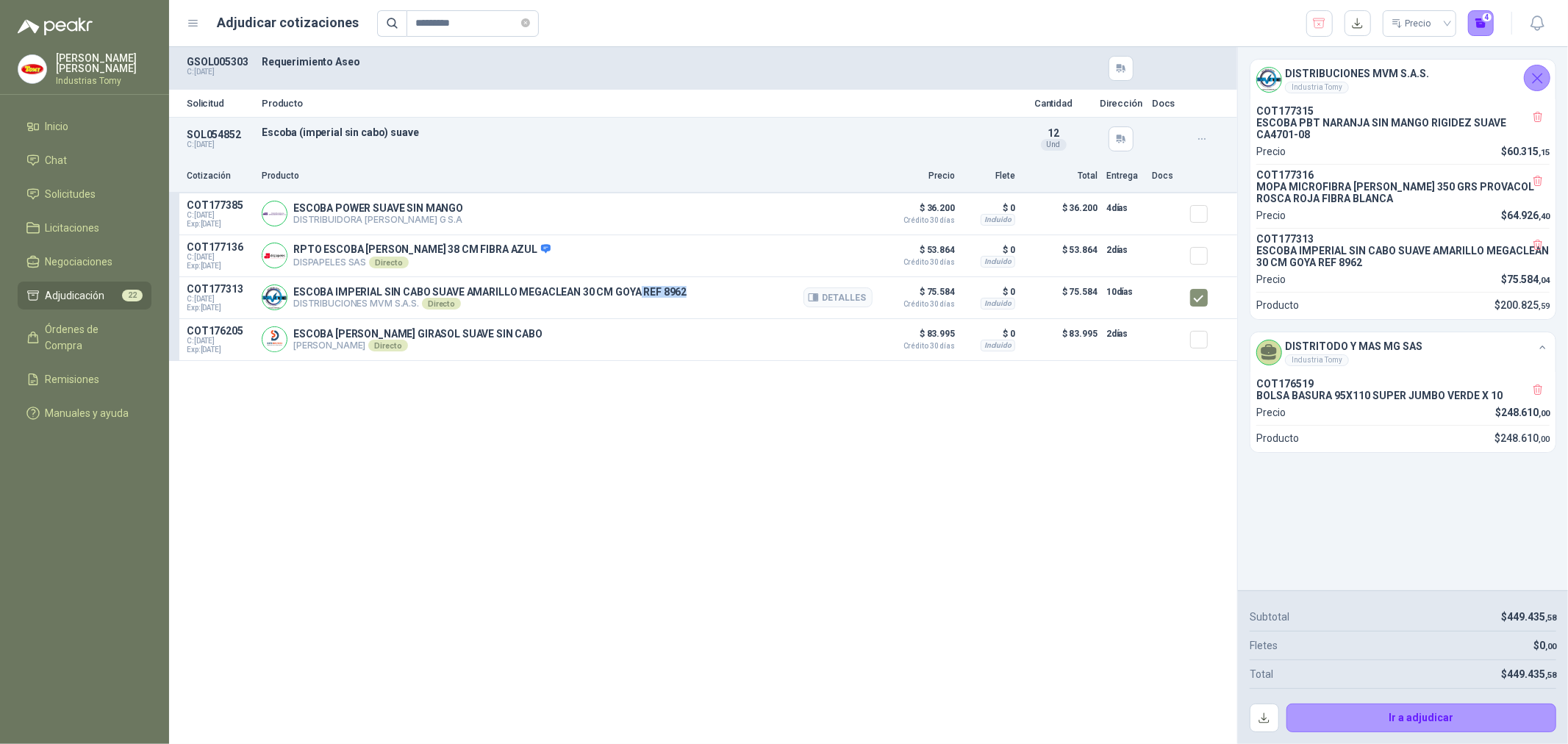
drag, startPoint x: 638, startPoint y: 289, endPoint x: 692, endPoint y: 294, distance: 54.2
click at [692, 294] on div "ESCOBA IMPERIAL SIN CABO SUAVE AMARILLO MEGACLEAN 30 CM GOYA REF 8962 DISTRIBUC…" at bounding box center [567, 297] width 611 height 29
copy p "REF 8962"
click at [1034, 505] on div "Solicitud Producto Cantidad Dirección Docs SOL054852 C: [DATE] Escoba (imperial…" at bounding box center [703, 395] width 1068 height 697
click at [500, 25] on input "*********" at bounding box center [467, 23] width 103 height 25
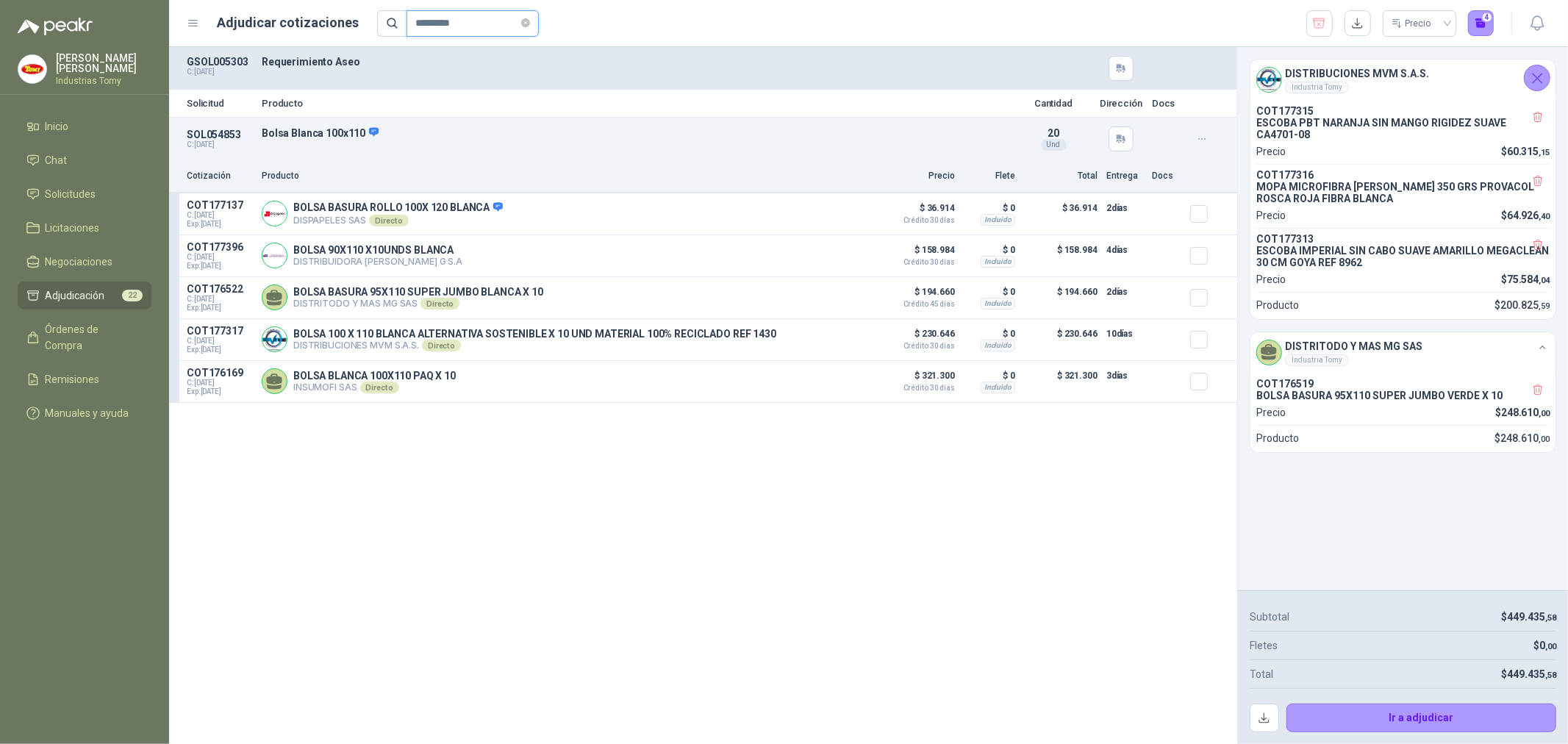
click at [484, 23] on input "*********" at bounding box center [467, 23] width 103 height 25
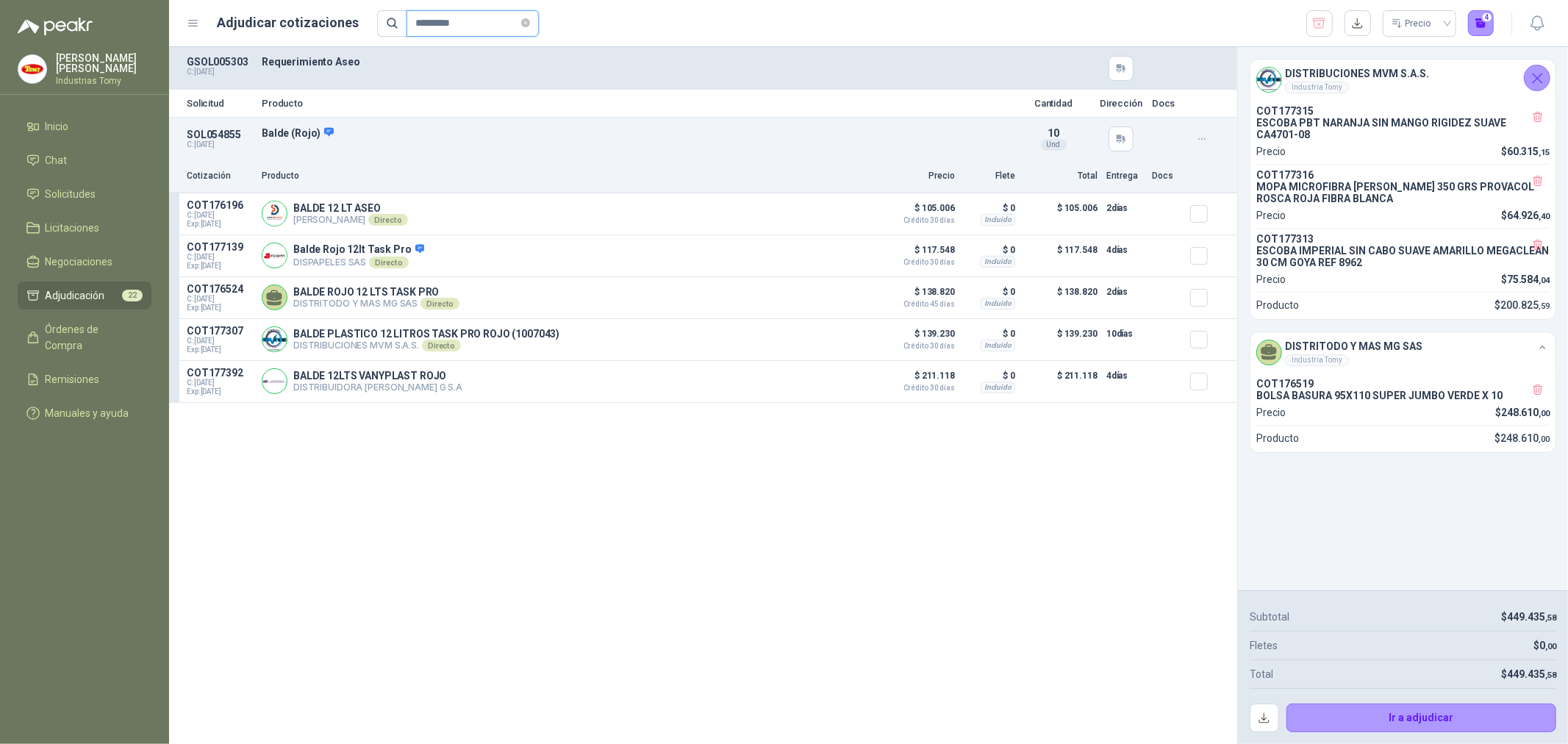
type input "*********"
click at [840, 383] on button "Detalles" at bounding box center [838, 382] width 69 height 20
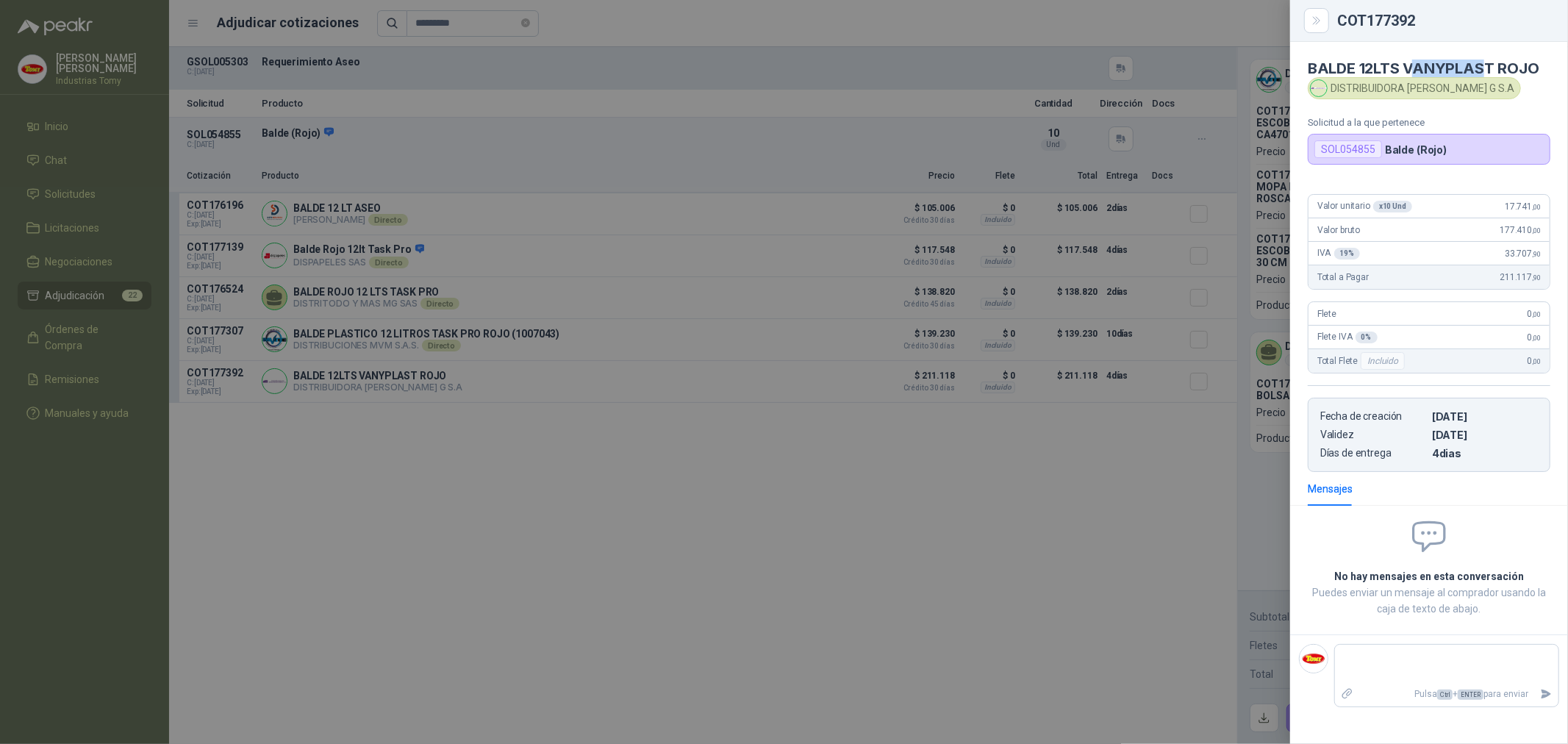
drag, startPoint x: 1482, startPoint y: 67, endPoint x: 1408, endPoint y: 65, distance: 74.0
click at [1408, 65] on h4 "BALDE 12LTS VANYPLAST ROJO" at bounding box center [1429, 68] width 242 height 17
drag, startPoint x: 1504, startPoint y: 209, endPoint x: 1540, endPoint y: 209, distance: 36.0
click at [1540, 209] on div "Valor unitario x 10 Und 17.741 ,00" at bounding box center [1429, 206] width 241 height 24
drag, startPoint x: 1502, startPoint y: 232, endPoint x: 1540, endPoint y: 237, distance: 38.3
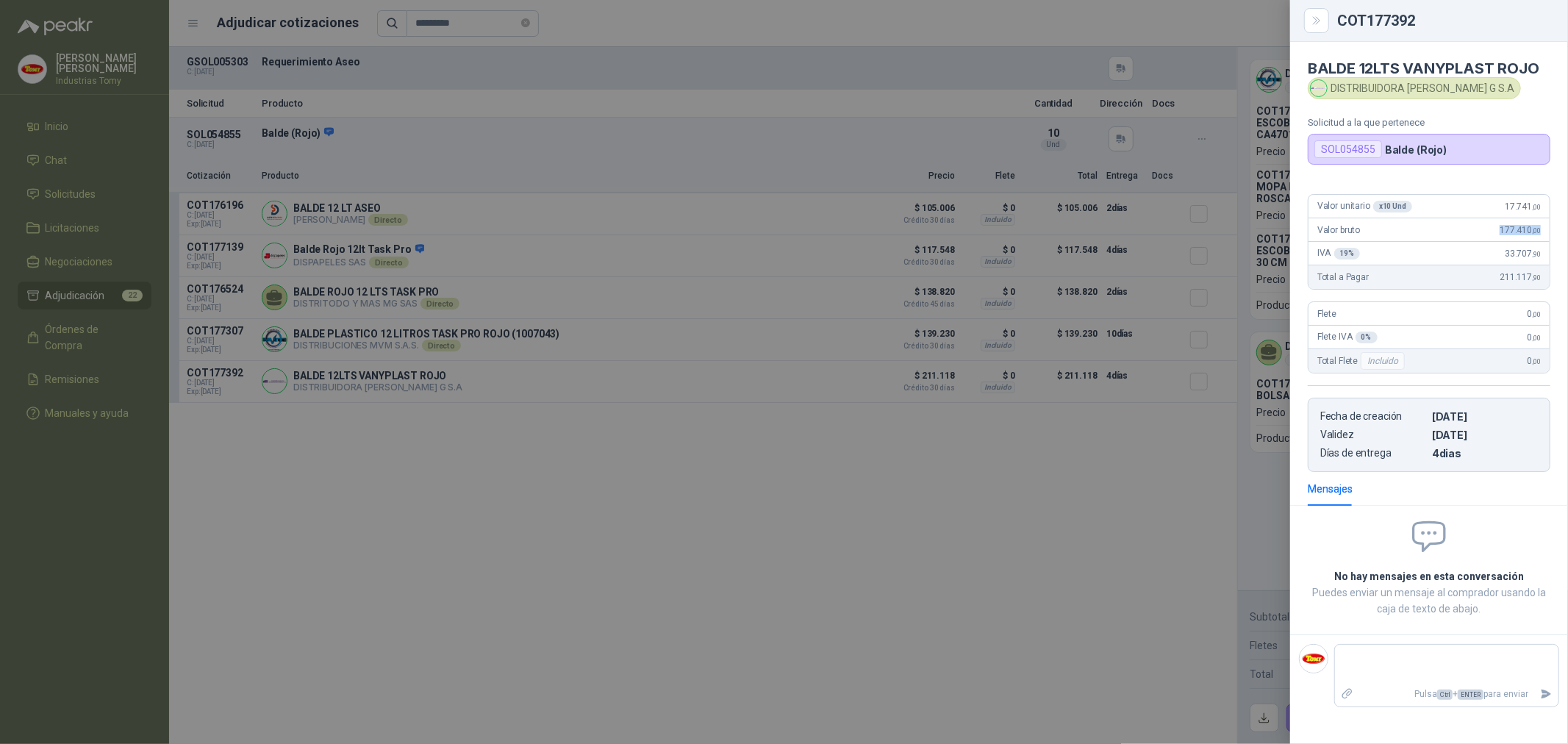
click at [1540, 237] on div "Valor bruto 177.410 ,00" at bounding box center [1429, 230] width 241 height 24
drag, startPoint x: 1515, startPoint y: 258, endPoint x: 1549, endPoint y: 258, distance: 34.0
click at [1549, 258] on div "IVA 19 % 33.707 ,90" at bounding box center [1429, 254] width 241 height 24
drag, startPoint x: 1544, startPoint y: 276, endPoint x: 1504, endPoint y: 276, distance: 40.0
click at [1504, 276] on div "Total a Pagar 211.117 ,90" at bounding box center [1429, 277] width 241 height 24
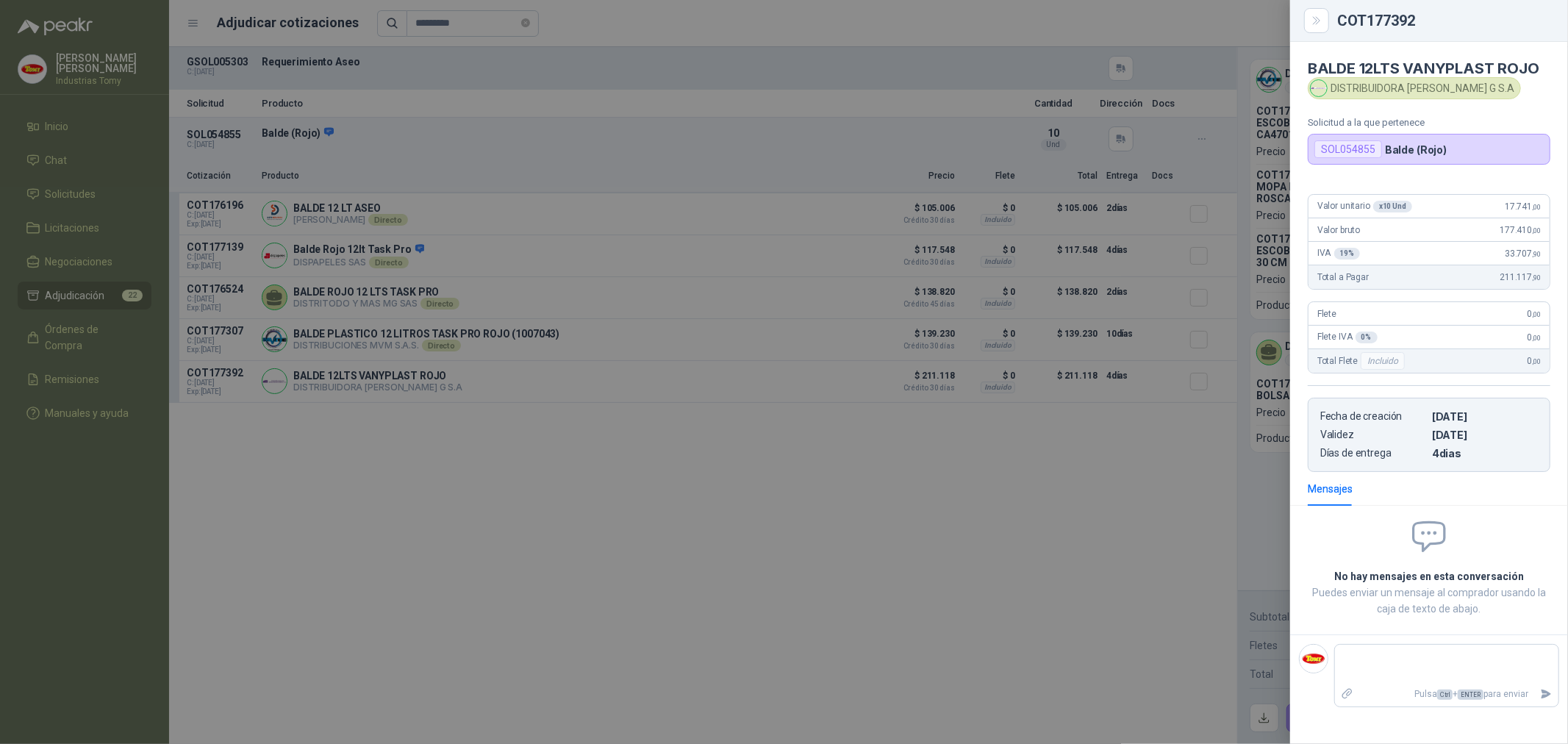
click at [520, 61] on div at bounding box center [784, 372] width 1568 height 744
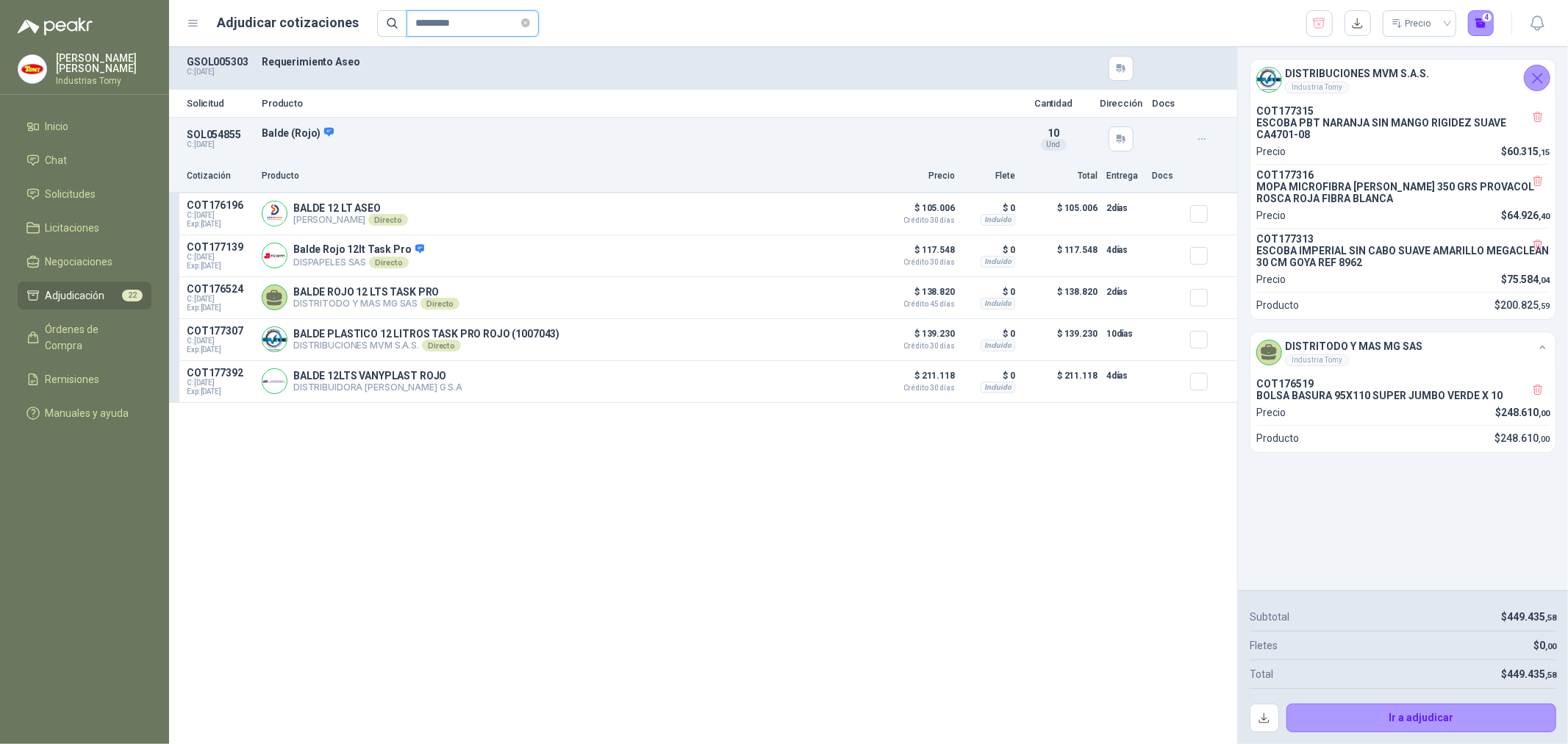
click at [504, 16] on input "*********" at bounding box center [467, 23] width 103 height 25
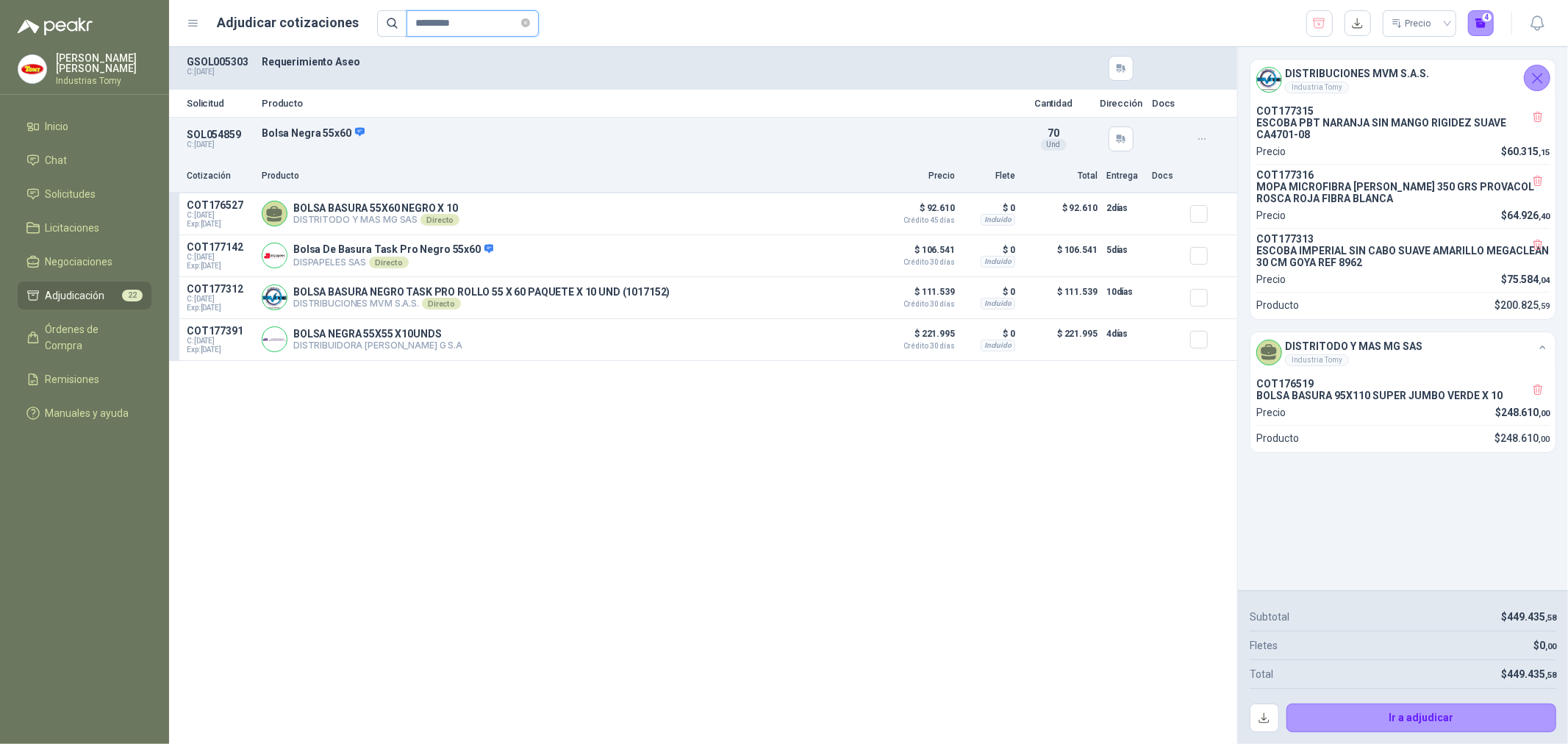
click at [491, 20] on input "*********" at bounding box center [467, 23] width 103 height 25
type input "*********"
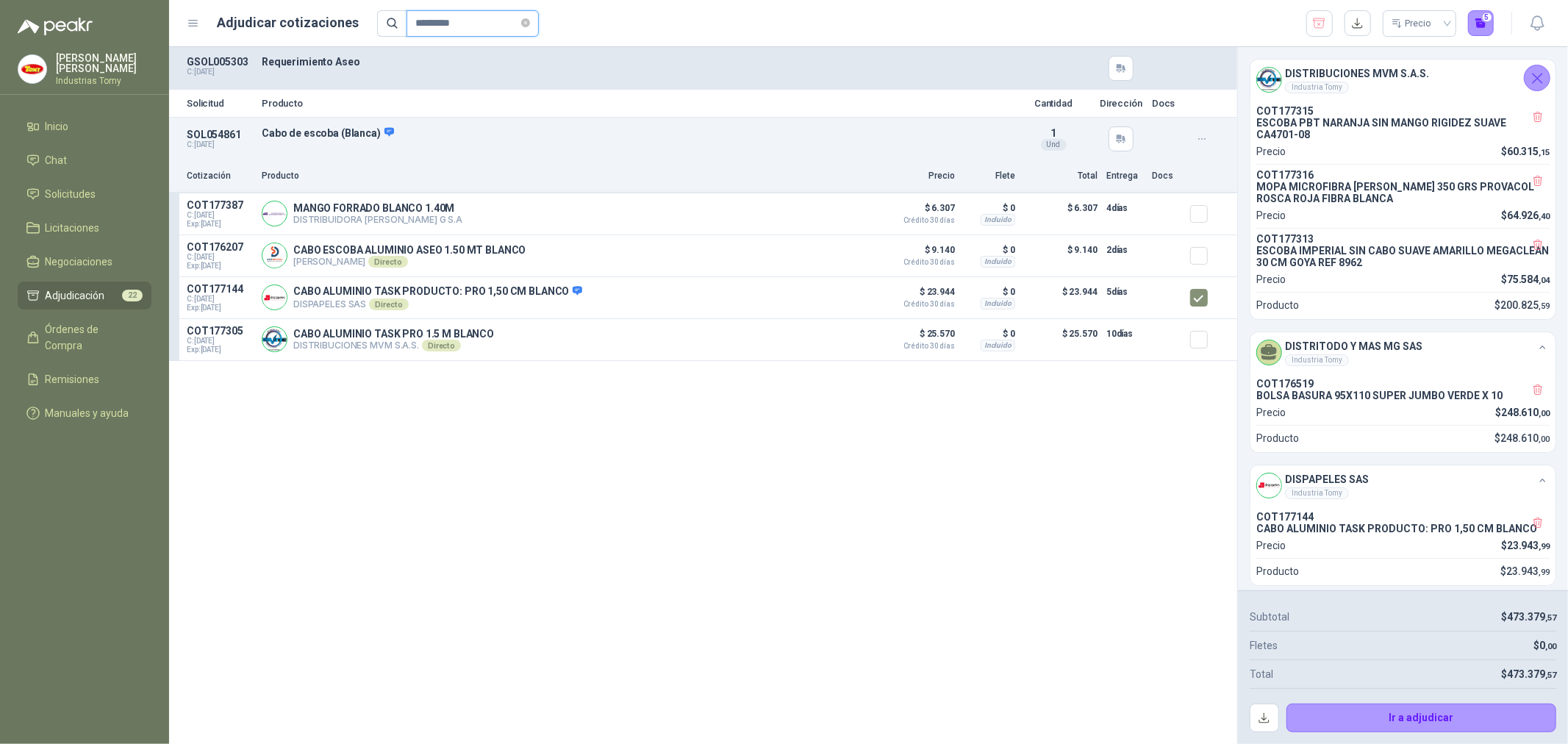
drag, startPoint x: 473, startPoint y: 22, endPoint x: 342, endPoint y: 28, distance: 131.1
click at [342, 28] on div "Adjudicar cotizaciones ********* Precio 5" at bounding box center [840, 23] width 1307 height 27
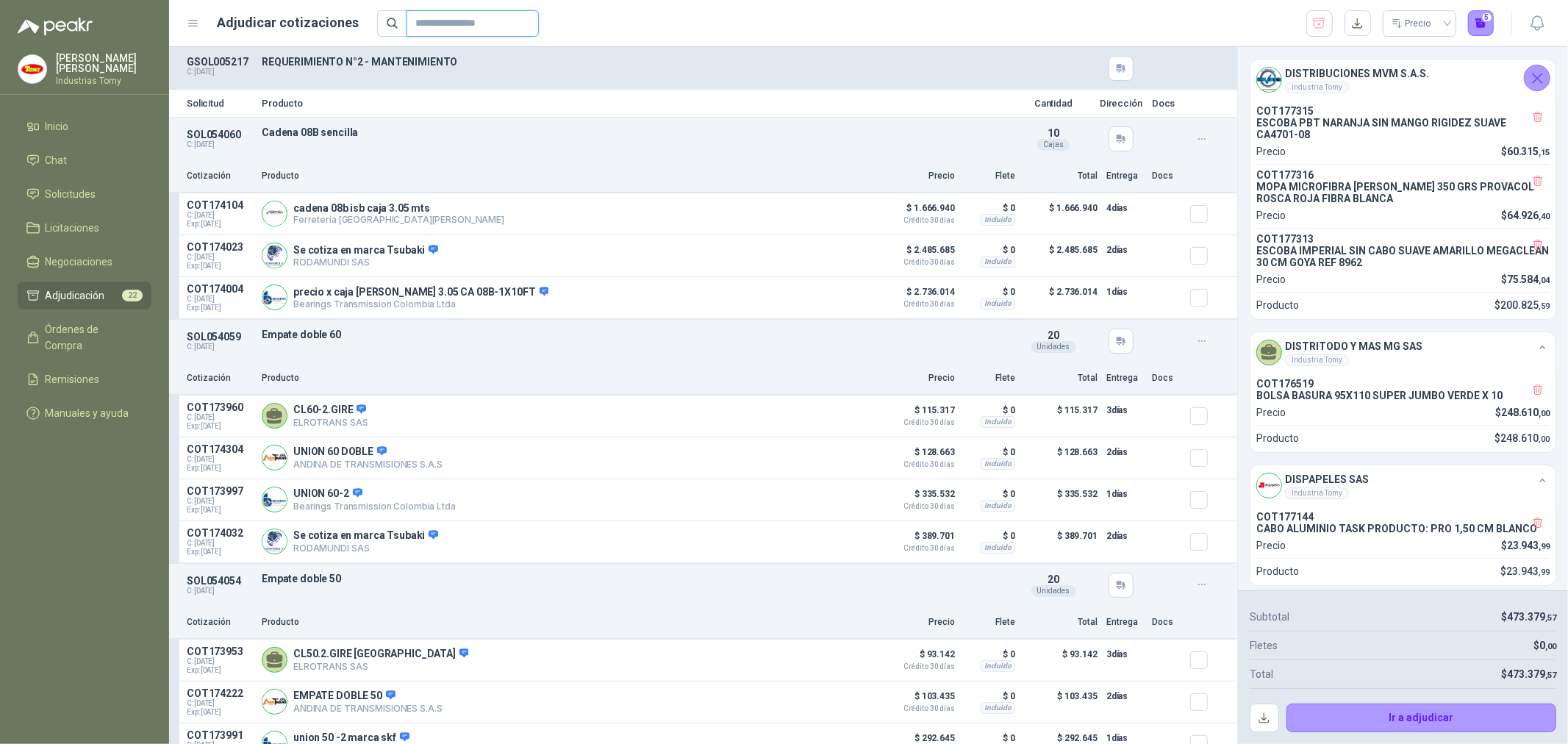
scroll to position [15, 0]
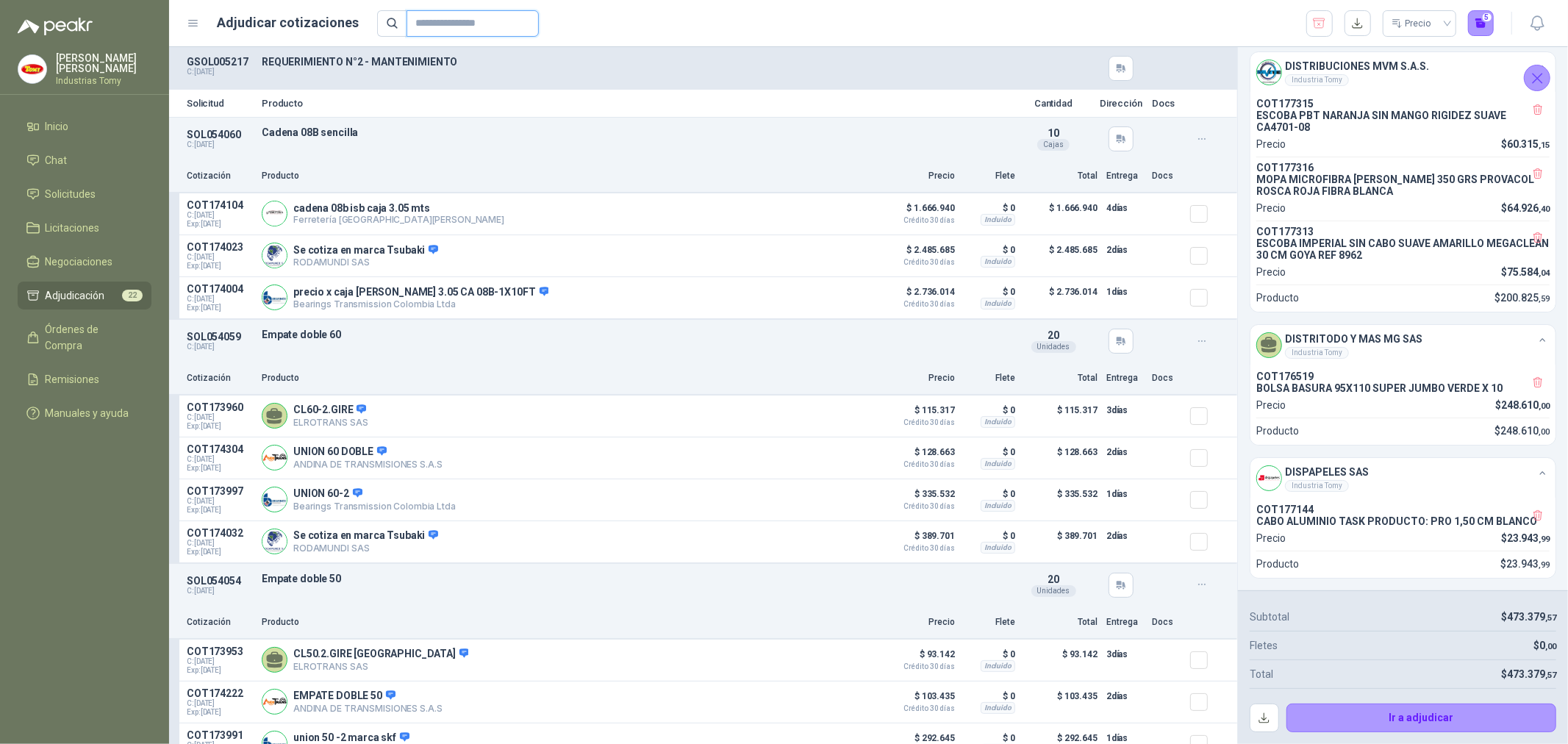
click at [474, 18] on input "text" at bounding box center [467, 23] width 103 height 25
paste input "*********"
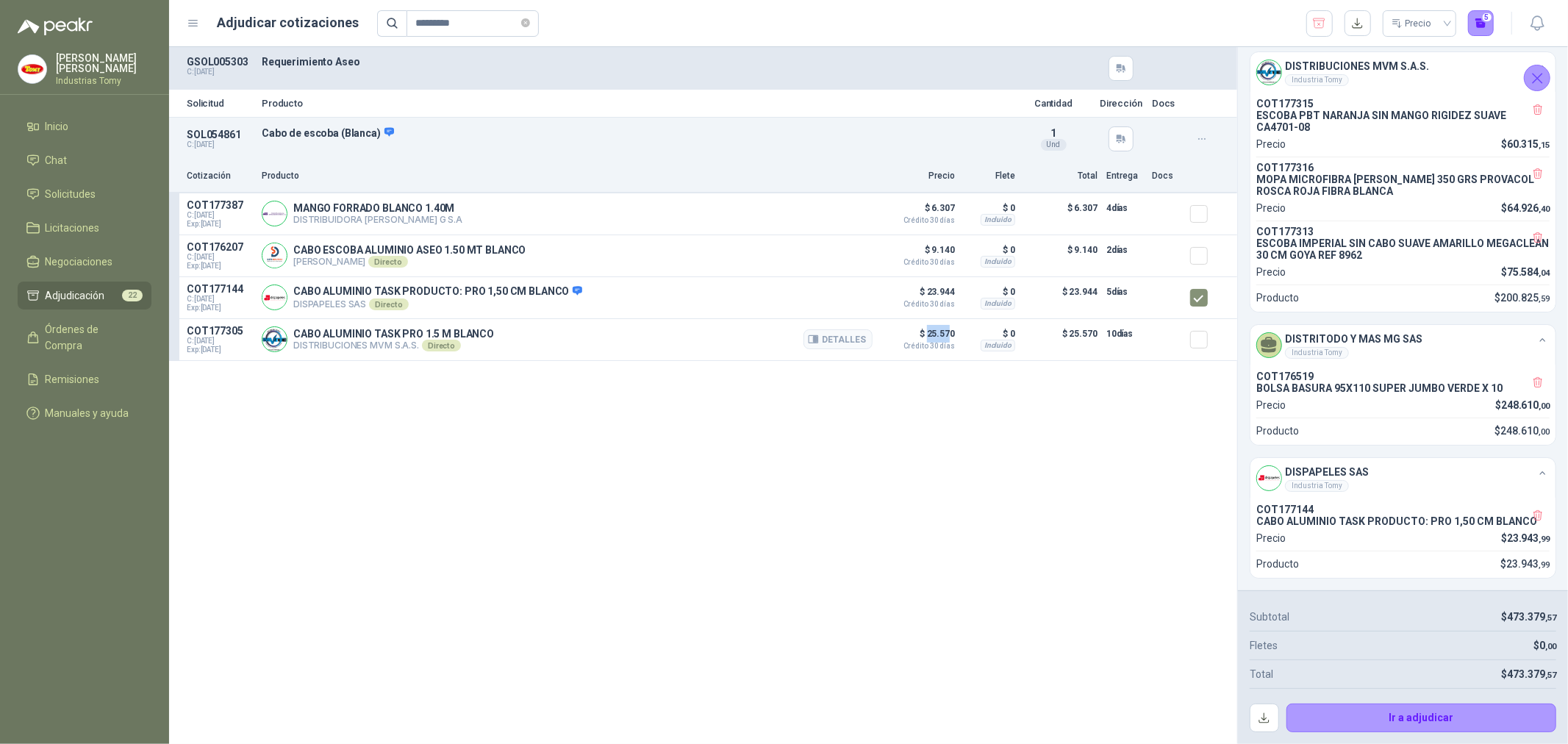
drag, startPoint x: 929, startPoint y: 335, endPoint x: 1018, endPoint y: 335, distance: 89.0
click at [950, 336] on p "$ 25.570 Crédito 30 días" at bounding box center [918, 337] width 73 height 25
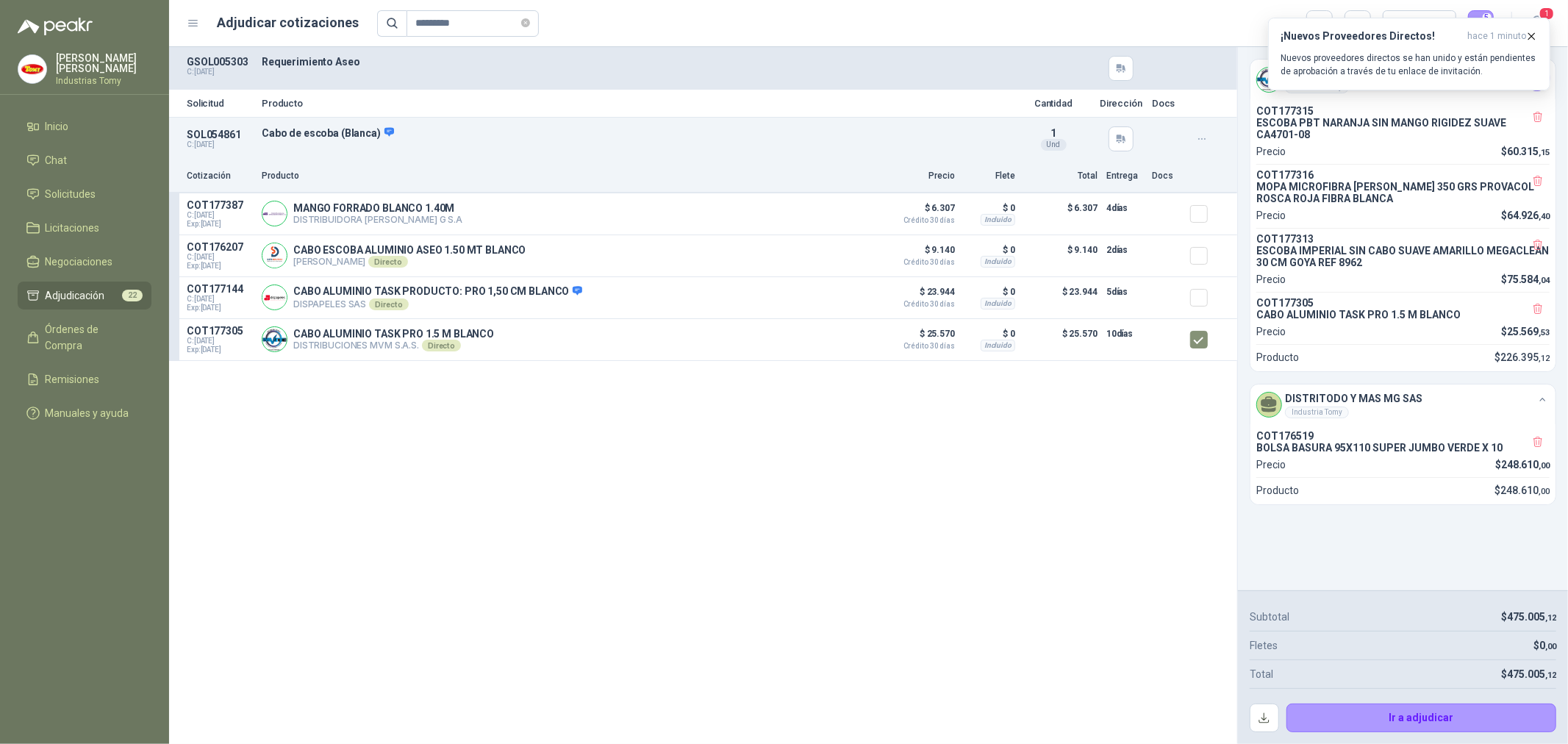
click at [853, 450] on div "Solicitud Producto Cantidad Dirección Docs SOL054861 C: [DATE] Cabo de escoba (…" at bounding box center [703, 395] width 1068 height 697
drag, startPoint x: 1467, startPoint y: 454, endPoint x: 1329, endPoint y: 464, distance: 138.4
click at [1329, 464] on div "COT176519 BOLSA BASURA 95X110 SUPER JUMBO VERDE X 10 Precio $ 248.610 ,00" at bounding box center [1403, 451] width 294 height 42
click at [1351, 442] on p "COT176519" at bounding box center [1403, 436] width 294 height 12
drag, startPoint x: 1306, startPoint y: 437, endPoint x: 1256, endPoint y: 439, distance: 50.0
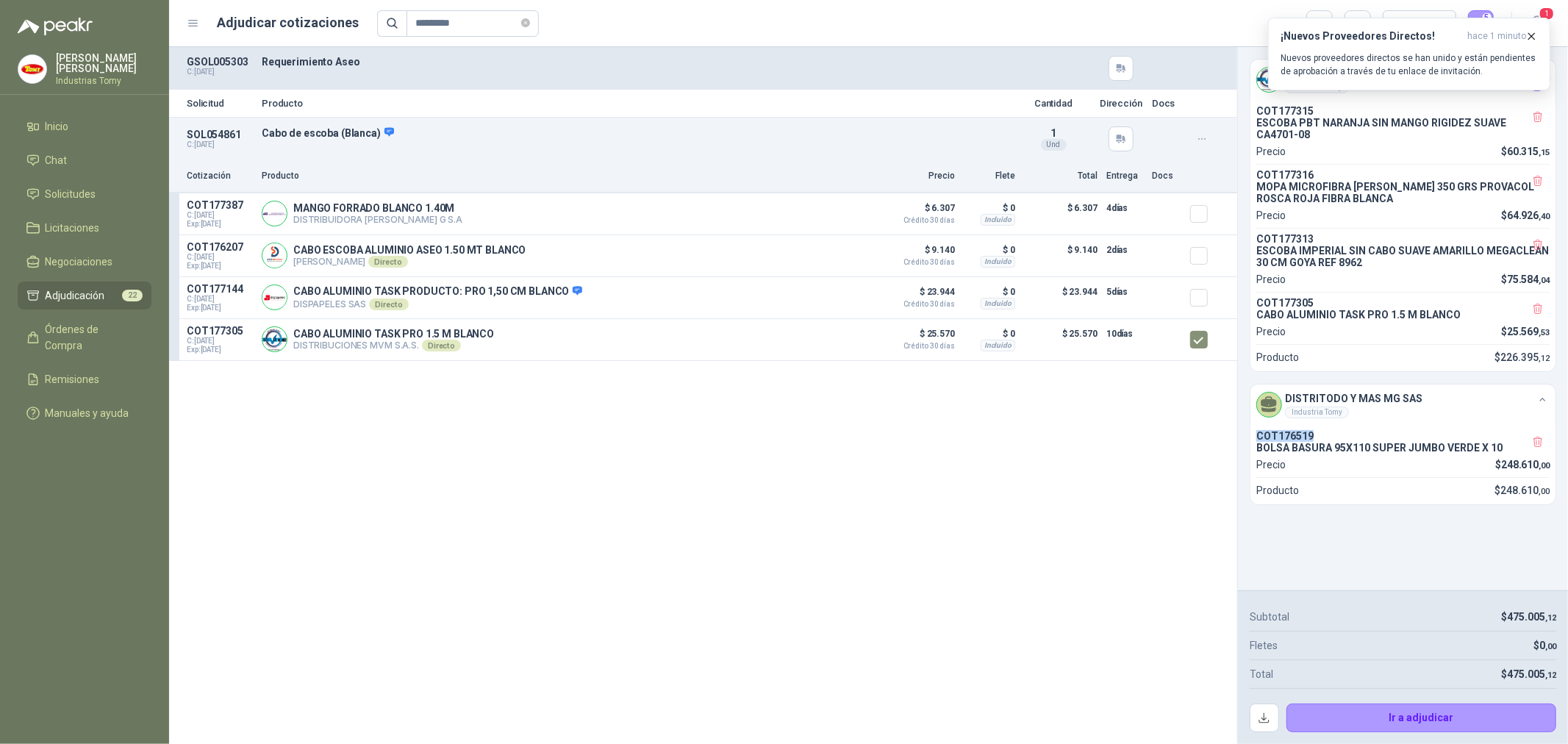
click at [1255, 439] on div "COT176519 BOLSA BASURA 95X110 SUPER JUMBO VERDE X 10 Precio $ 248.610 ,00 Produ…" at bounding box center [1403, 463] width 306 height 80
copy p "COT176519"
drag, startPoint x: 476, startPoint y: 18, endPoint x: 348, endPoint y: 28, distance: 128.4
click at [348, 28] on div "Adjudicar cotizaciones ********* Precio 5" at bounding box center [840, 23] width 1307 height 27
paste input "text"
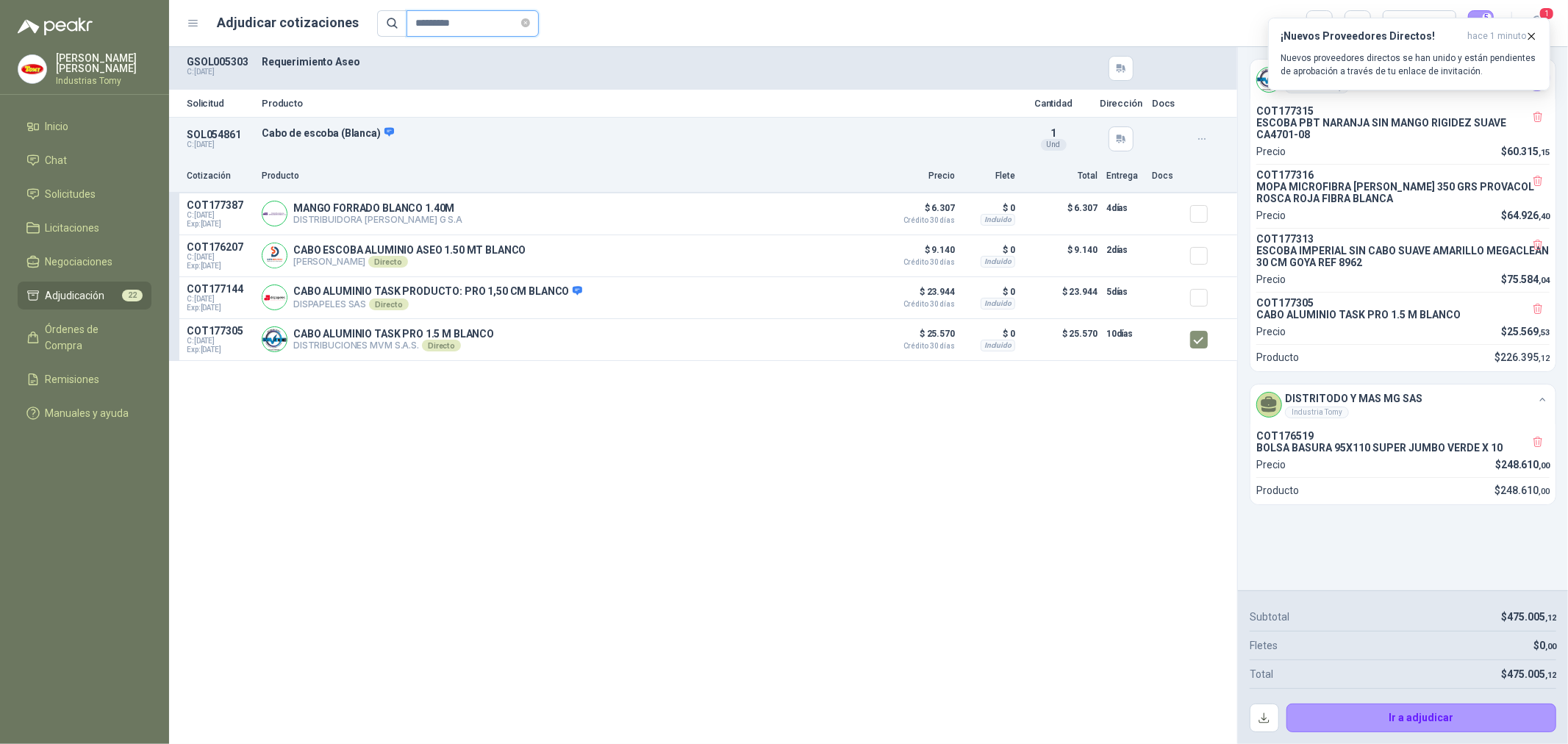
type input "*********"
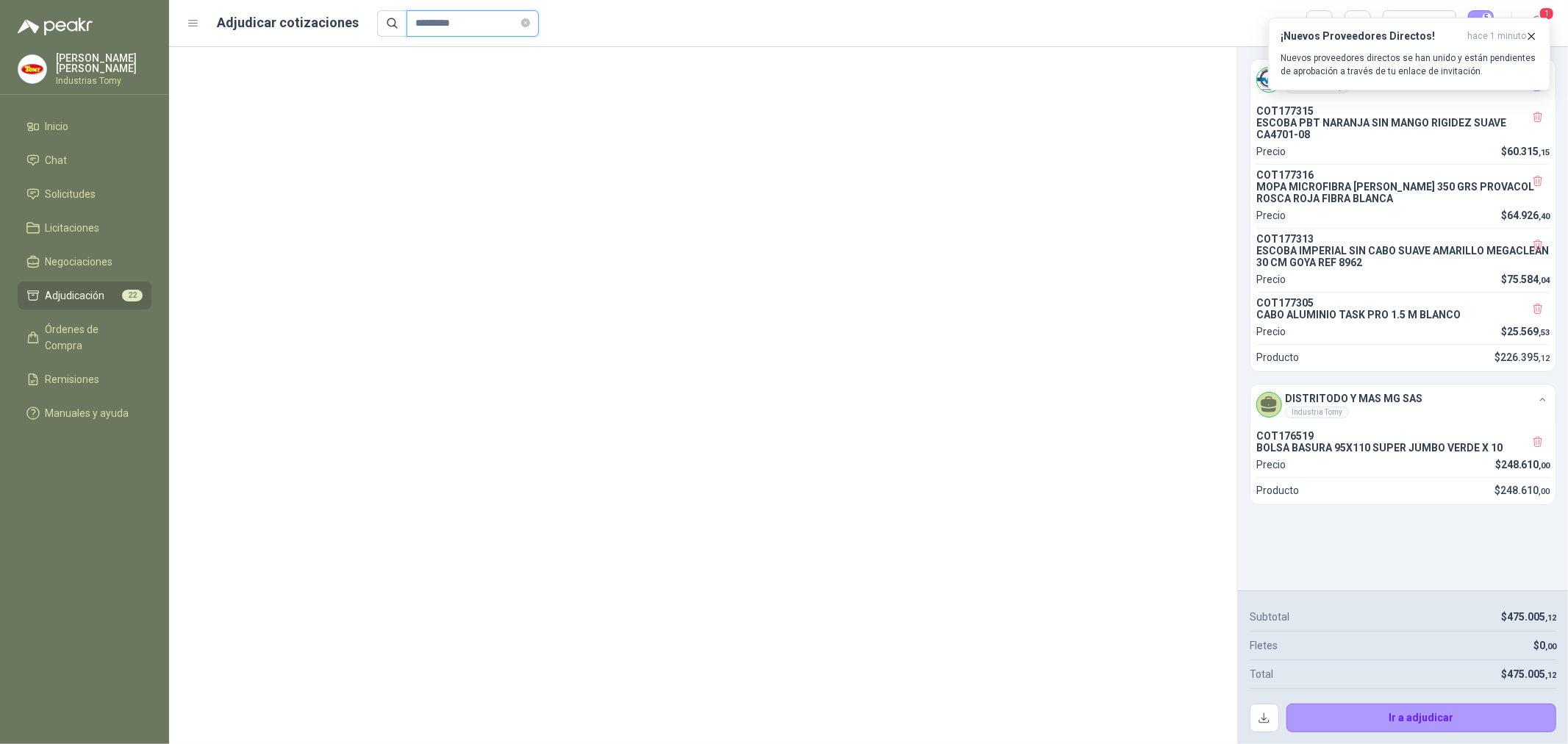
click at [475, 13] on input "*********" at bounding box center [467, 23] width 103 height 25
drag, startPoint x: 490, startPoint y: 24, endPoint x: 346, endPoint y: 32, distance: 144.2
click at [348, 32] on div "Adjudicar cotizaciones ********* Precio 5" at bounding box center [840, 23] width 1307 height 27
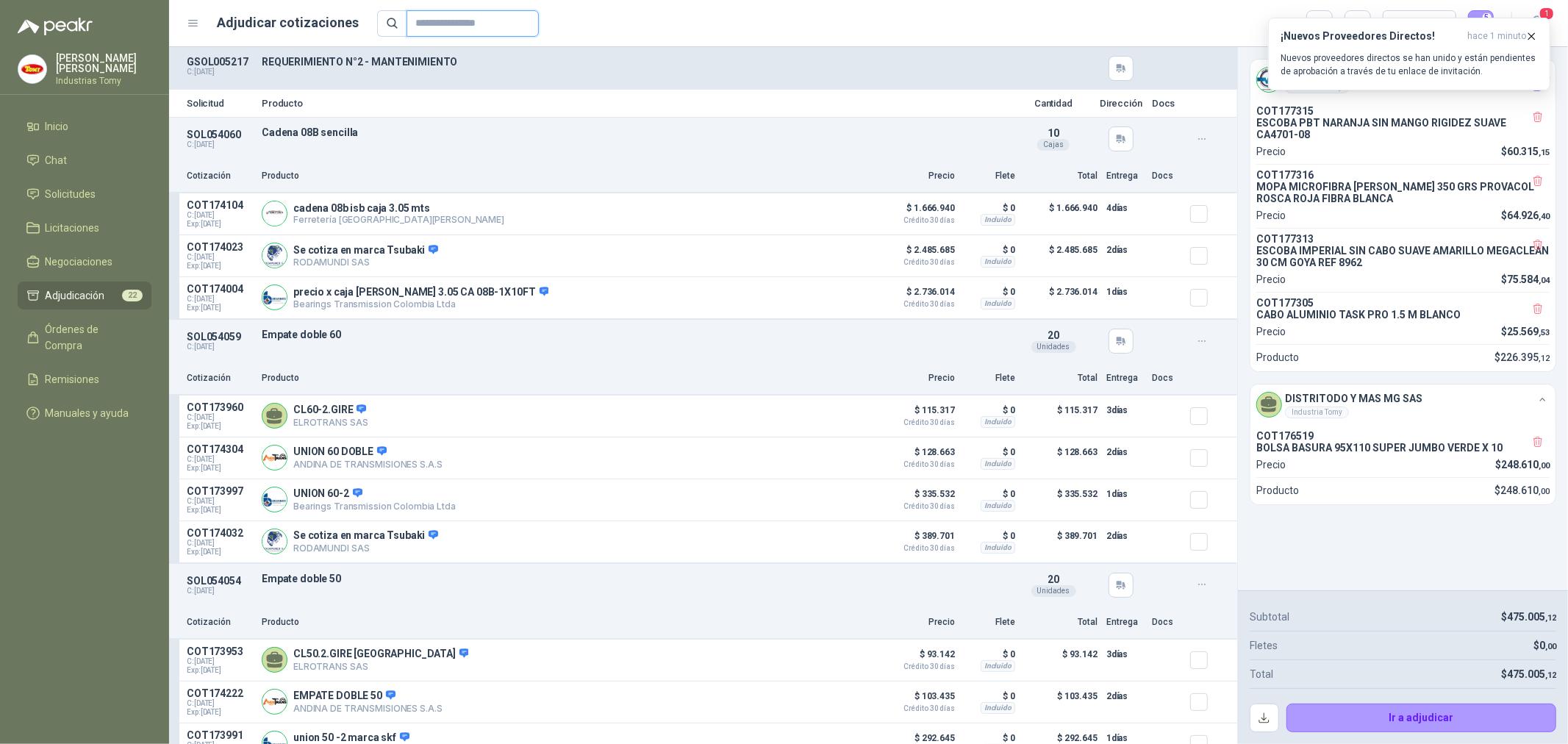
click at [445, 29] on input "text" at bounding box center [467, 23] width 103 height 25
paste input "*********"
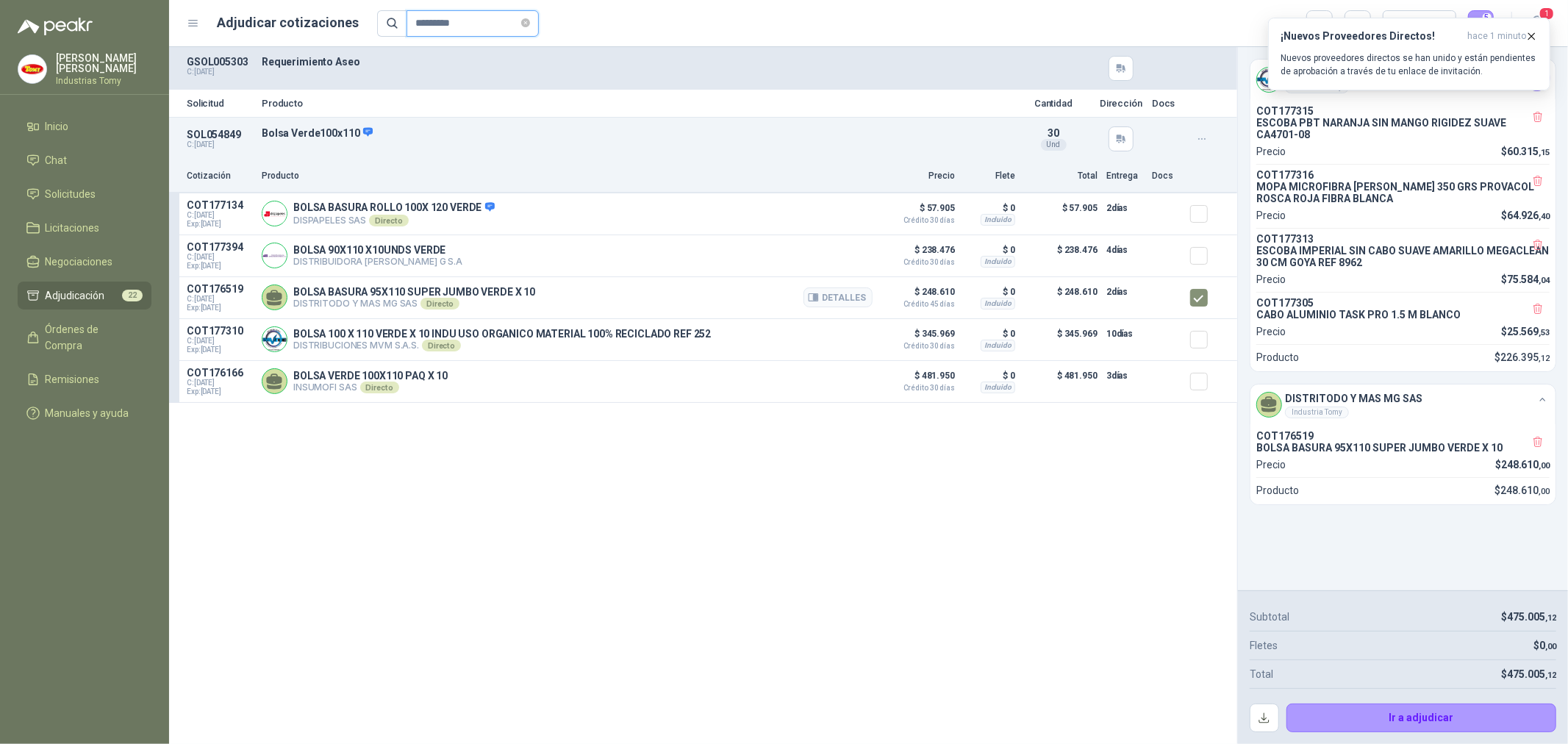
type input "*********"
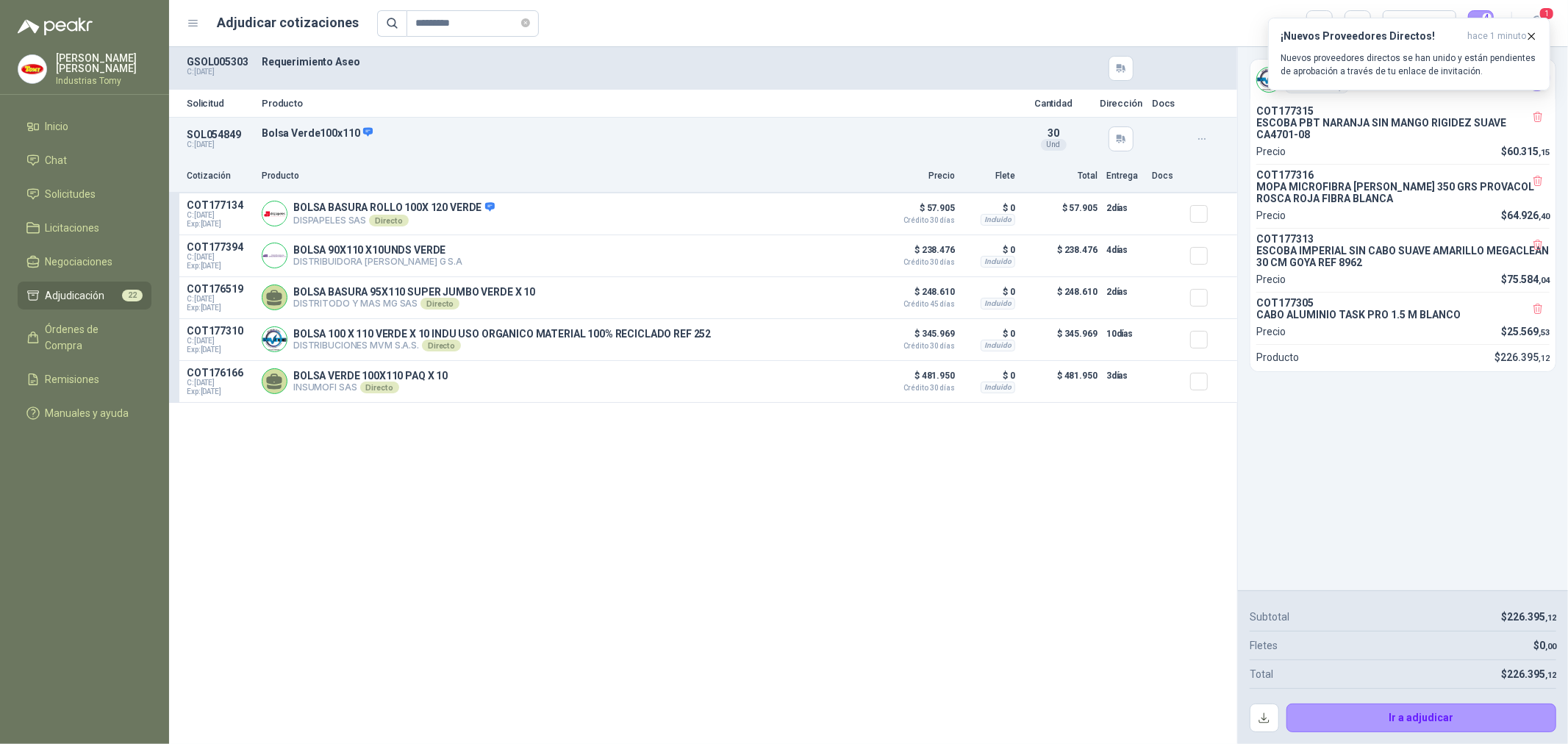
click at [1008, 571] on div "Solicitud Producto Cantidad Dirección Docs SOL054849 C: [DATE] Bolsa Verde100x1…" at bounding box center [703, 395] width 1068 height 697
click at [1529, 35] on icon "button" at bounding box center [1532, 37] width 13 height 13
click at [1391, 497] on div "DISTRIBUCIONES MVM S.A.S. Industria Tomy COT177315 ESCOBA PBT NARANJA SIN MANGO…" at bounding box center [1403, 318] width 330 height 543
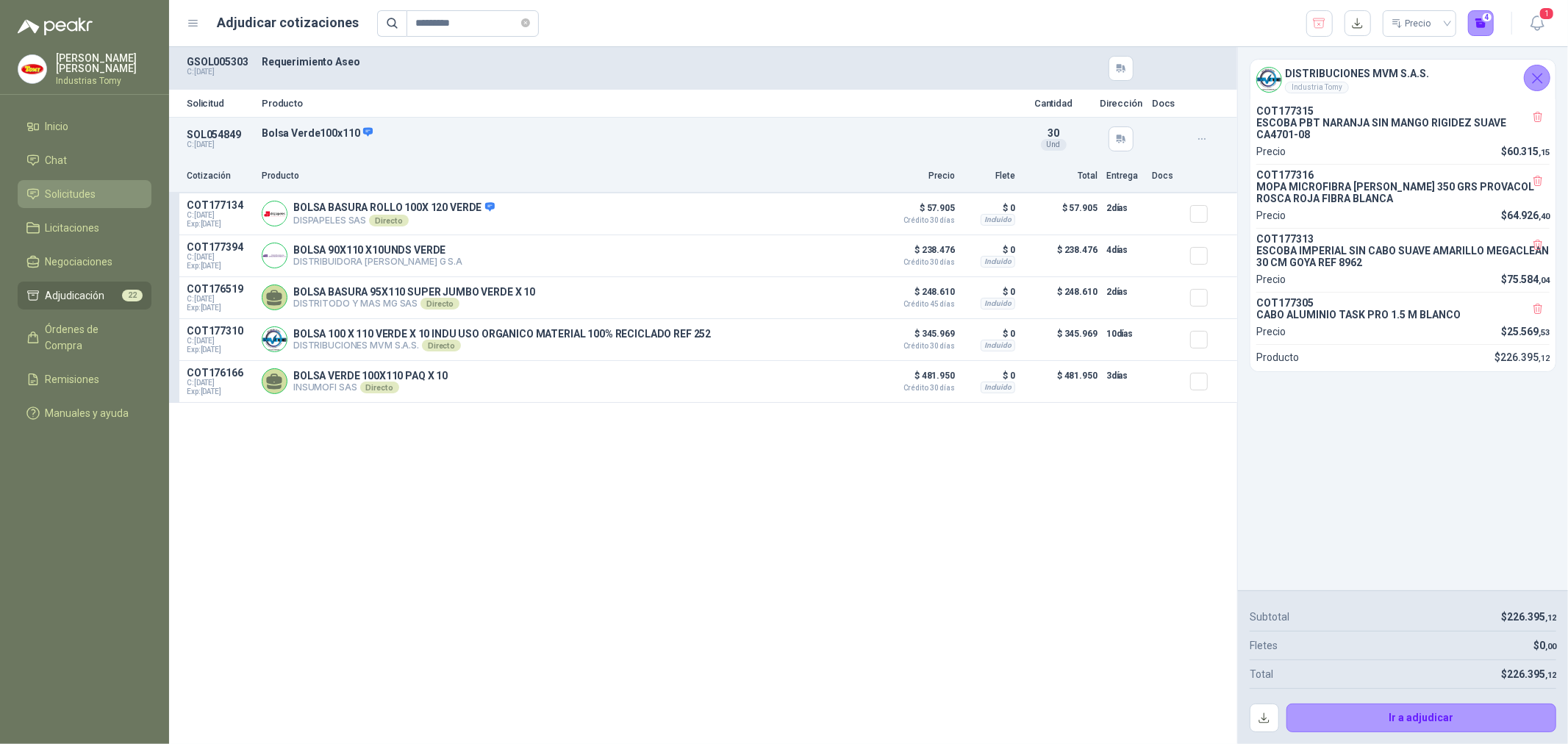
click at [90, 190] on span "Solicitudes" at bounding box center [71, 194] width 50 height 17
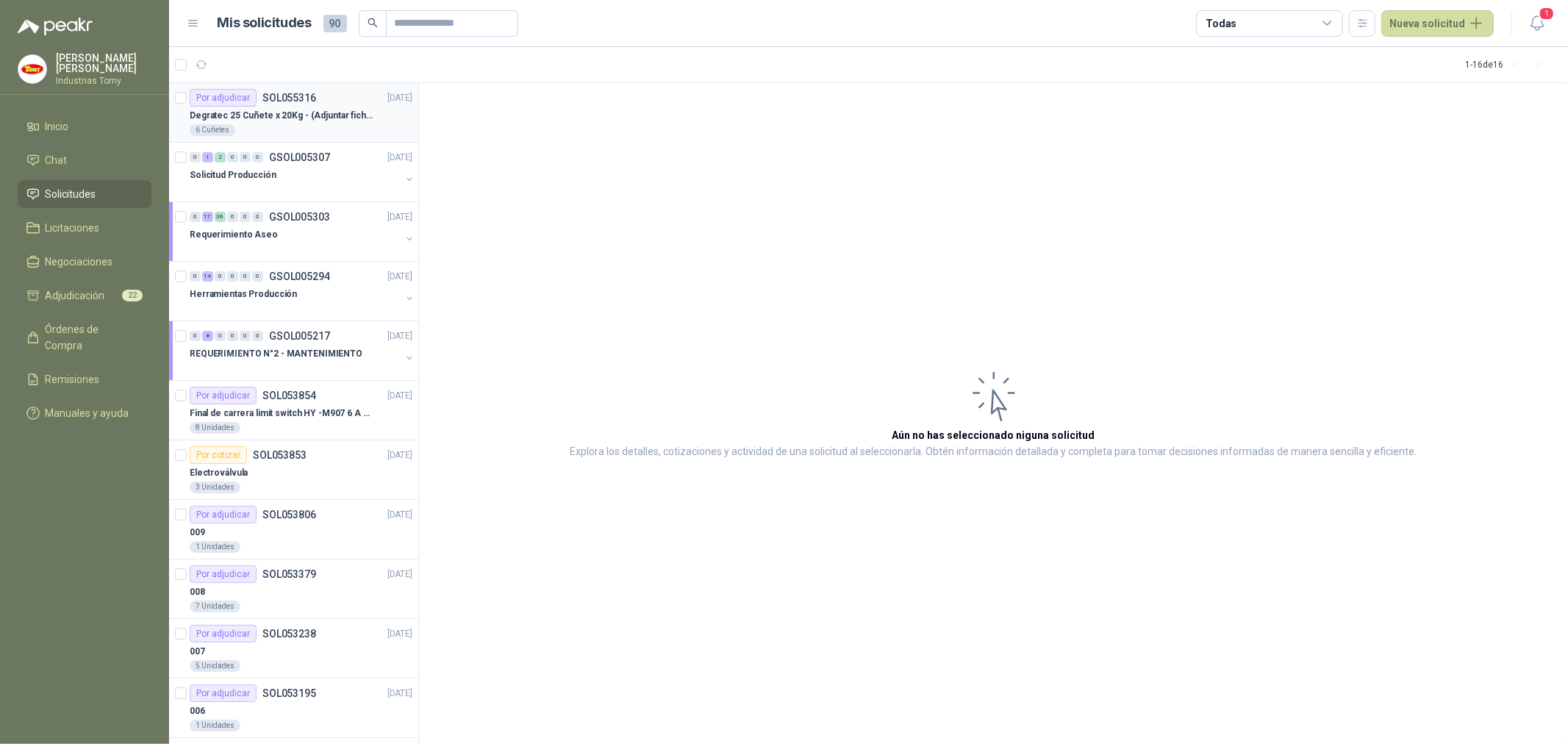
click at [296, 123] on div "Degratec 25 Cuñete x 20Kg - (Adjuntar ficha técnica)" at bounding box center [301, 115] width 223 height 17
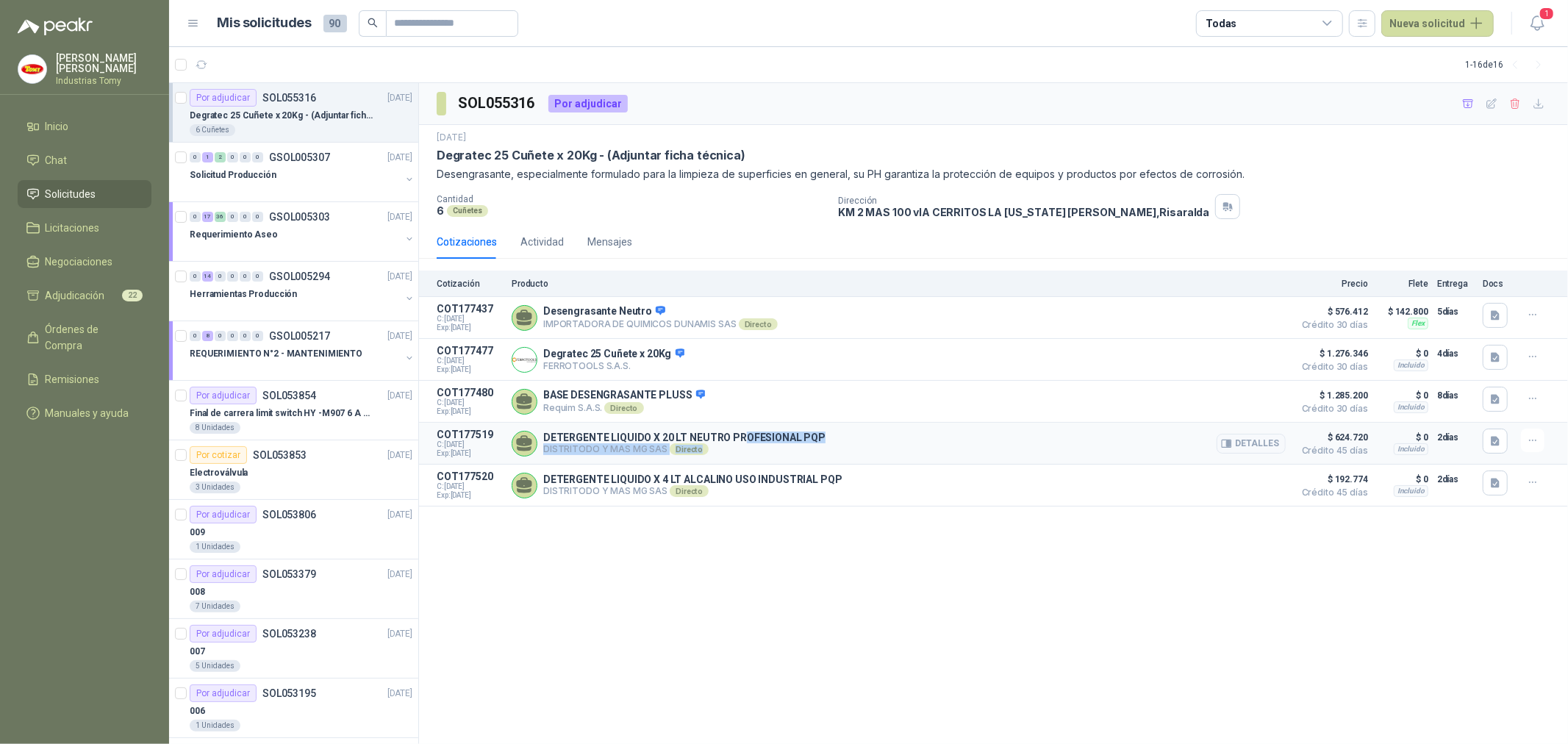
drag, startPoint x: 737, startPoint y: 439, endPoint x: 883, endPoint y: 453, distance: 146.7
click at [803, 446] on div "DETERGENTE LIQUIDO X 20 LT NEUTRO PROFESIONAL PQP DISTRITODO Y MAS MG SAS Direc…" at bounding box center [684, 443] width 283 height 24
click at [1268, 447] on button "Detalles" at bounding box center [1251, 444] width 69 height 20
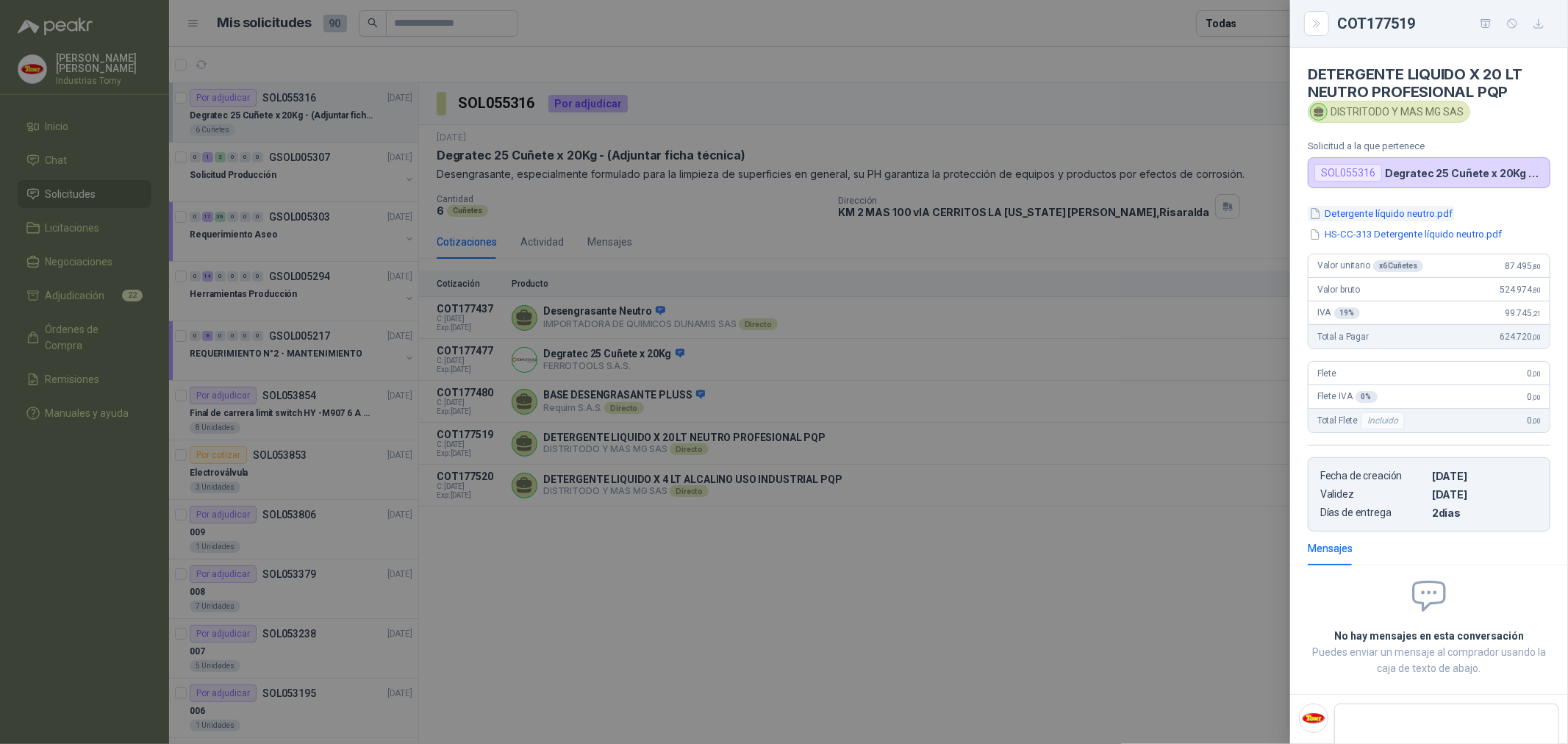
click at [1443, 208] on button "Detergente líquido neutro.pdf" at bounding box center [1380, 213] width 146 height 16
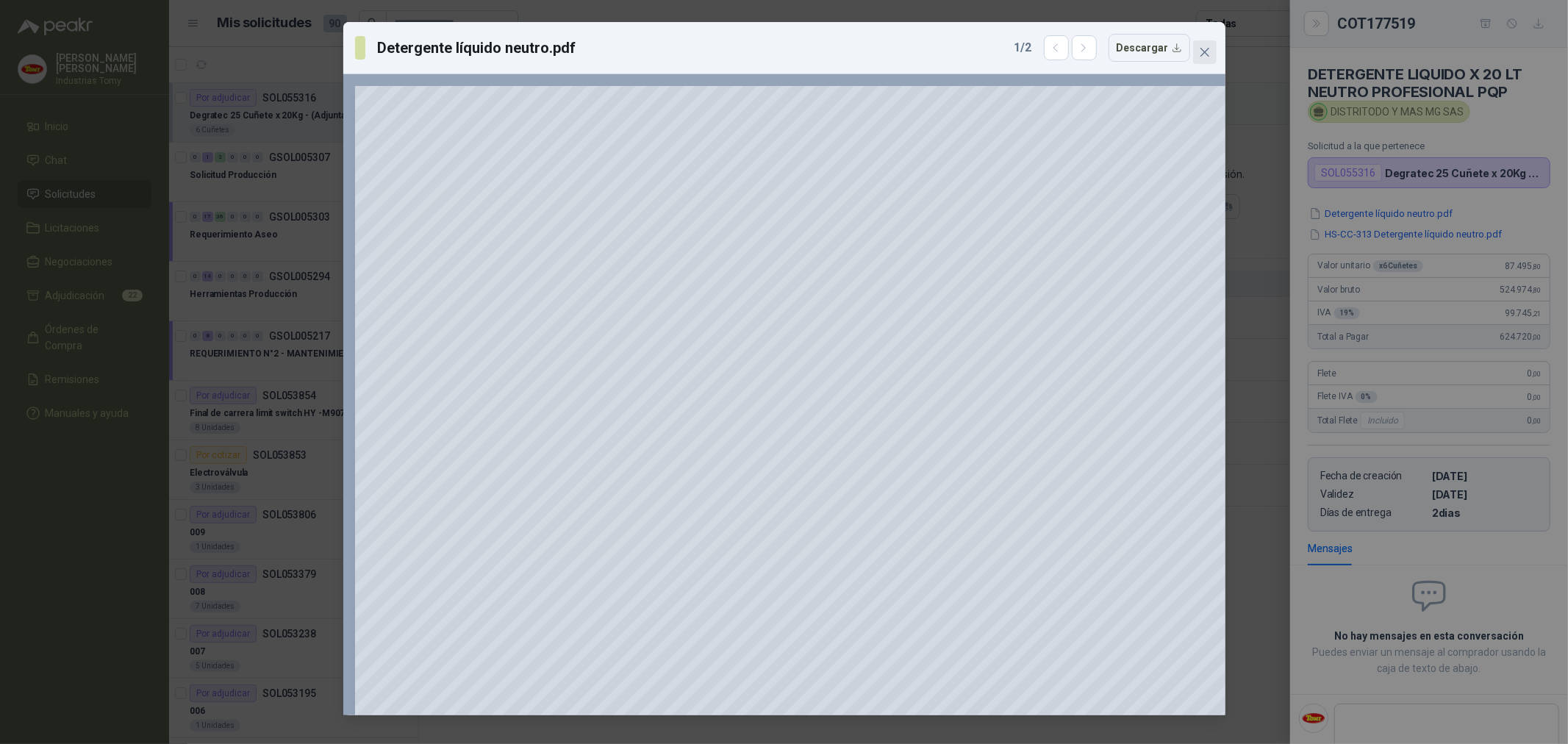
click at [1207, 52] on icon "close" at bounding box center [1205, 51] width 12 height 12
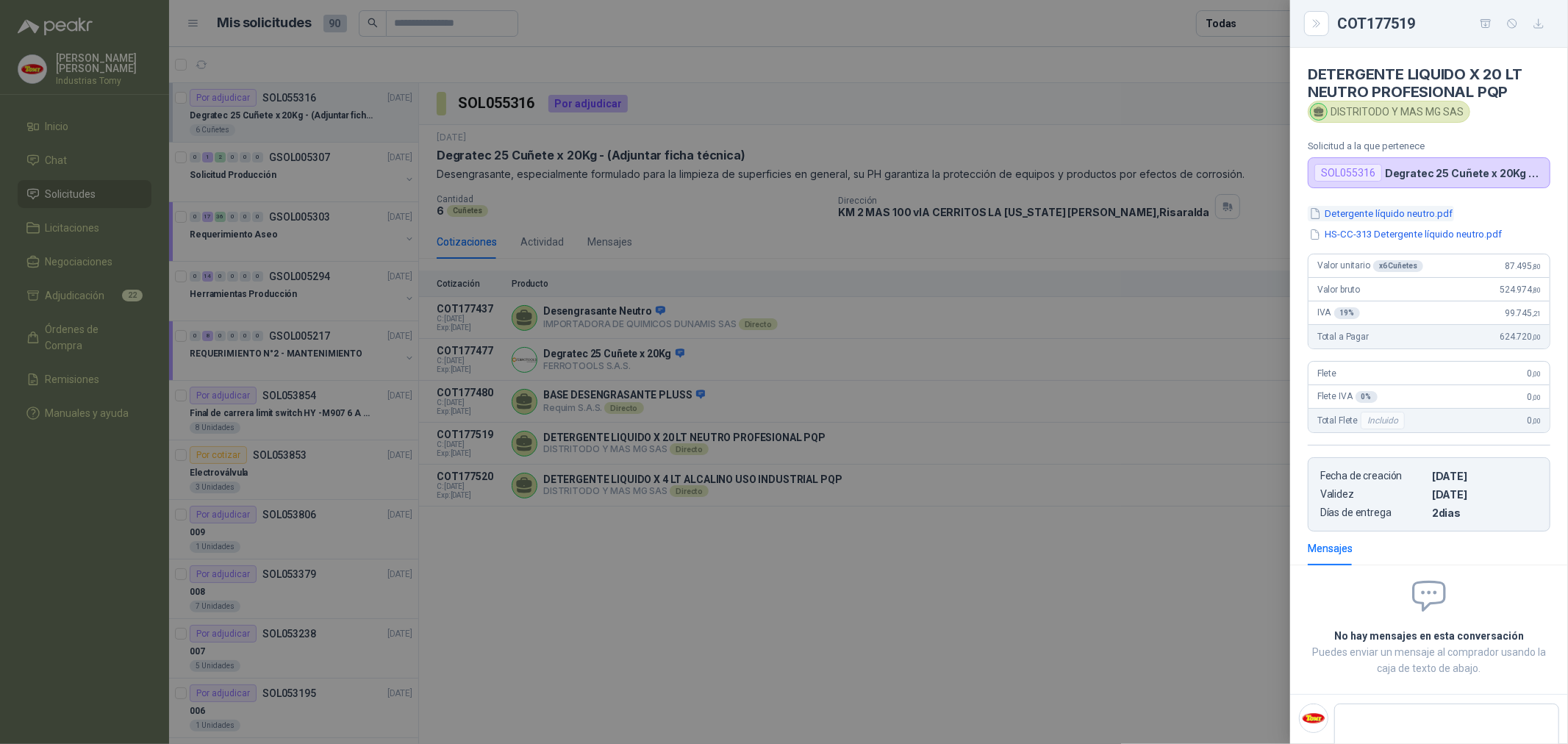
click at [1422, 215] on button "Detergente líquido neutro.pdf" at bounding box center [1380, 213] width 146 height 16
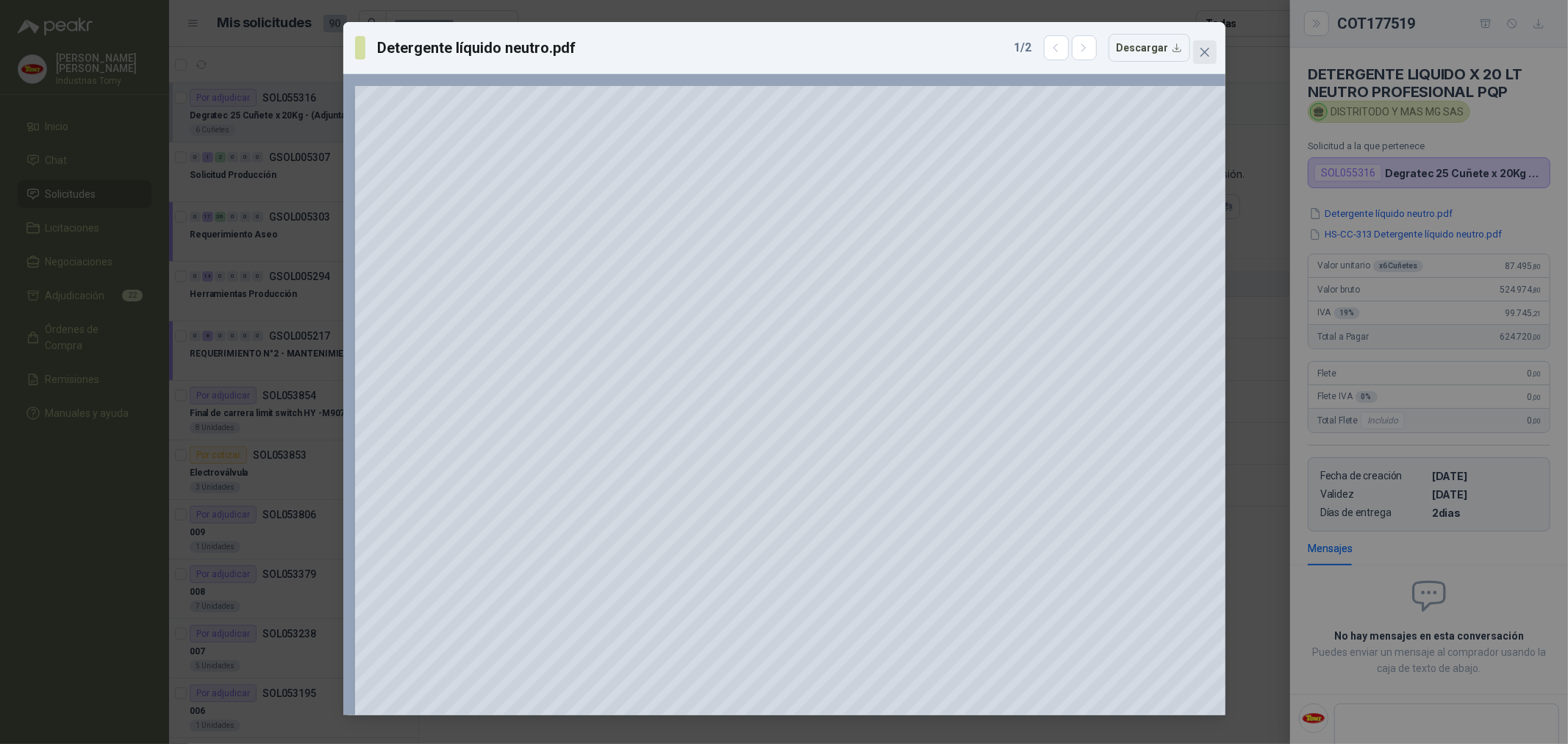
click at [1203, 47] on icon "close" at bounding box center [1205, 51] width 12 height 12
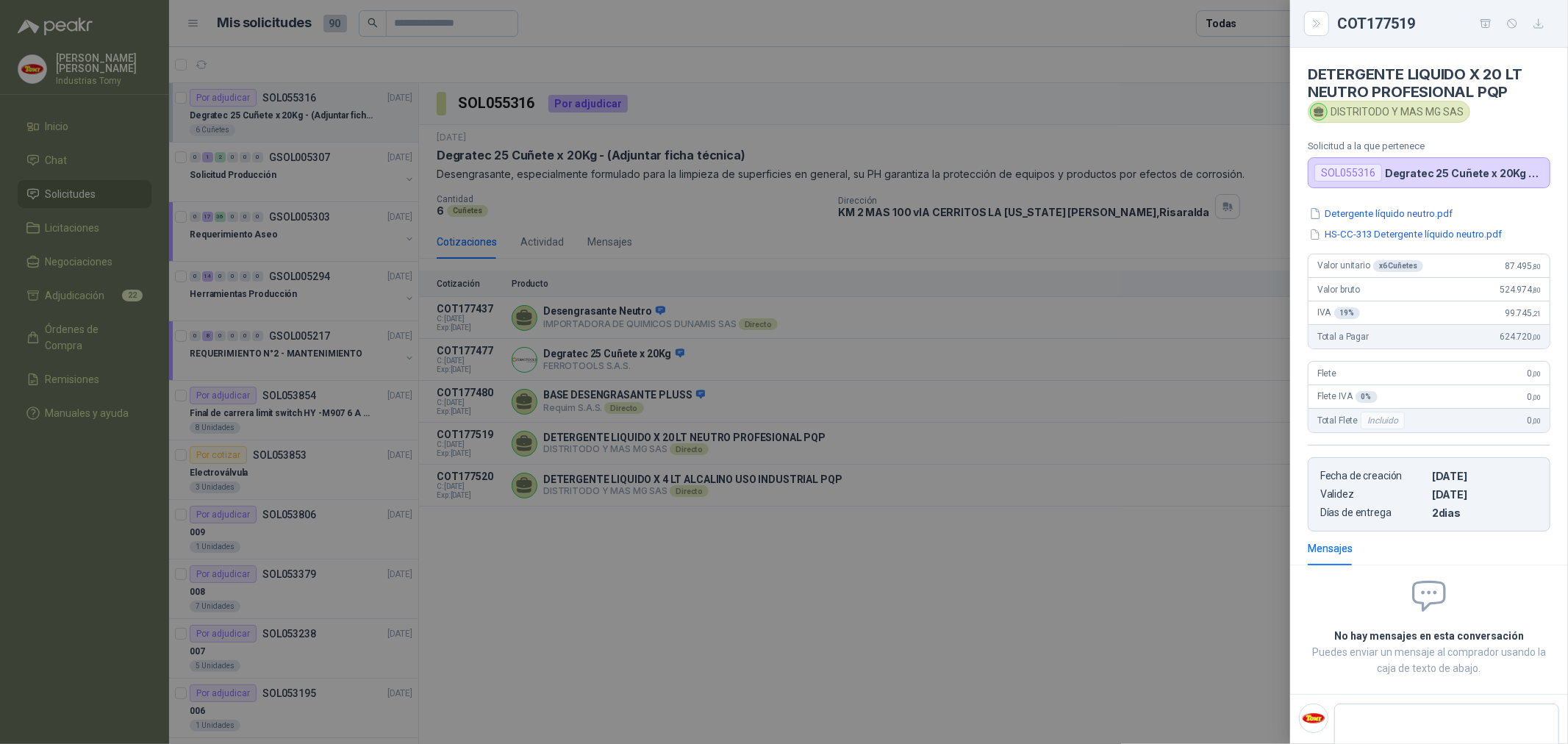
click at [1389, 214] on button "Detergente líquido neutro.pdf" at bounding box center [1380, 213] width 146 height 16
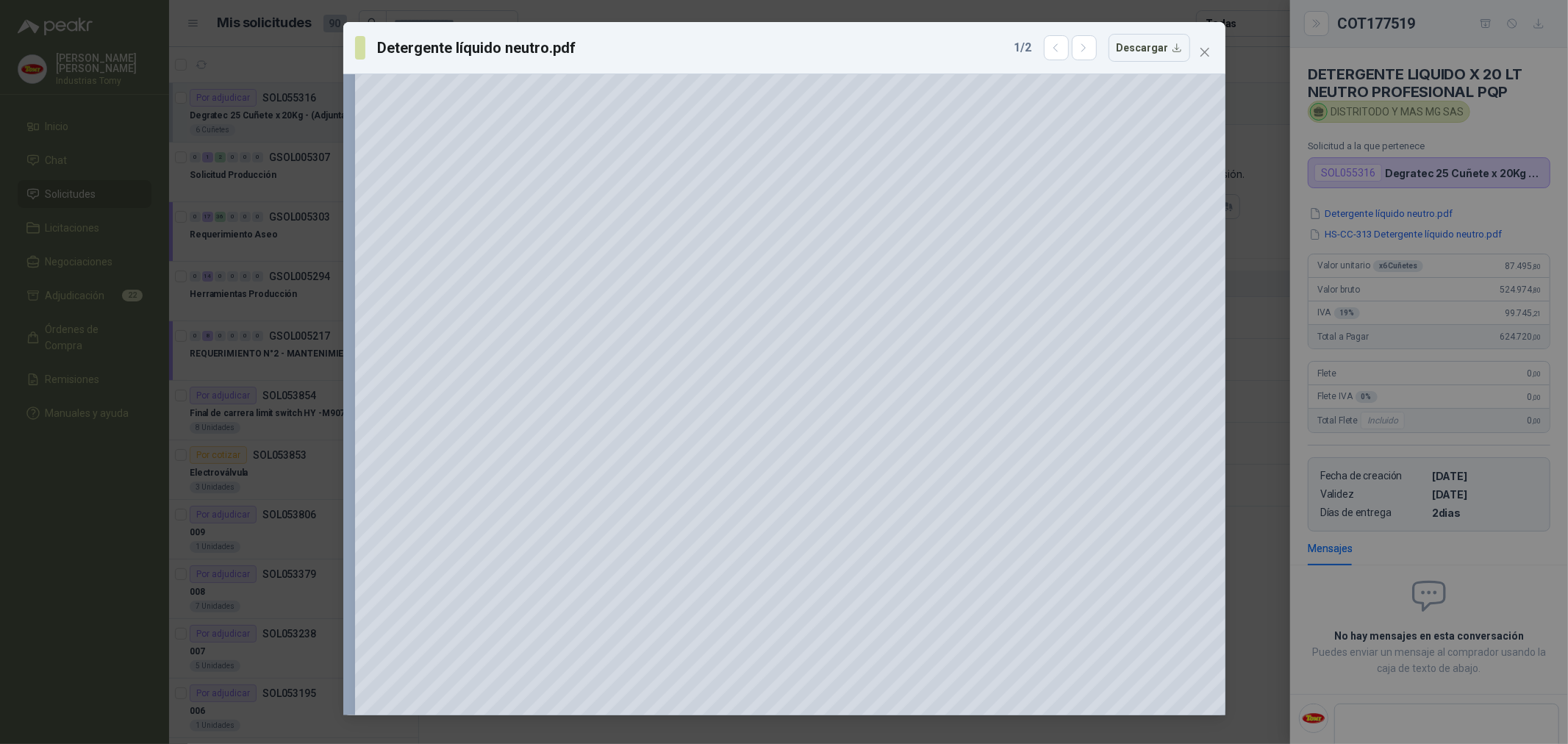
scroll to position [163, 0]
click at [1204, 57] on icon "close" at bounding box center [1205, 51] width 12 height 12
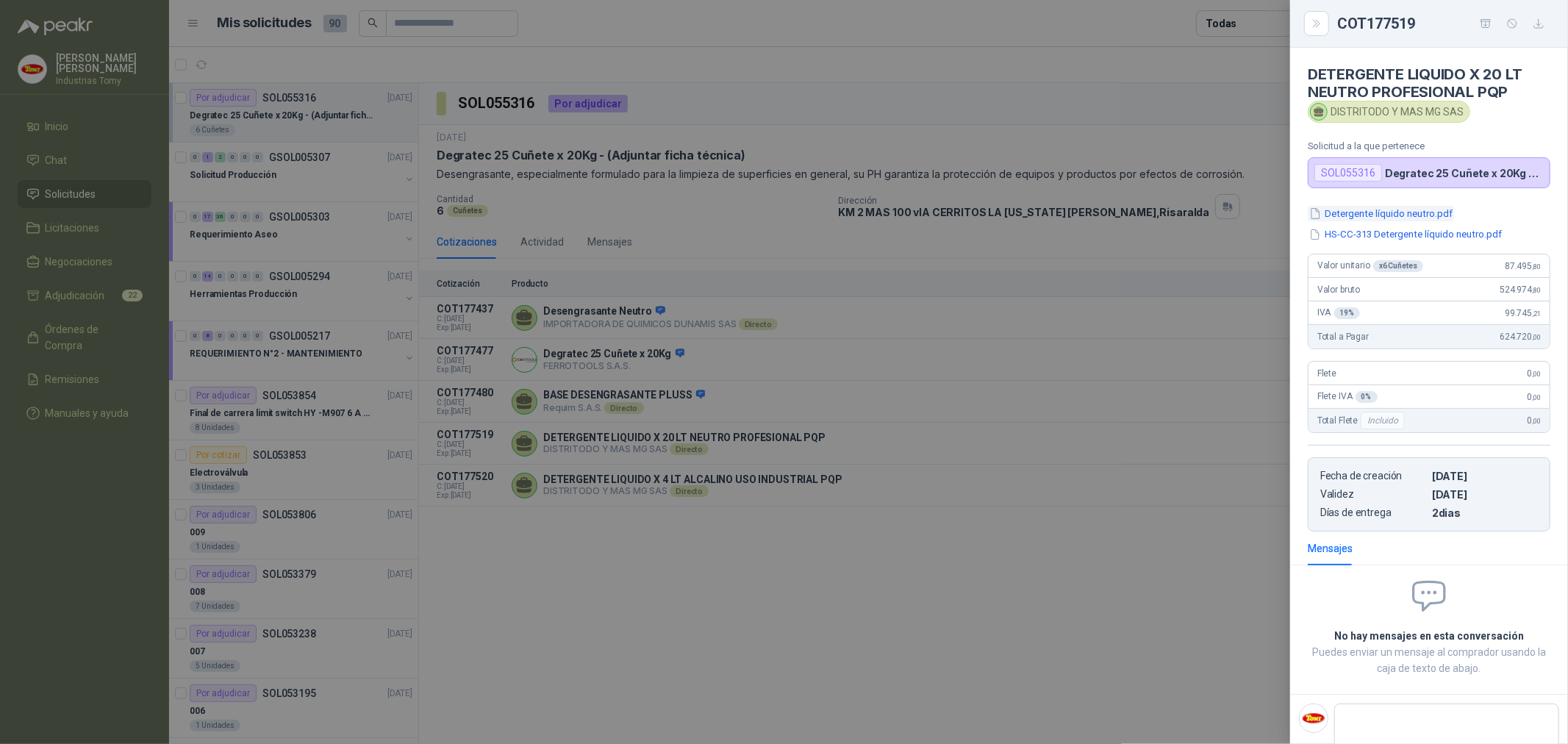
click at [1420, 217] on button "Detergente líquido neutro.pdf" at bounding box center [1380, 213] width 146 height 16
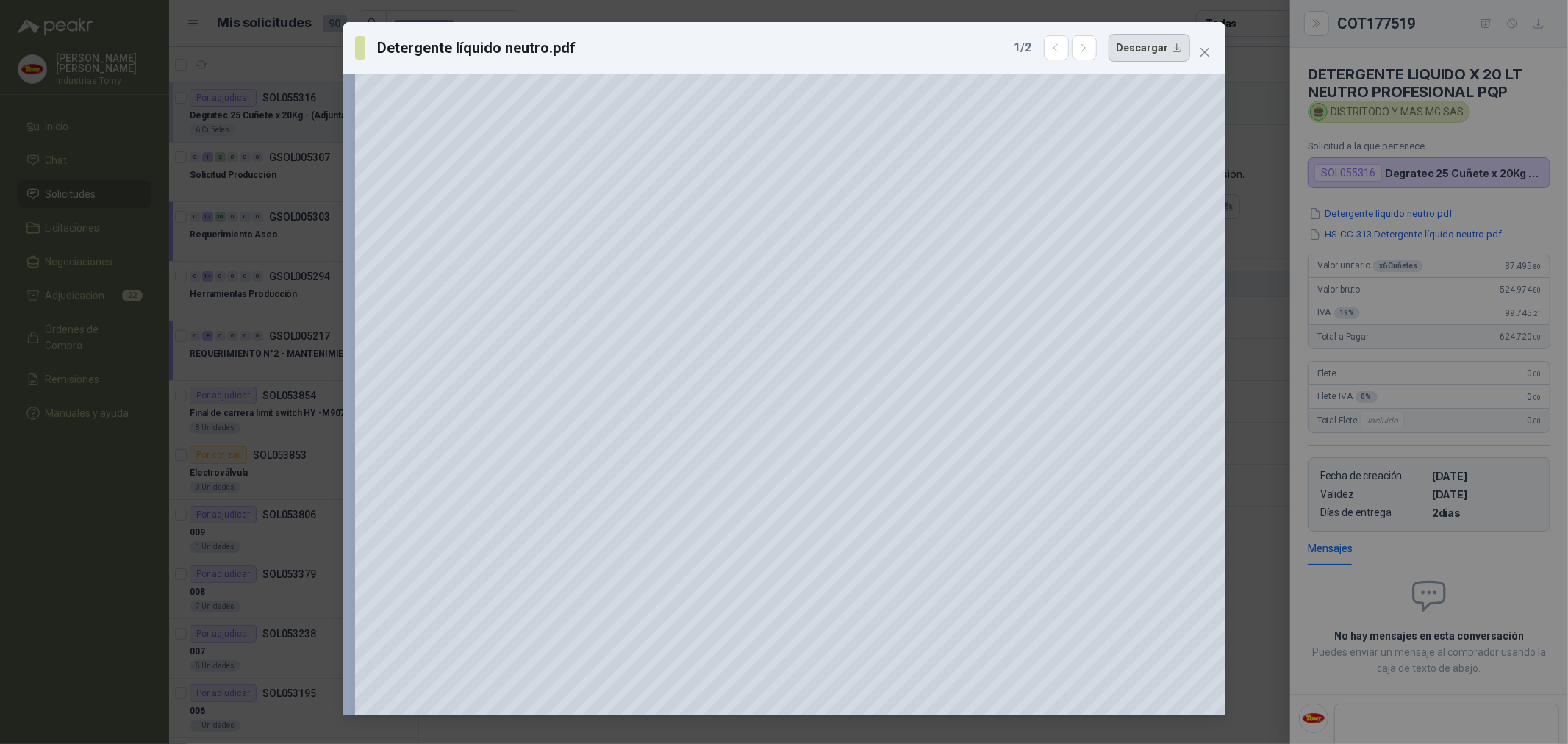
click at [1141, 40] on button "Descargar" at bounding box center [1149, 48] width 82 height 28
click at [1211, 51] on span "Close" at bounding box center [1205, 51] width 24 height 12
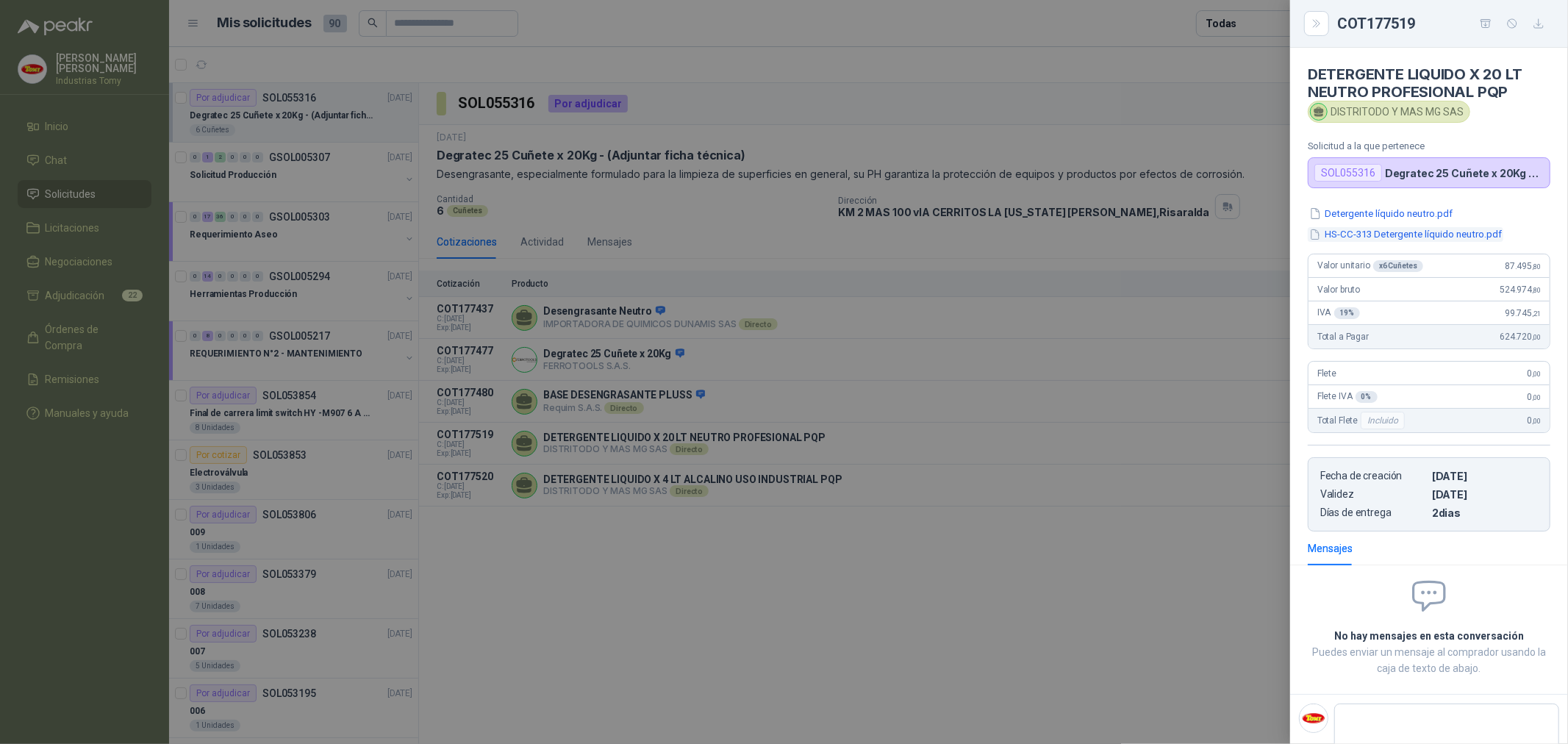
click at [1456, 240] on button "HS-CC-313 Detergente líquido neutro.pdf" at bounding box center [1405, 235] width 195 height 16
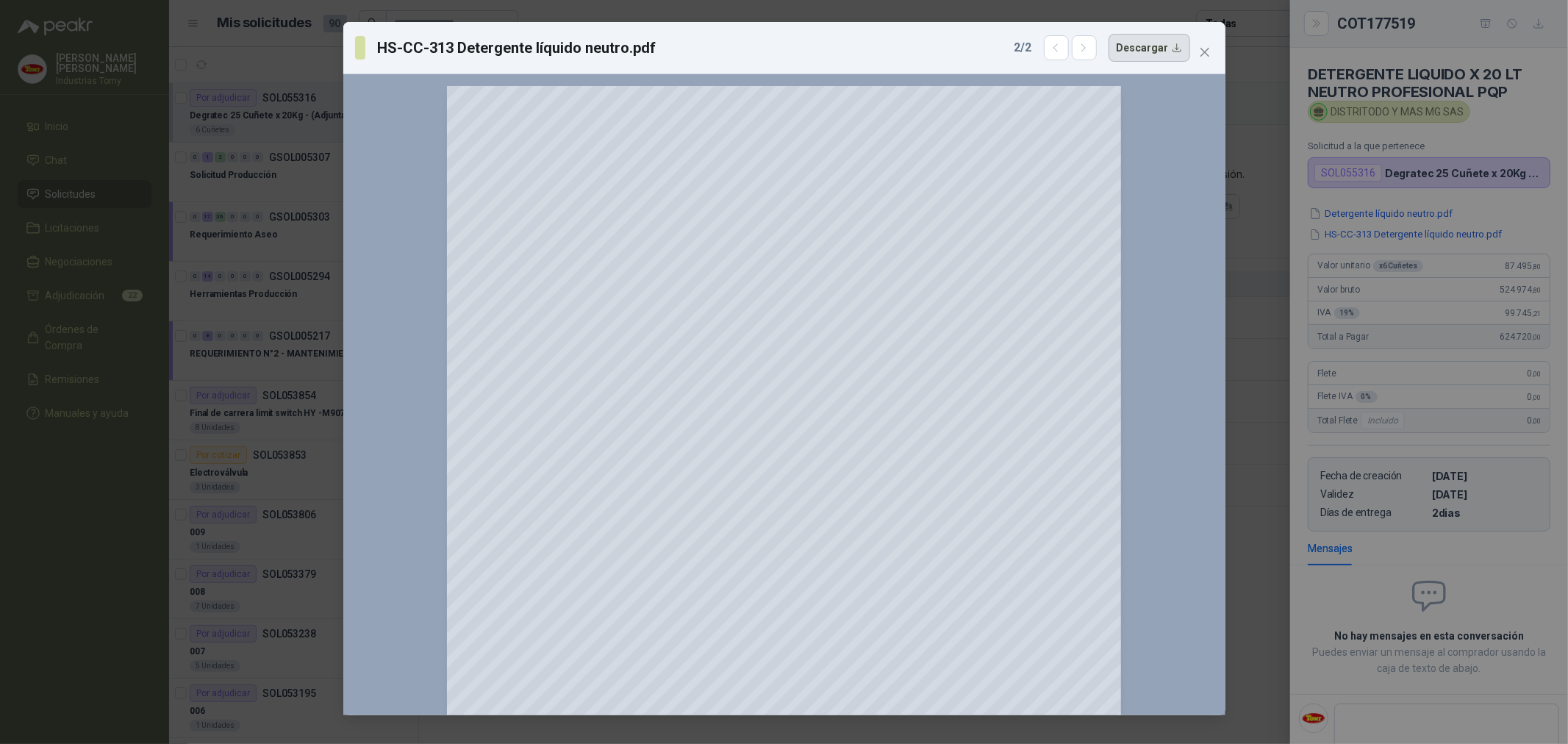
click at [1160, 49] on button "Descargar" at bounding box center [1149, 48] width 82 height 28
click at [1199, 50] on icon "close" at bounding box center [1205, 51] width 12 height 12
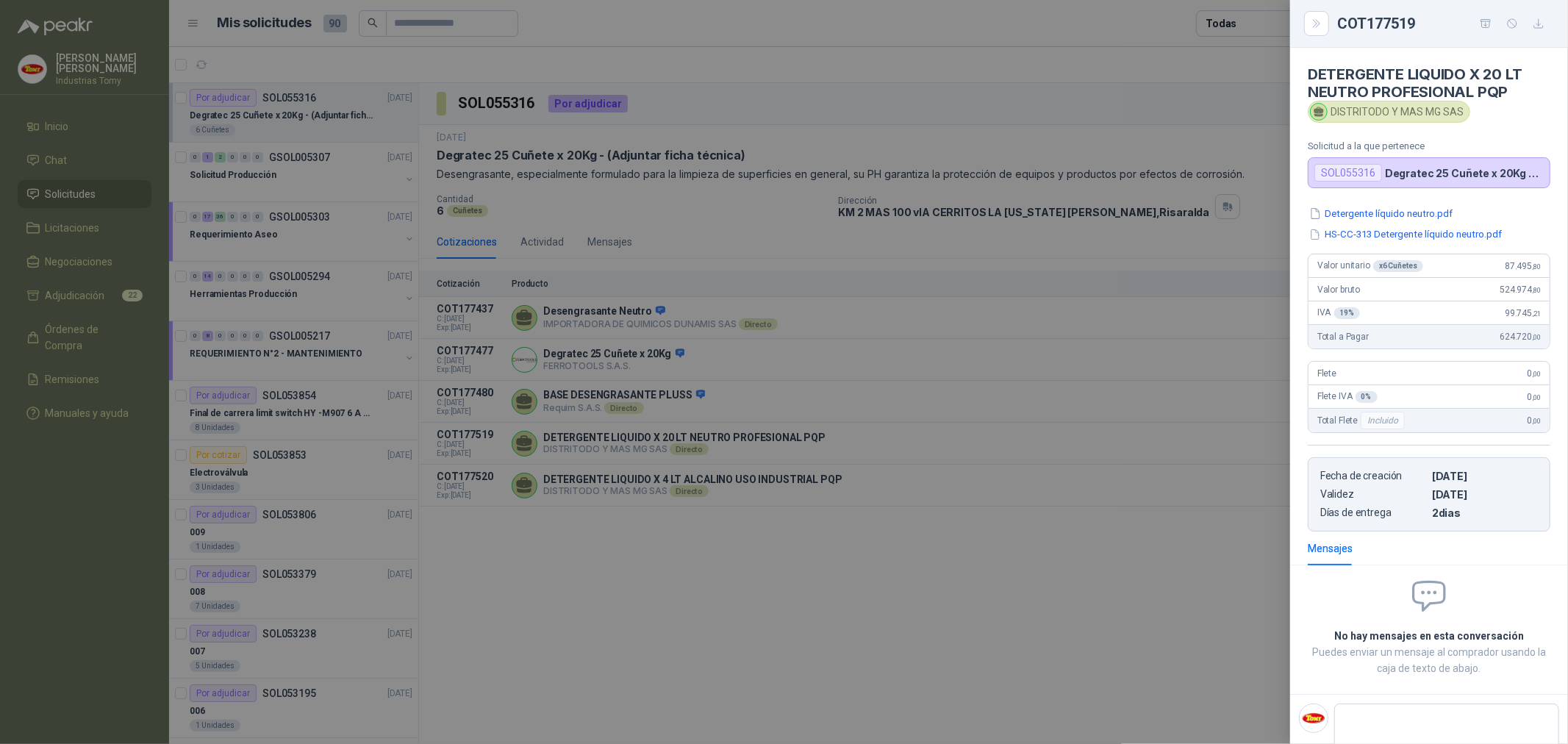
click at [712, 563] on div at bounding box center [784, 372] width 1568 height 744
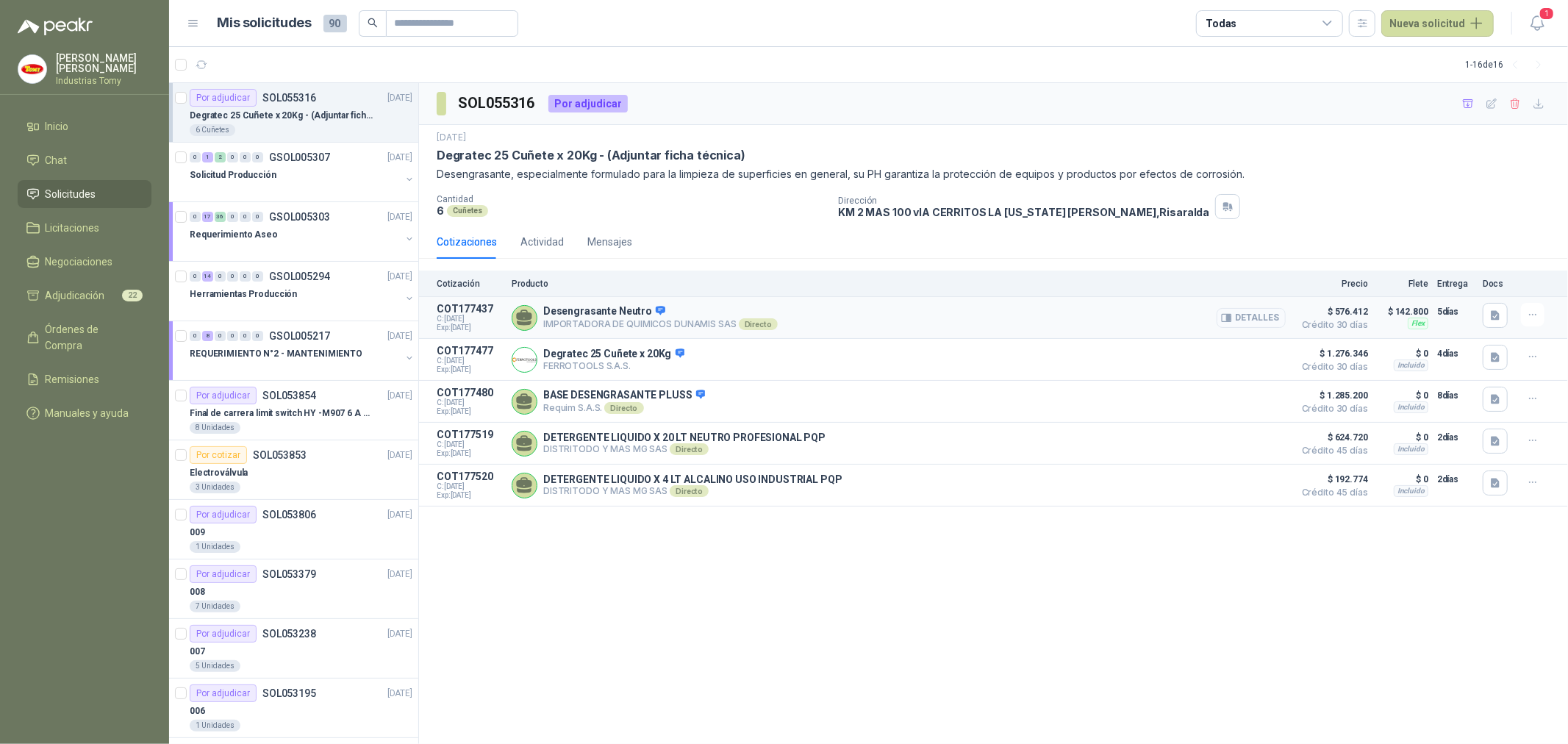
drag, startPoint x: 1251, startPoint y: 313, endPoint x: 1260, endPoint y: 321, distance: 12.0
click at [1260, 321] on button "Detalles" at bounding box center [1251, 318] width 69 height 20
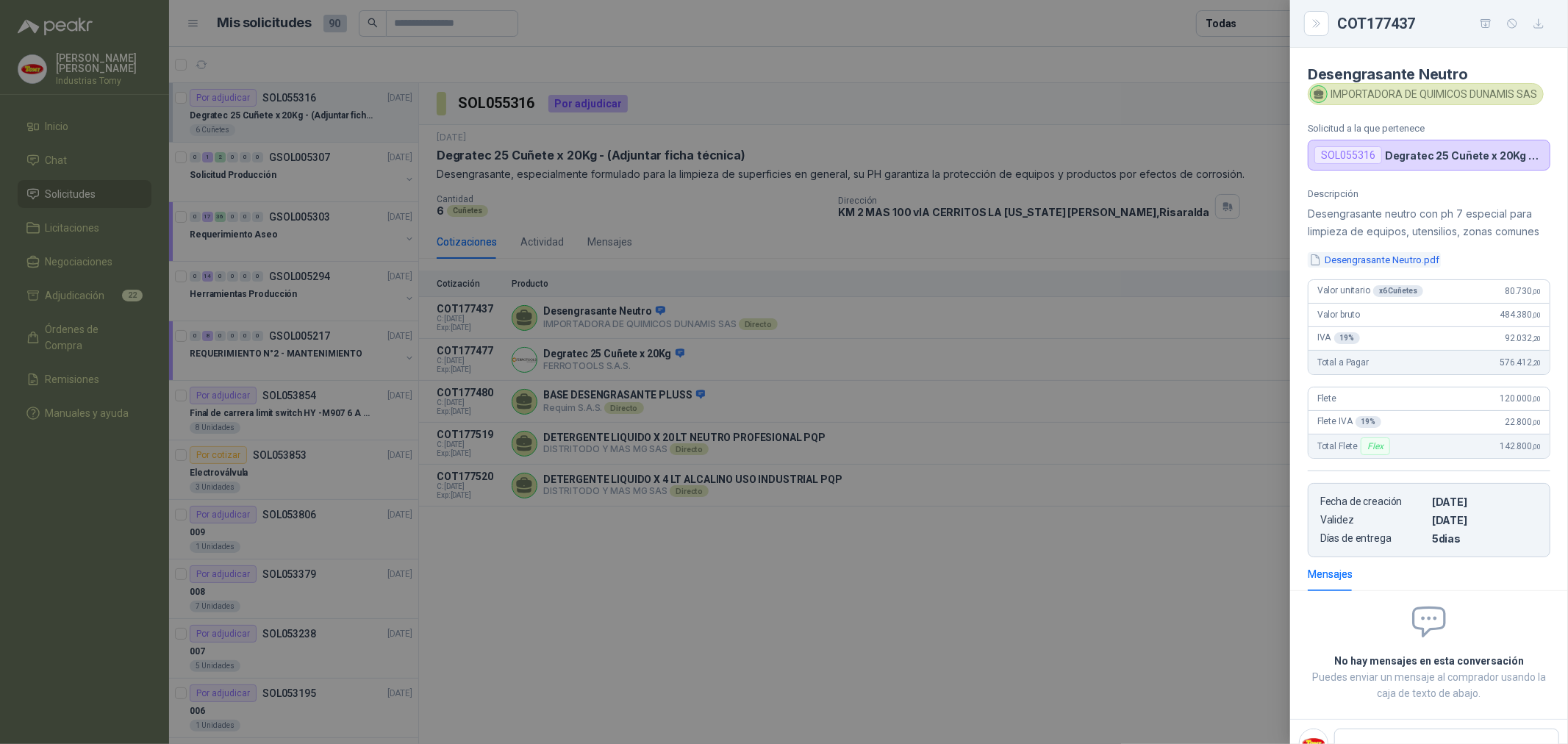
click at [1397, 268] on button "Desengrasante Neutro.pdf" at bounding box center [1373, 260] width 133 height 16
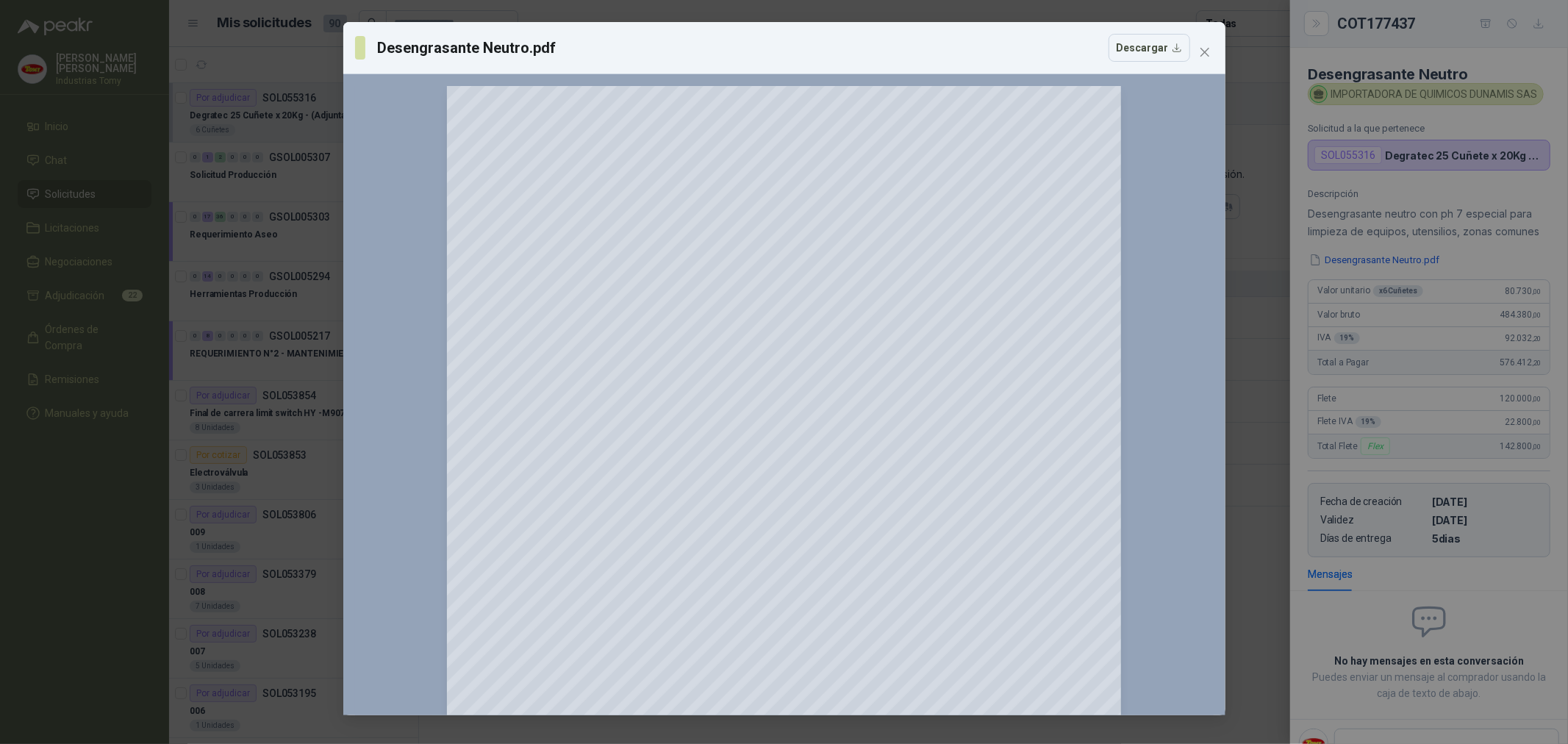
drag, startPoint x: 1204, startPoint y: 50, endPoint x: 1054, endPoint y: 61, distance: 150.4
click at [1203, 52] on icon "close" at bounding box center [1205, 51] width 12 height 12
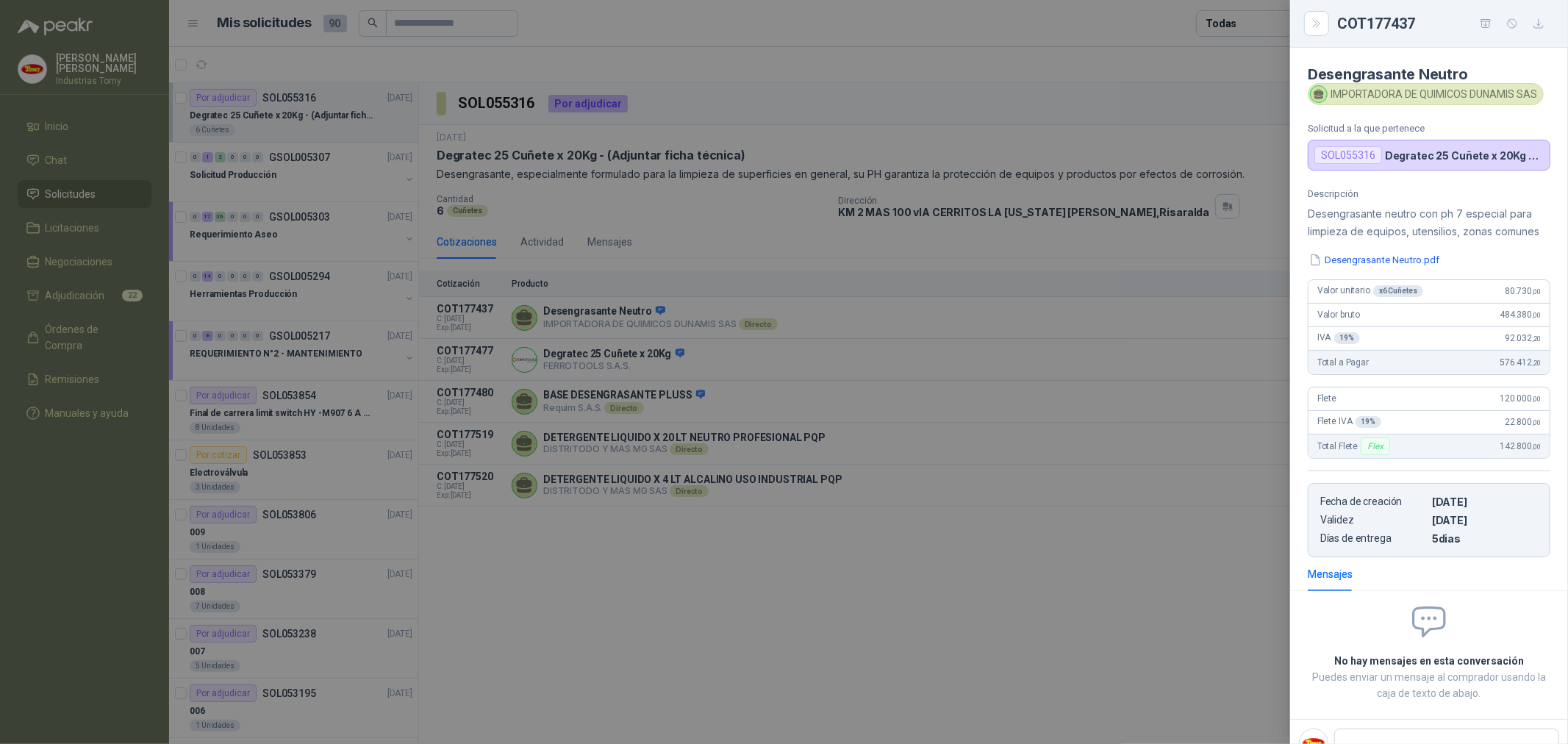
click at [809, 561] on div at bounding box center [784, 372] width 1568 height 744
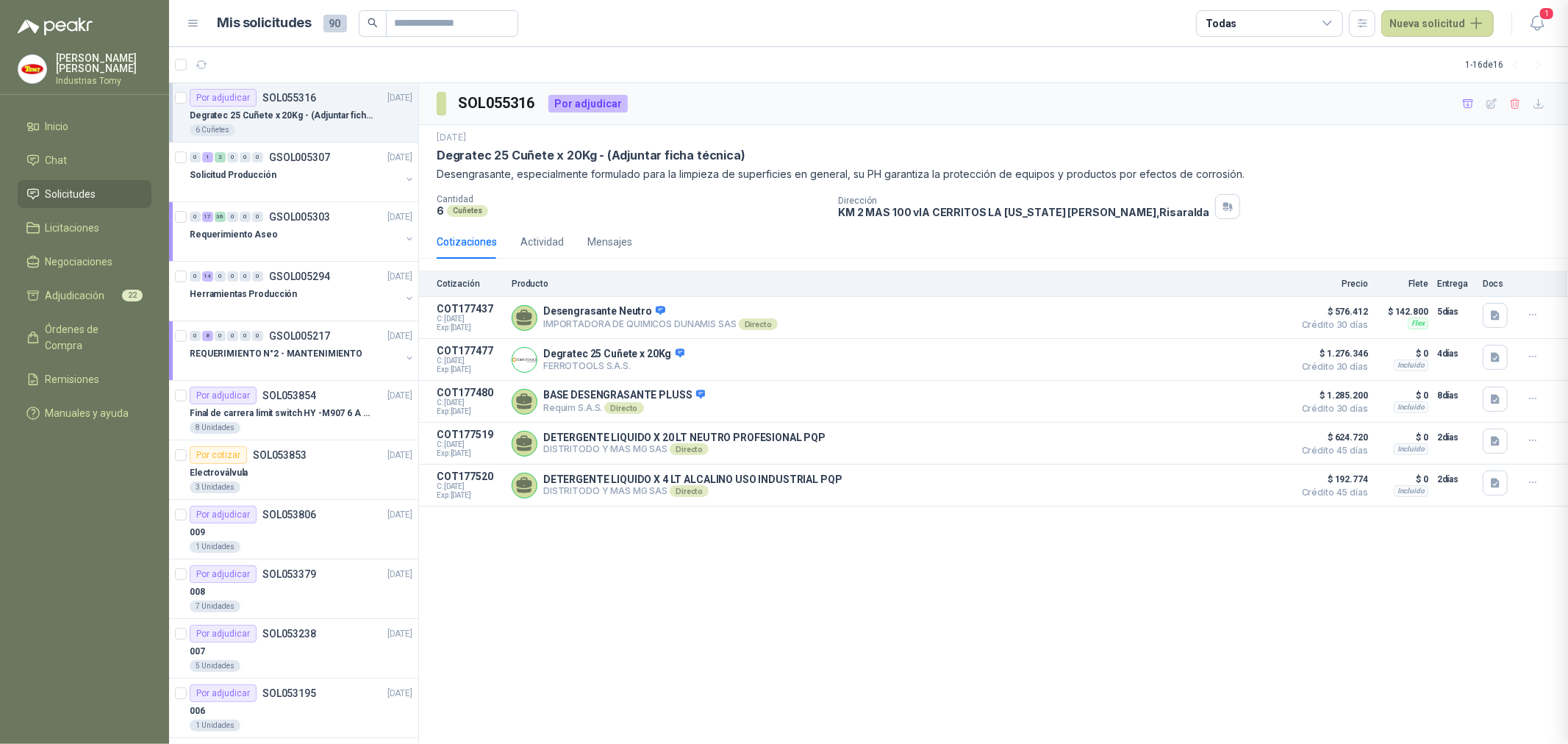
scroll to position [76, 0]
drag, startPoint x: 1366, startPoint y: 483, endPoint x: 1351, endPoint y: 482, distance: 15.0
click at [1353, 482] on span "$ 192.774" at bounding box center [1331, 479] width 73 height 17
drag, startPoint x: 683, startPoint y: 486, endPoint x: 784, endPoint y: 487, distance: 101.0
click at [777, 485] on p "DETERGENTE LIQUIDO X 4 LT ALCALINO USO INDUSTRIAL PQP" at bounding box center [693, 479] width 299 height 12
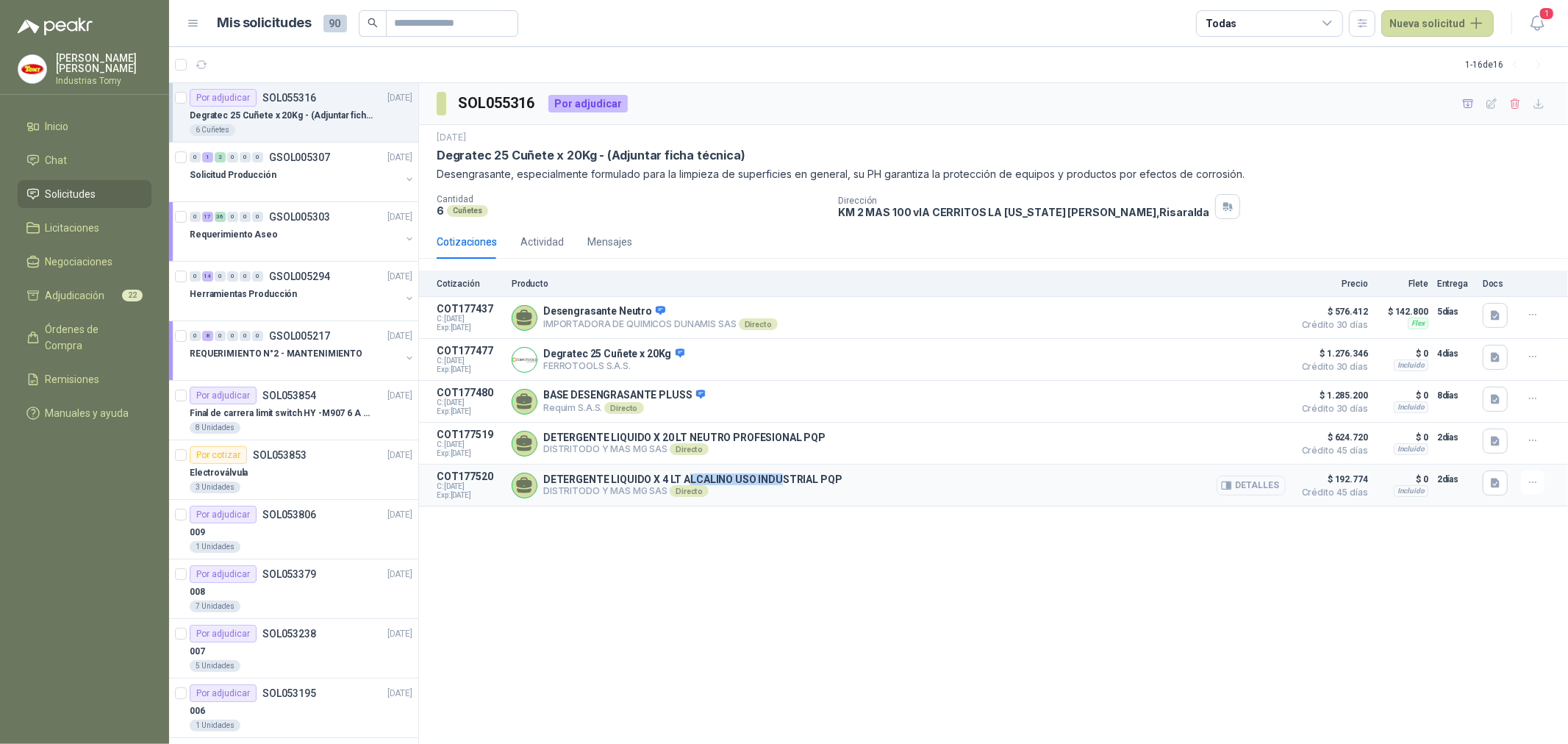
click at [1259, 483] on button "Detalles" at bounding box center [1251, 485] width 69 height 20
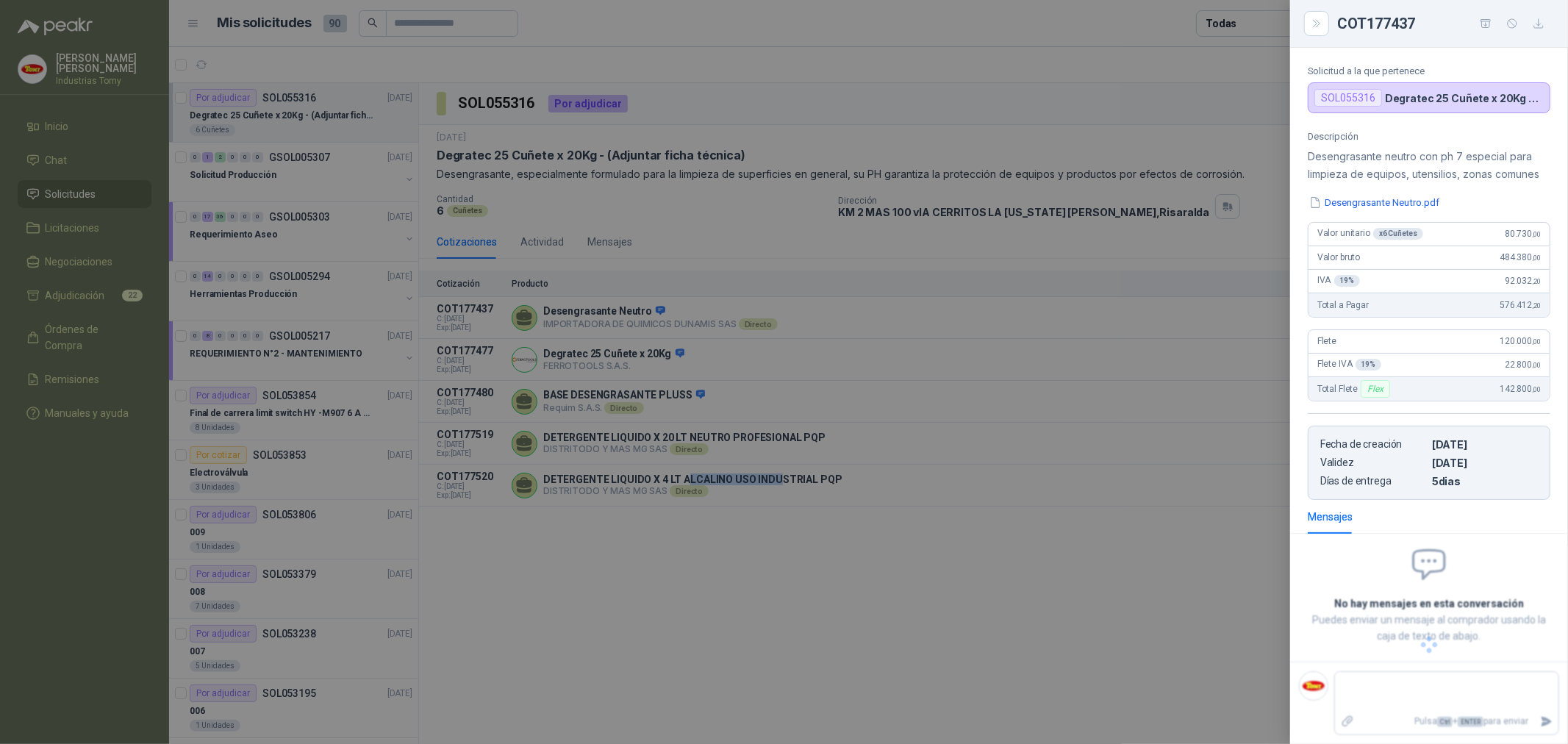
scroll to position [72, 0]
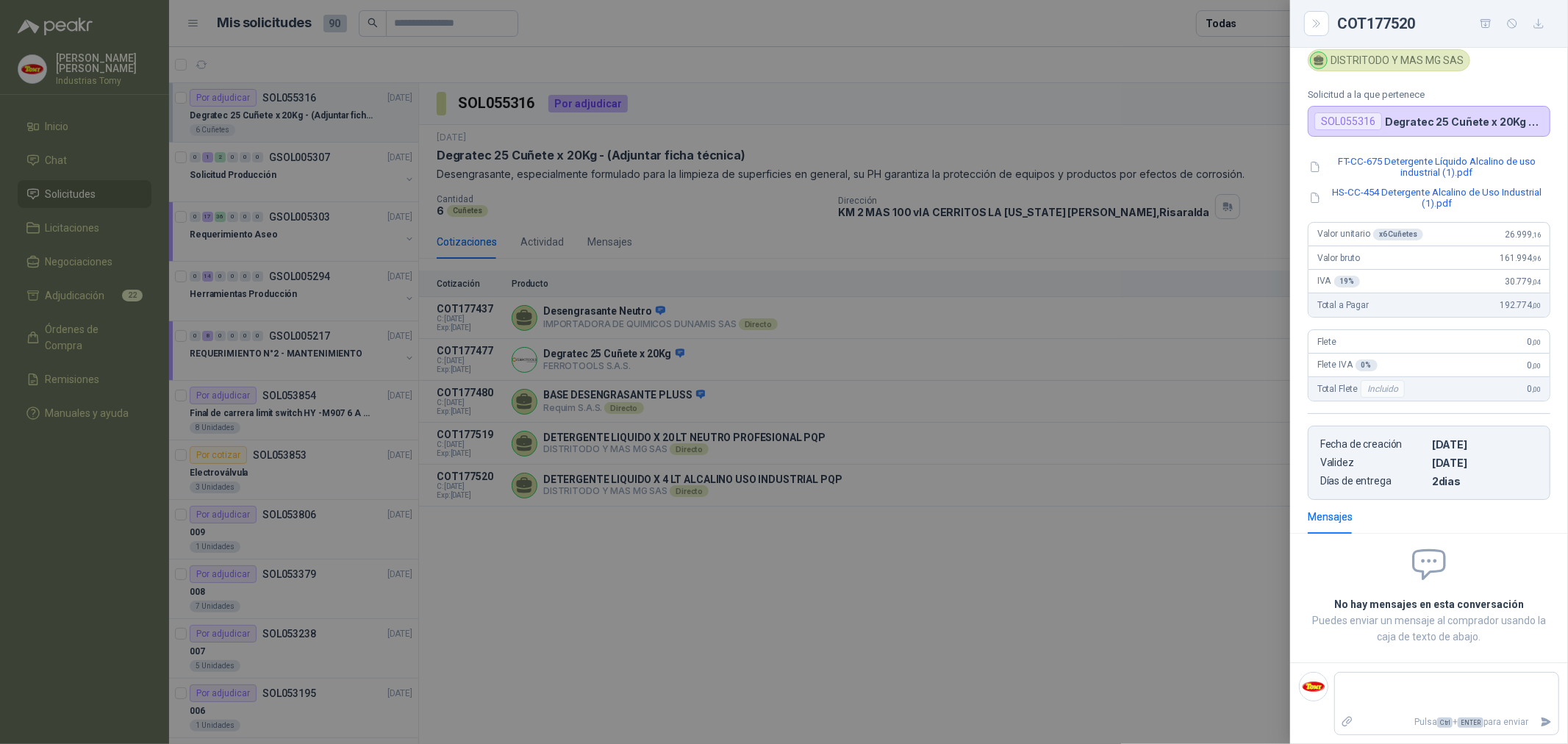
click at [927, 598] on div at bounding box center [784, 372] width 1568 height 744
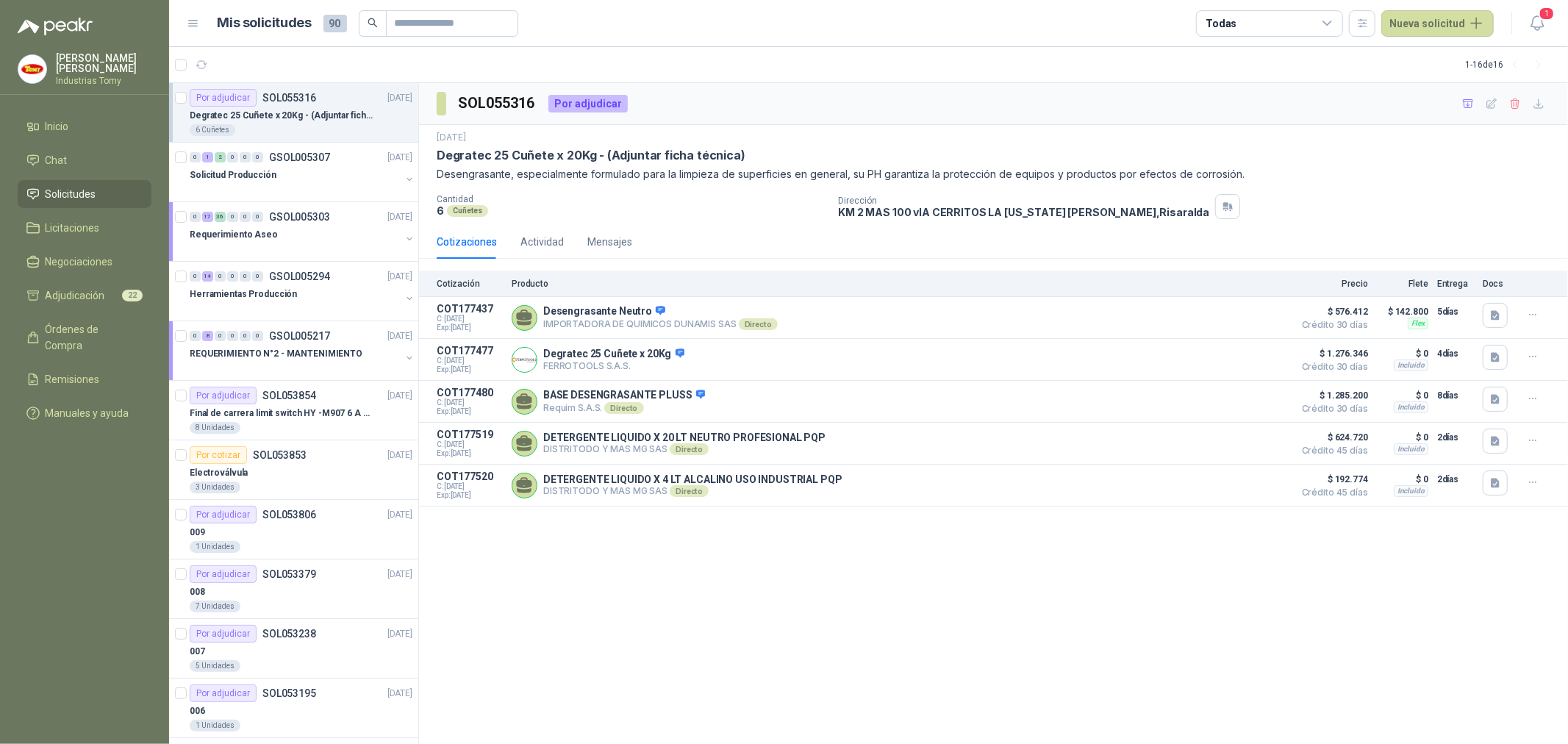
drag, startPoint x: 920, startPoint y: 610, endPoint x: 897, endPoint y: 594, distance: 28.0
click at [917, 610] on div "SOL055316 Por adjudicar [DATE] Degratec 25 Cuñete x 20Kg - (Adjuntar ficha técn…" at bounding box center [994, 414] width 1149 height 661
